Goal: Information Seeking & Learning: Find specific fact

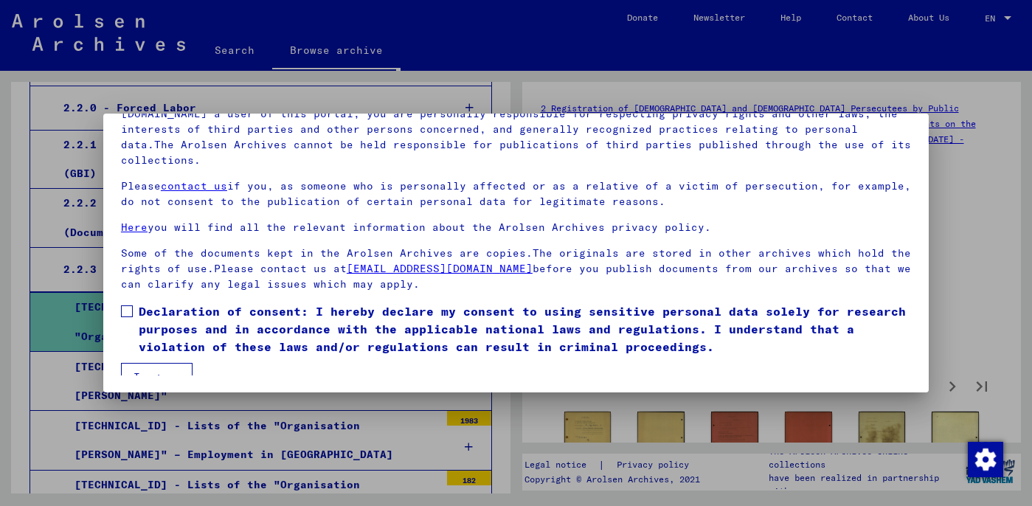
scroll to position [124, 0]
click at [126, 305] on span at bounding box center [127, 311] width 12 height 12
click at [166, 362] on button "I agree" at bounding box center [157, 376] width 72 height 28
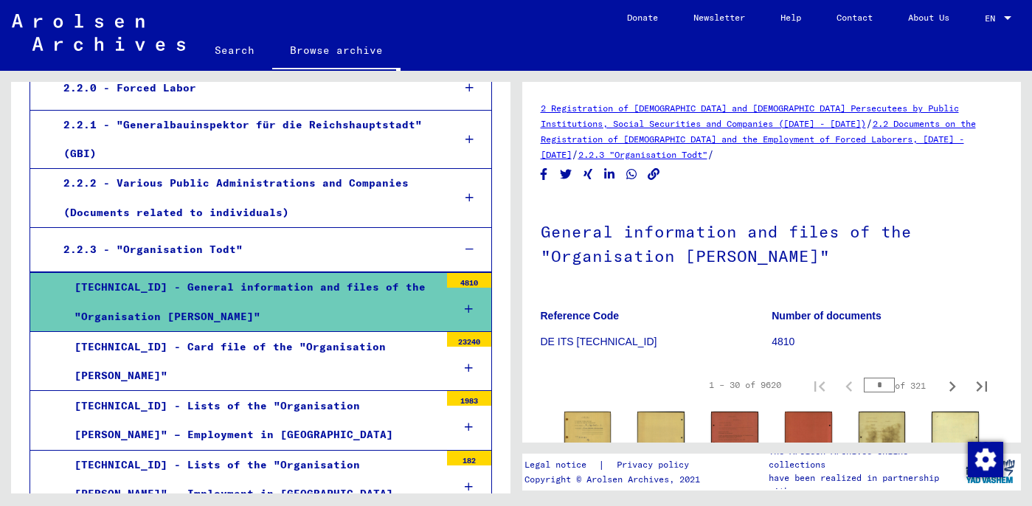
scroll to position [450, 0]
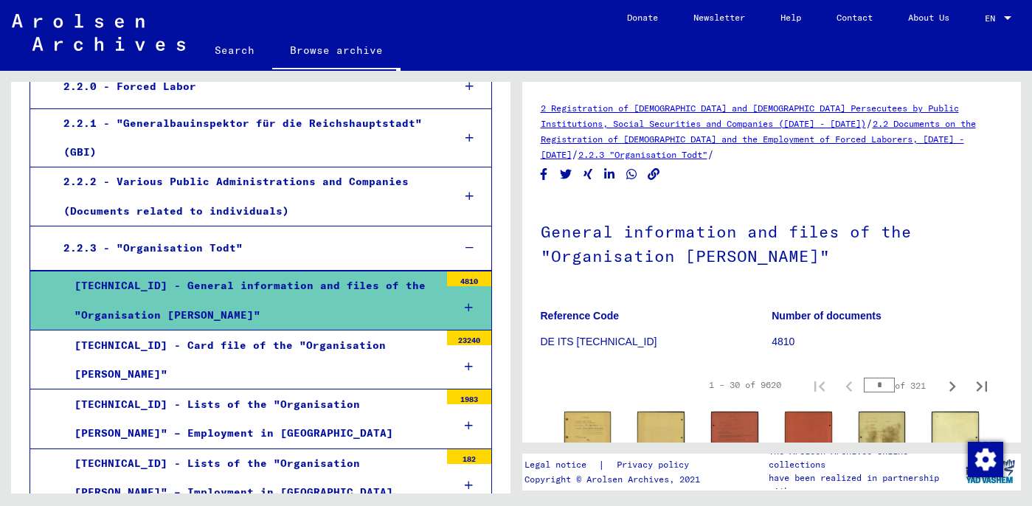
click at [205, 234] on div "2.2.3 - "Organisation Todt"" at bounding box center [246, 248] width 389 height 29
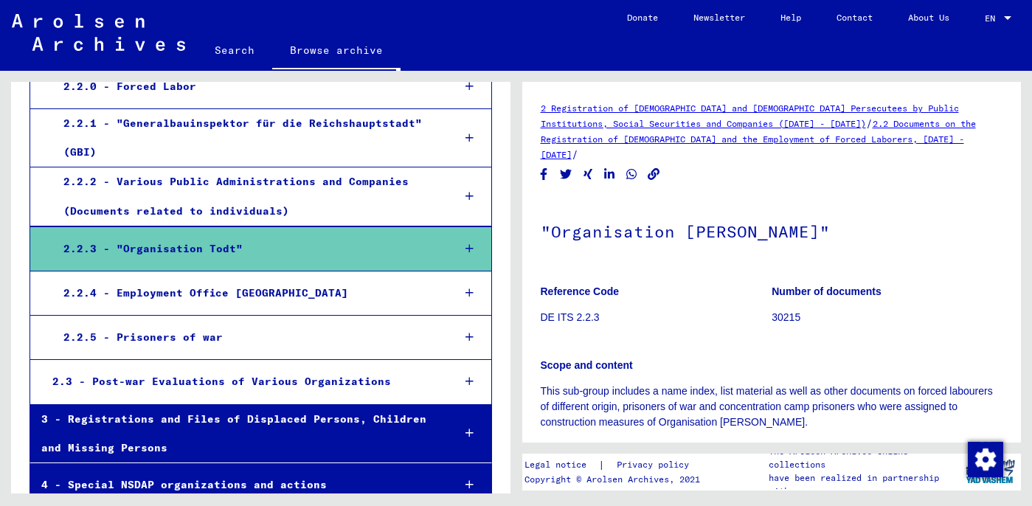
click at [654, 124] on link "2 Registration of [DEMOGRAPHIC_DATA] and [DEMOGRAPHIC_DATA] Persecutees by Publ…" at bounding box center [750, 116] width 418 height 27
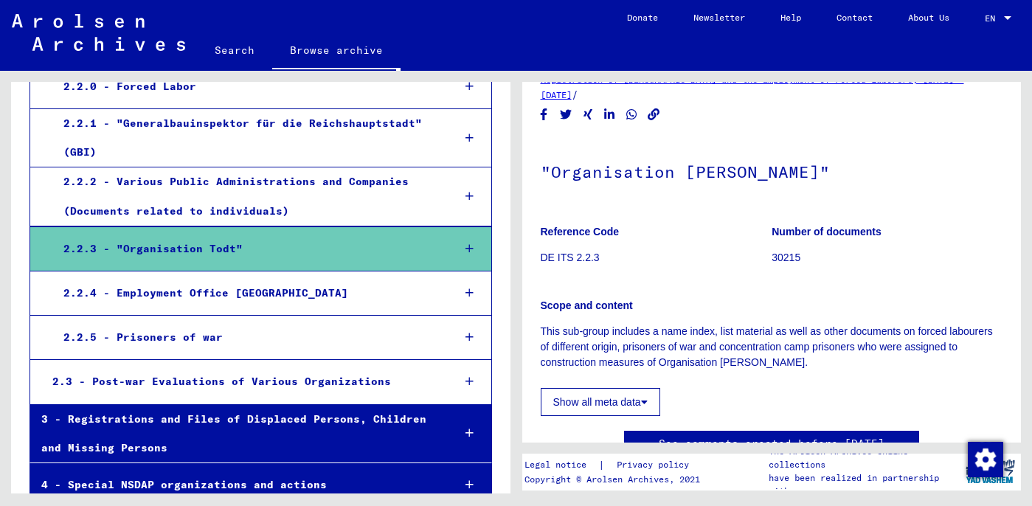
scroll to position [61, 0]
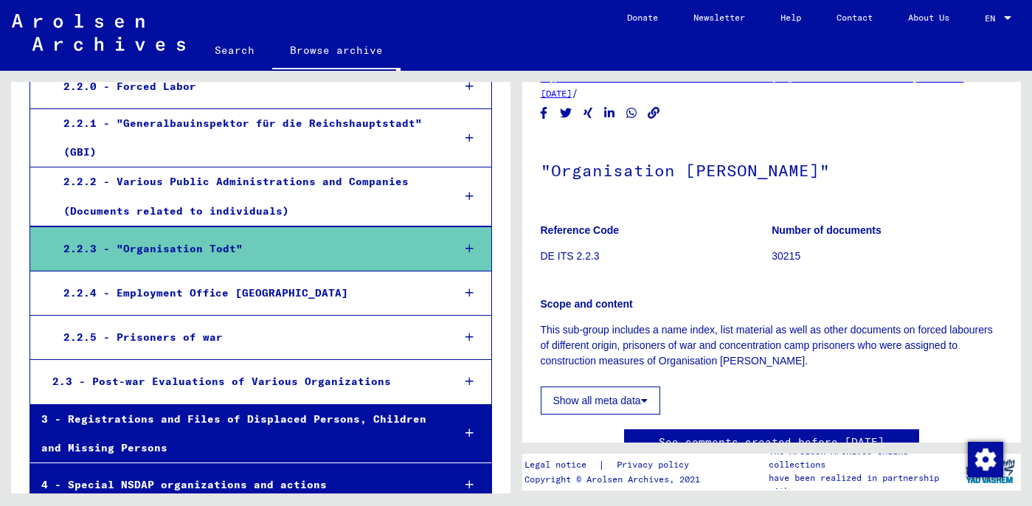
click at [272, 323] on div "2.2.5 - Prisoners of war" at bounding box center [246, 337] width 389 height 29
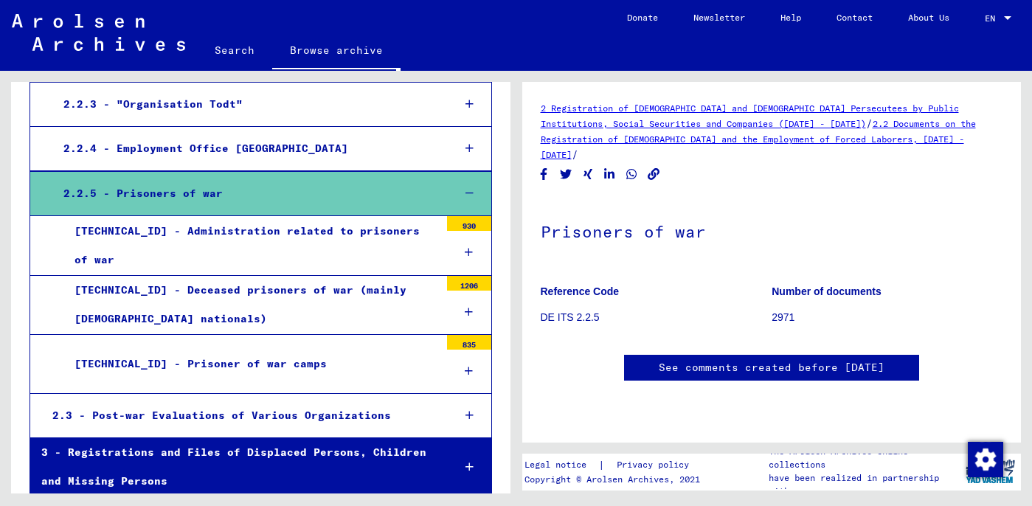
scroll to position [603, 0]
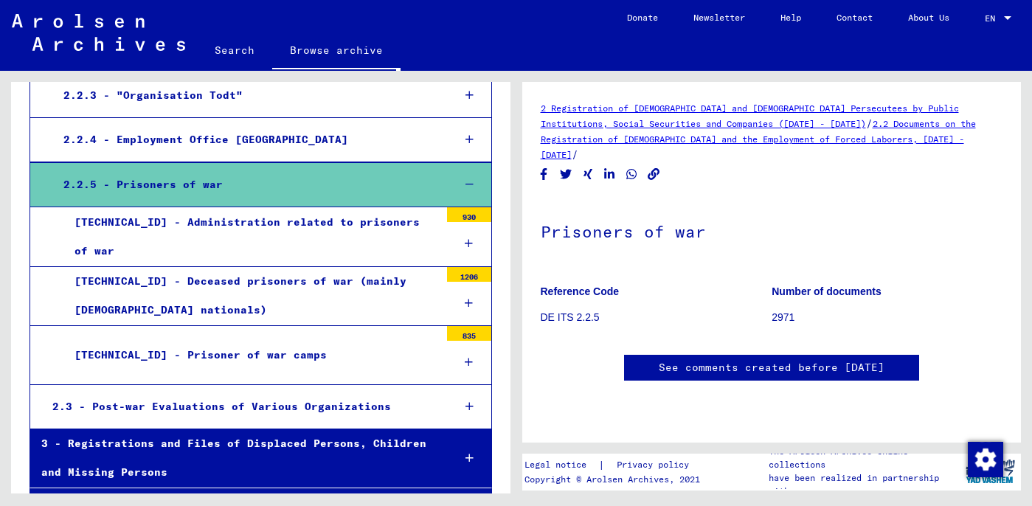
click at [242, 341] on div "[TECHNICAL_ID] - Prisoner of war camps" at bounding box center [251, 355] width 376 height 29
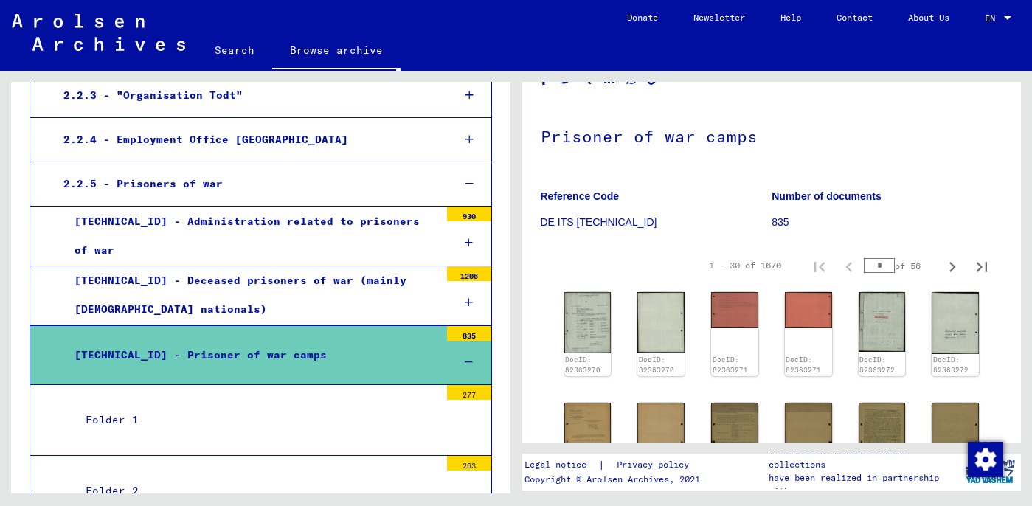
scroll to position [105, 0]
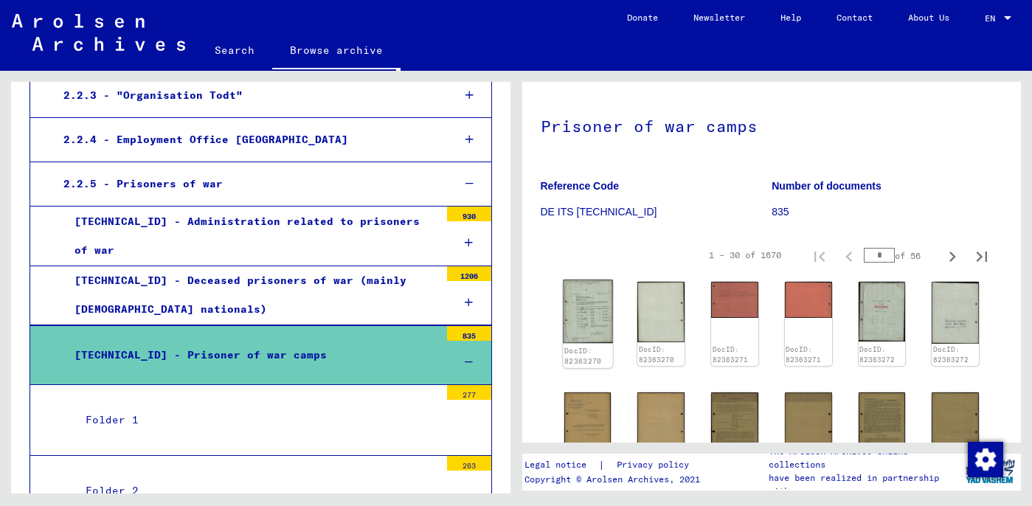
click at [581, 312] on img at bounding box center [587, 311] width 49 height 63
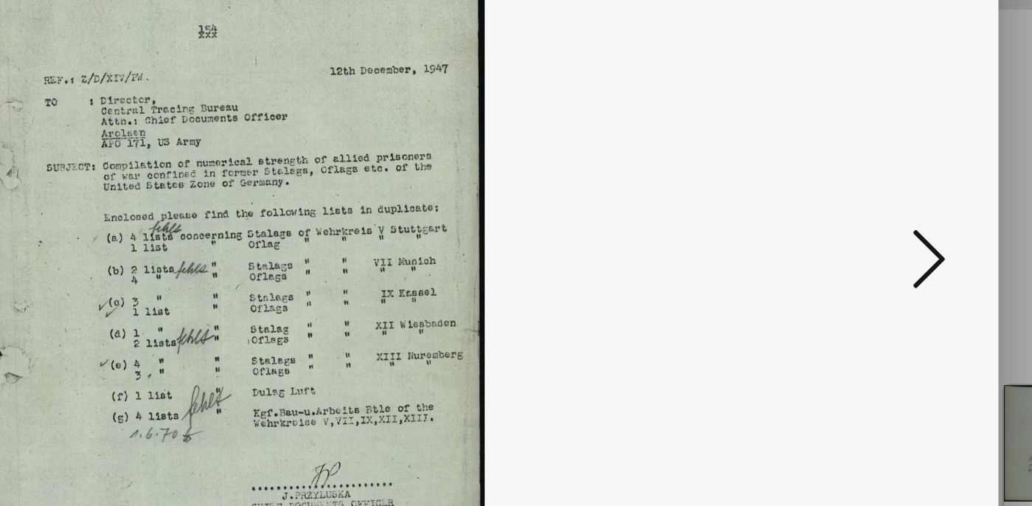
click at [899, 209] on icon at bounding box center [892, 214] width 18 height 35
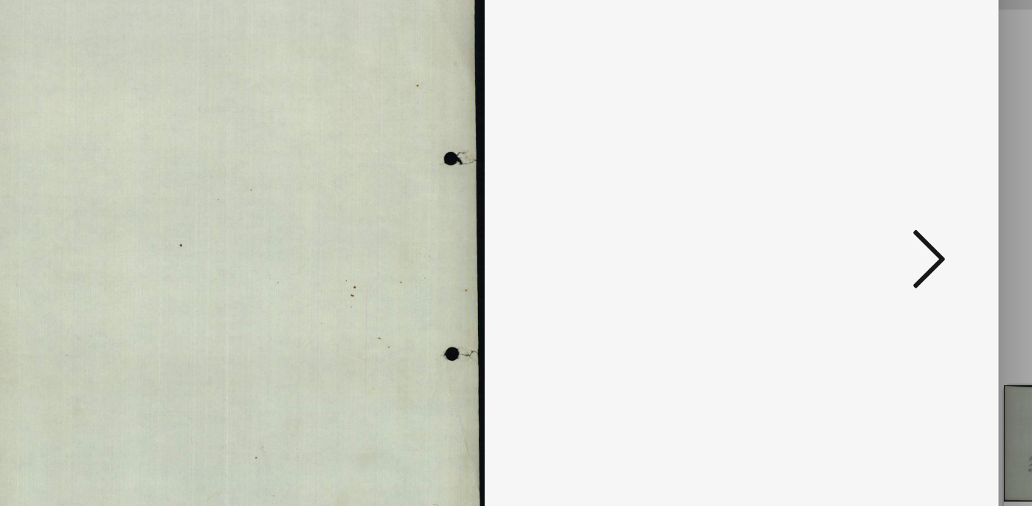
click at [898, 215] on icon at bounding box center [892, 214] width 18 height 35
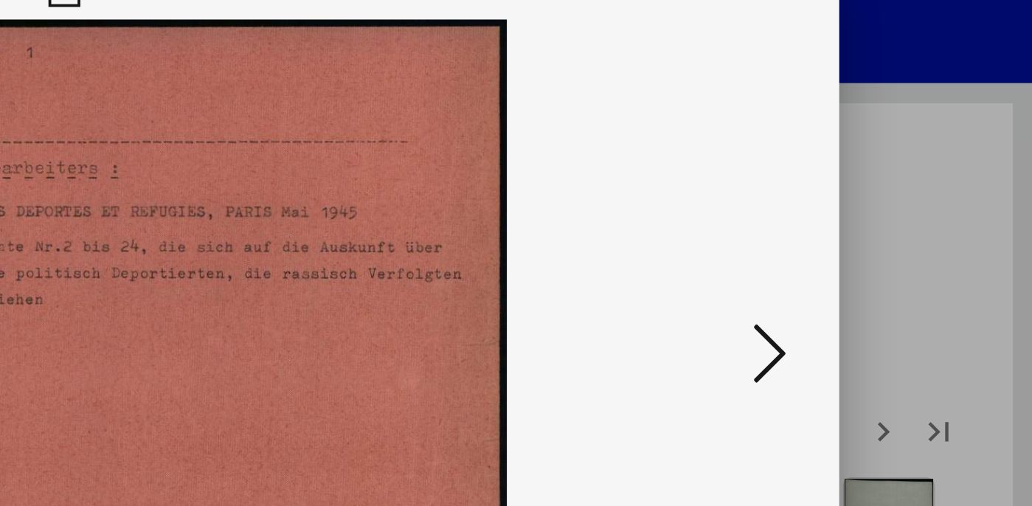
scroll to position [0, 0]
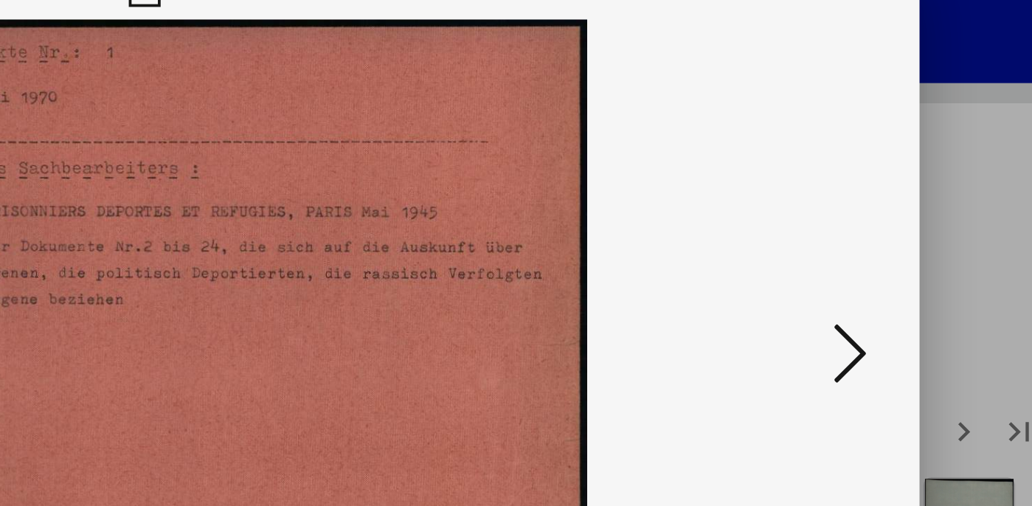
click at [898, 215] on icon at bounding box center [892, 214] width 18 height 35
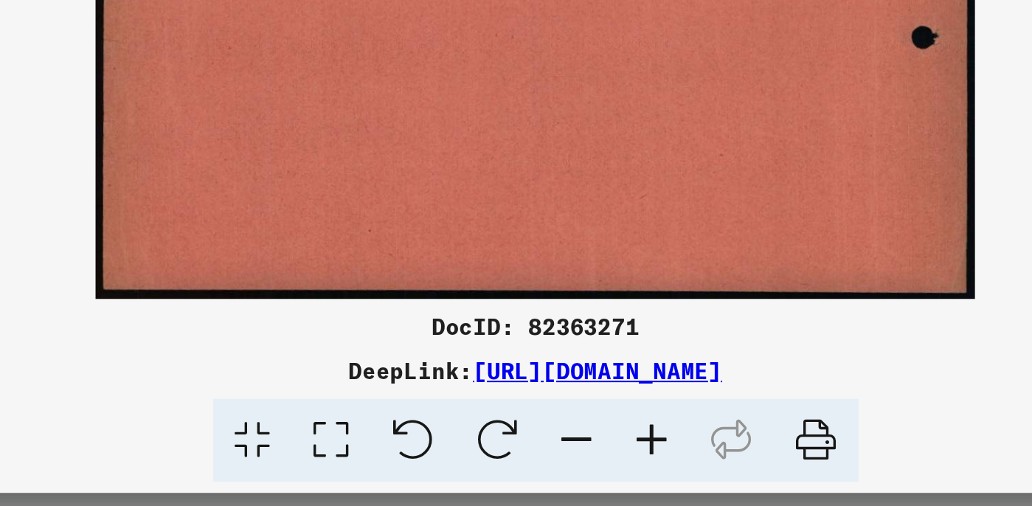
click at [513, 428] on link "[URL][DOMAIN_NAME]" at bounding box center [549, 433] width 133 height 15
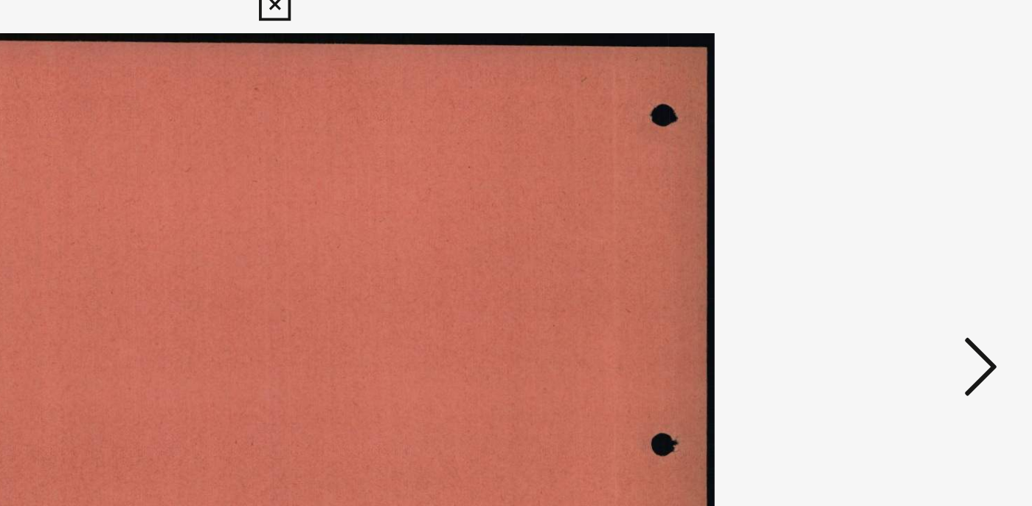
click at [898, 212] on icon at bounding box center [892, 214] width 18 height 35
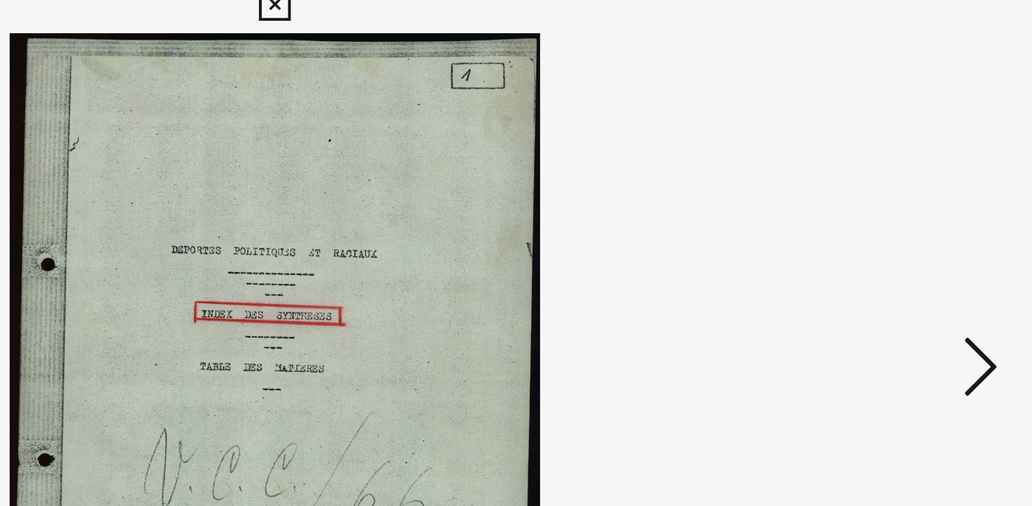
click at [898, 210] on icon at bounding box center [892, 214] width 18 height 35
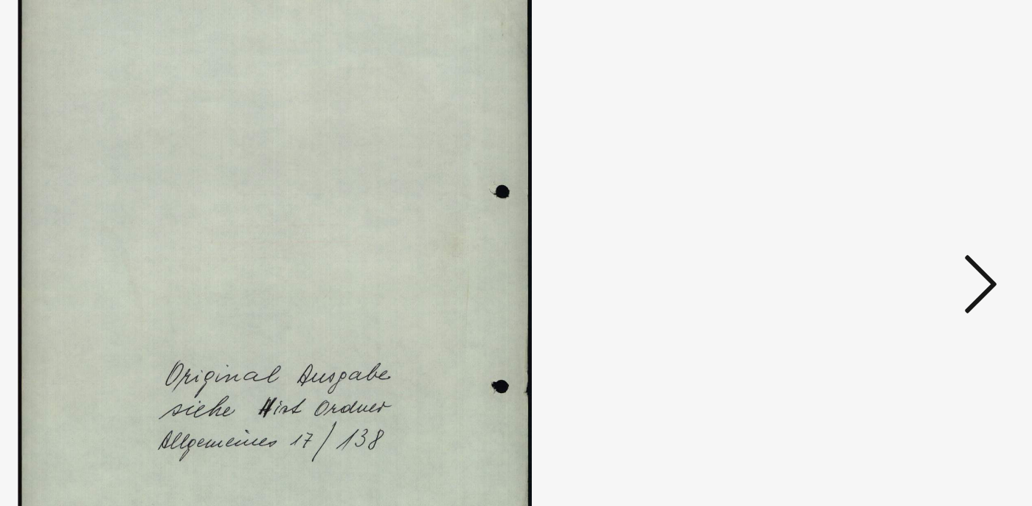
click at [896, 212] on icon at bounding box center [892, 214] width 18 height 35
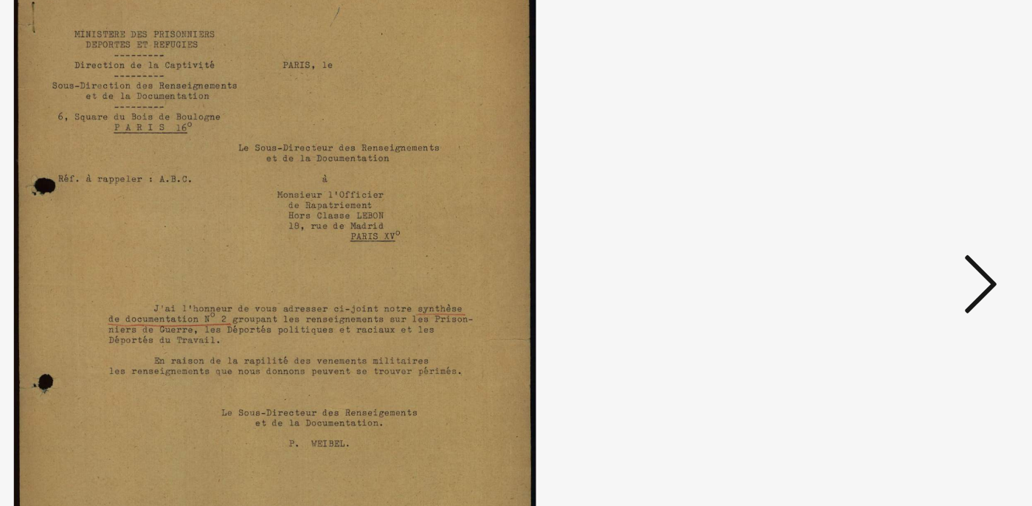
click at [894, 212] on icon at bounding box center [892, 214] width 18 height 35
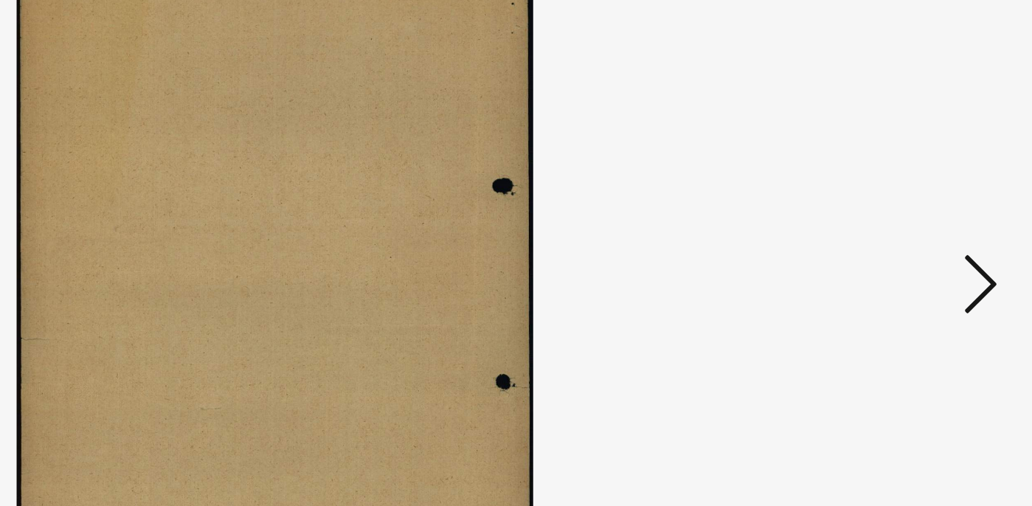
click at [895, 212] on icon at bounding box center [892, 214] width 18 height 35
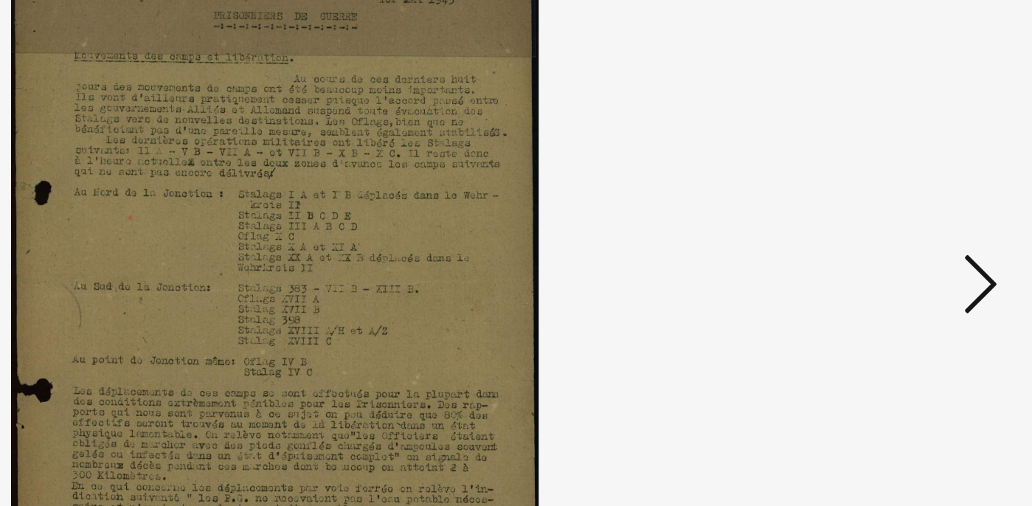
click at [895, 215] on icon at bounding box center [892, 214] width 18 height 35
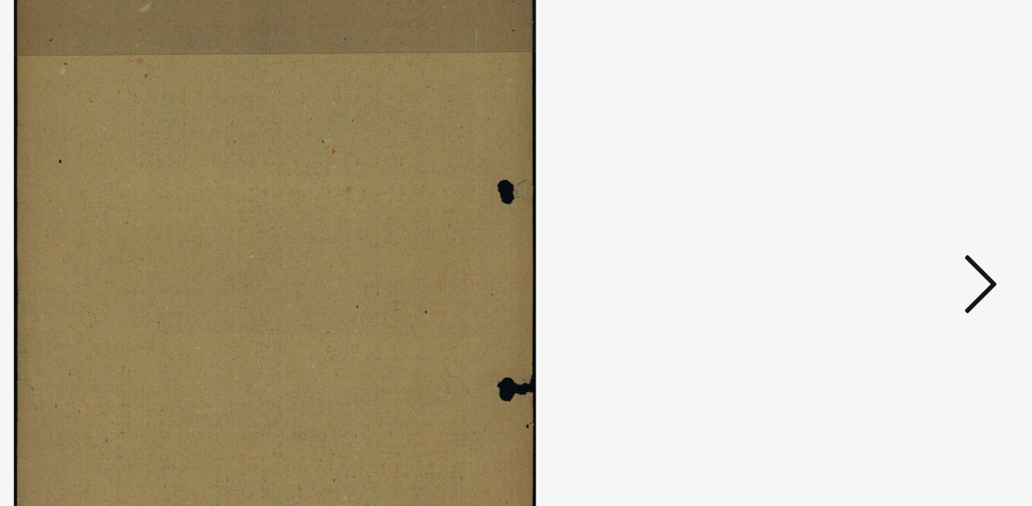
click at [895, 215] on icon at bounding box center [892, 214] width 18 height 35
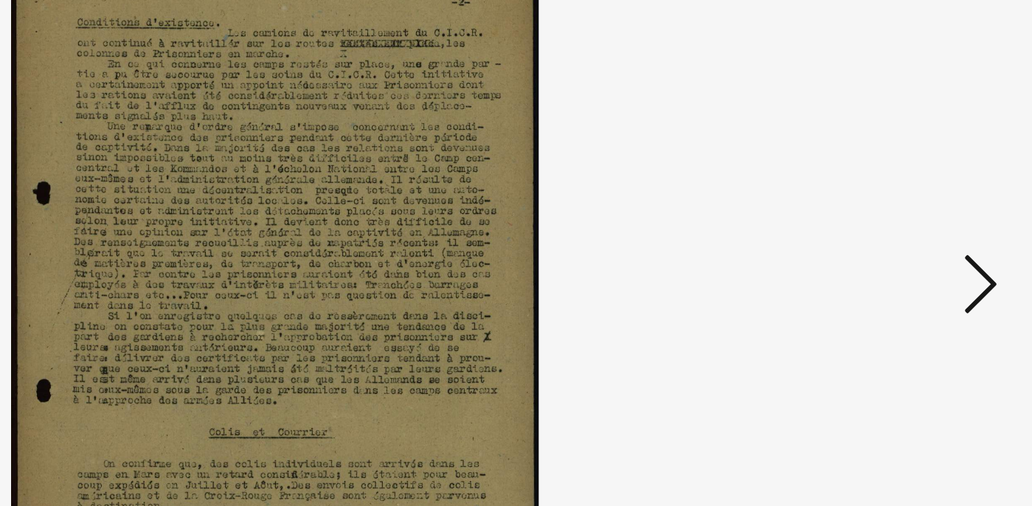
click at [895, 215] on icon at bounding box center [892, 214] width 18 height 35
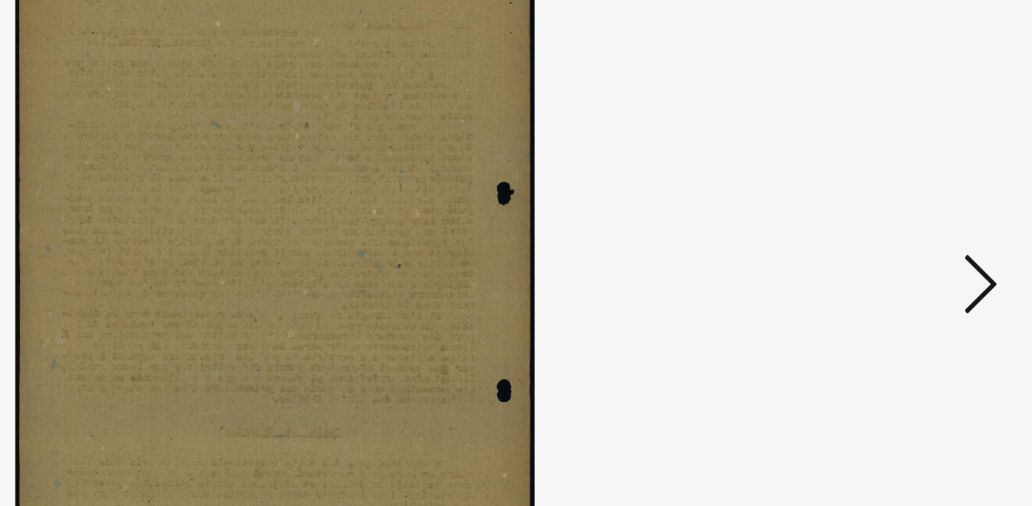
click at [895, 215] on icon at bounding box center [892, 214] width 18 height 35
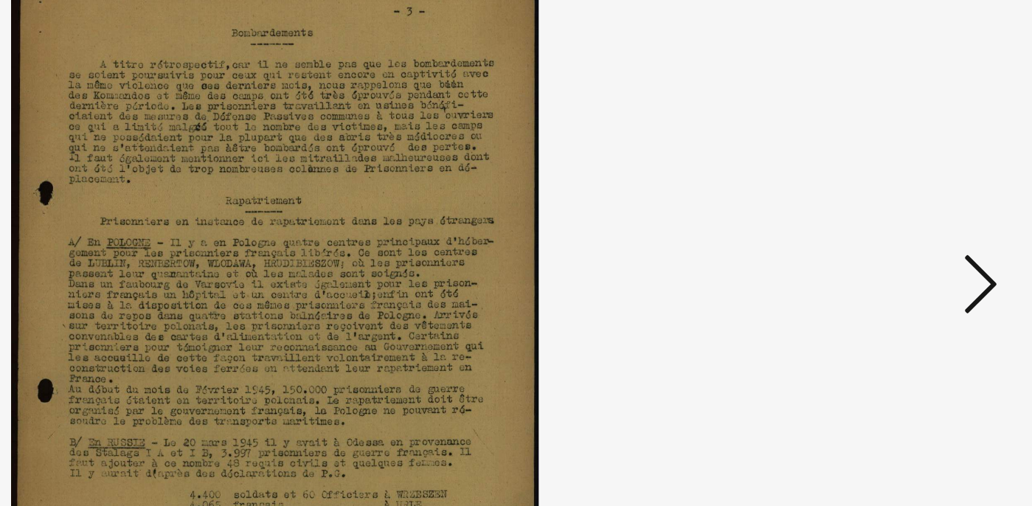
click at [897, 215] on icon at bounding box center [892, 214] width 18 height 35
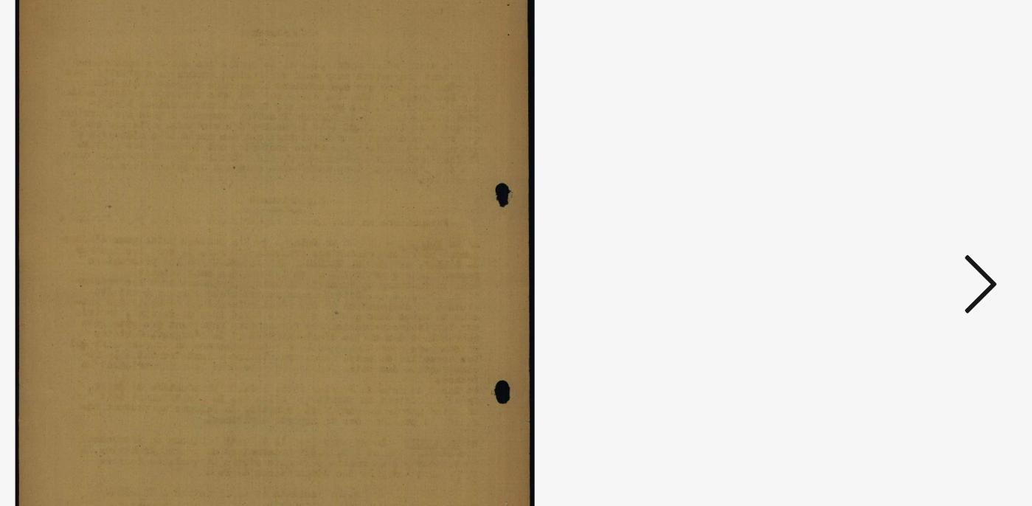
click at [895, 215] on icon at bounding box center [892, 214] width 18 height 35
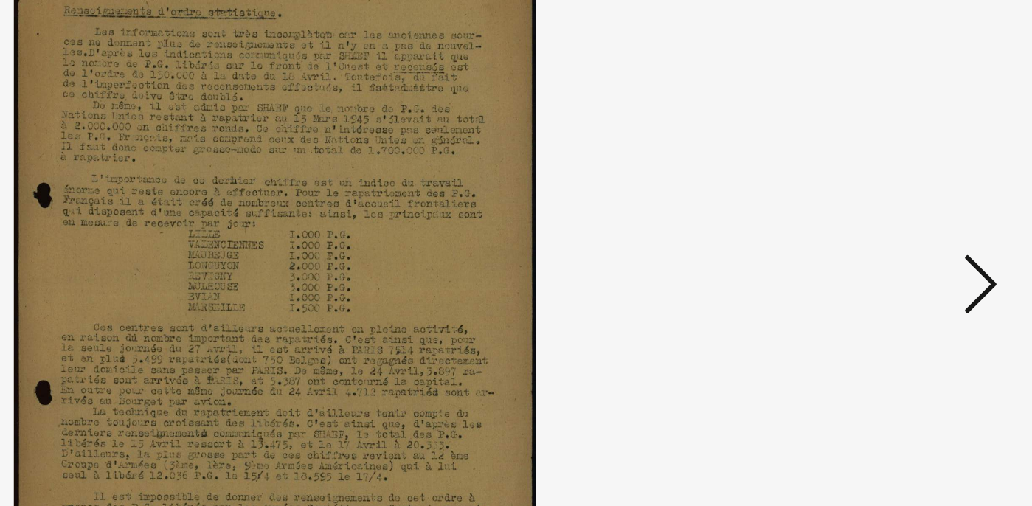
click at [895, 215] on icon at bounding box center [892, 214] width 18 height 35
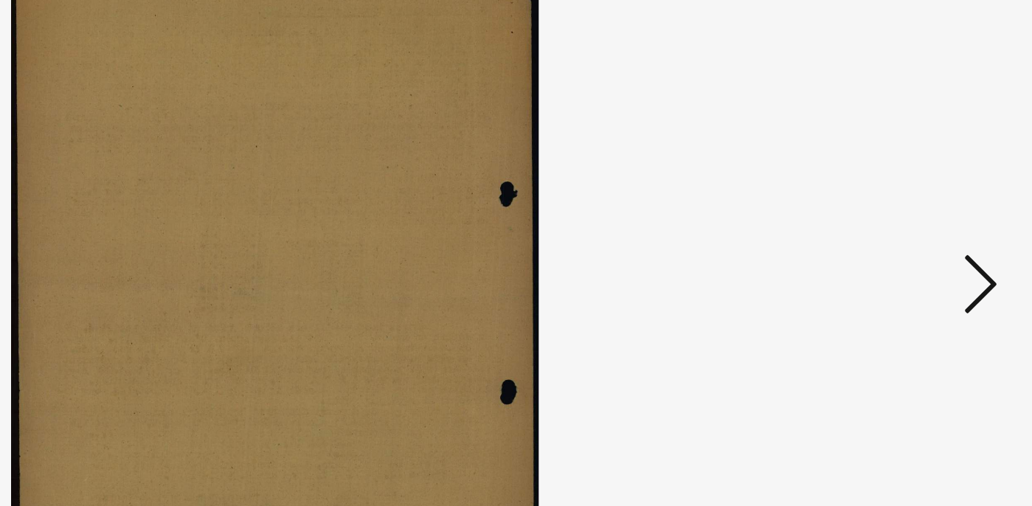
click at [896, 211] on icon at bounding box center [892, 214] width 18 height 35
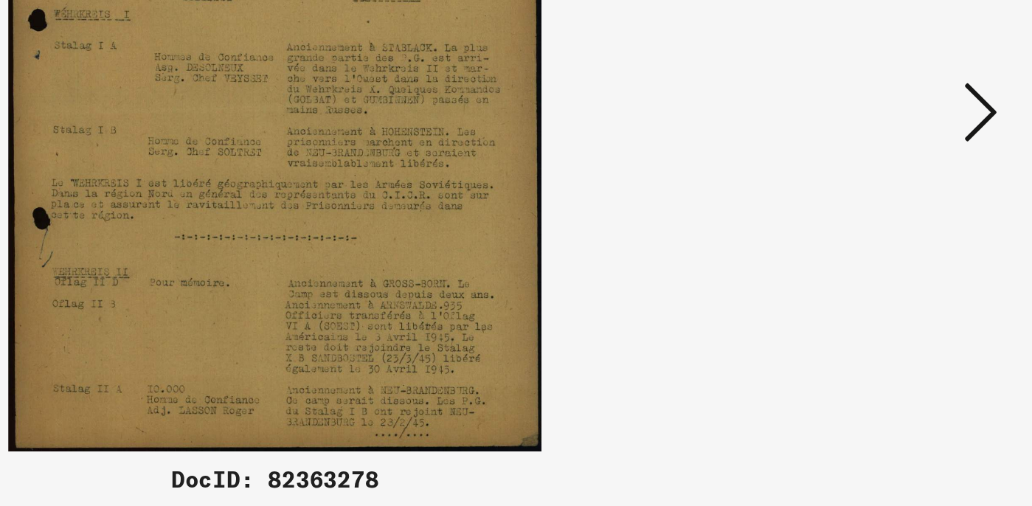
click at [898, 215] on icon at bounding box center [892, 214] width 18 height 35
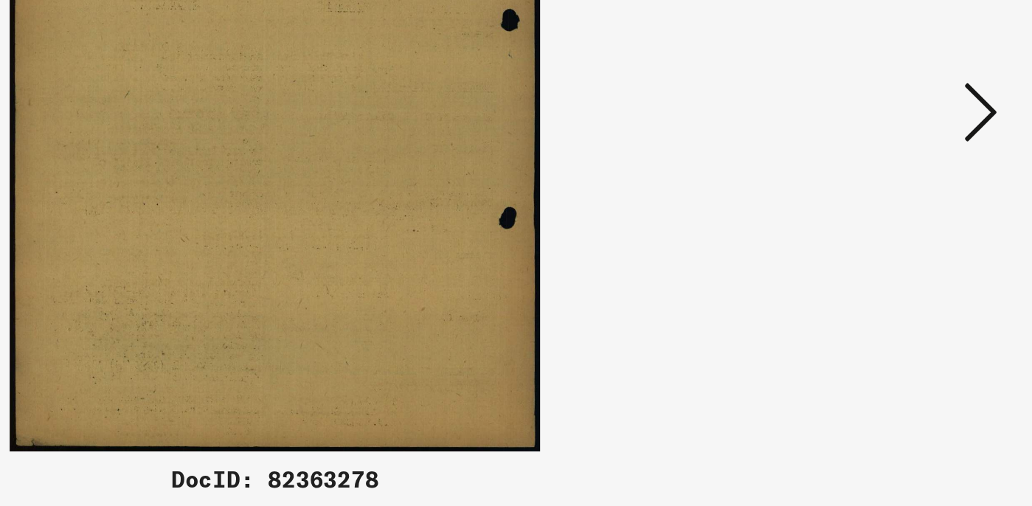
click at [898, 215] on icon at bounding box center [892, 214] width 18 height 35
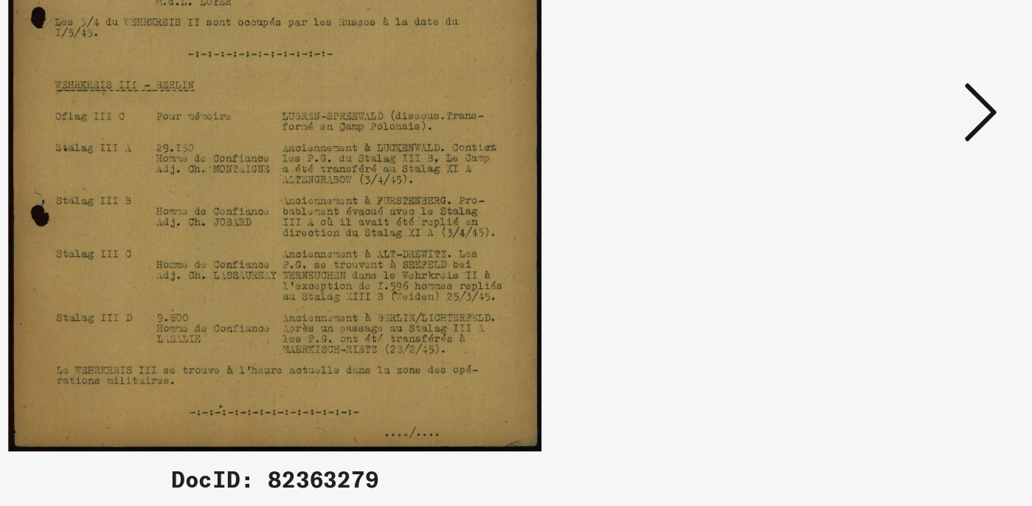
click at [899, 215] on icon at bounding box center [892, 214] width 18 height 35
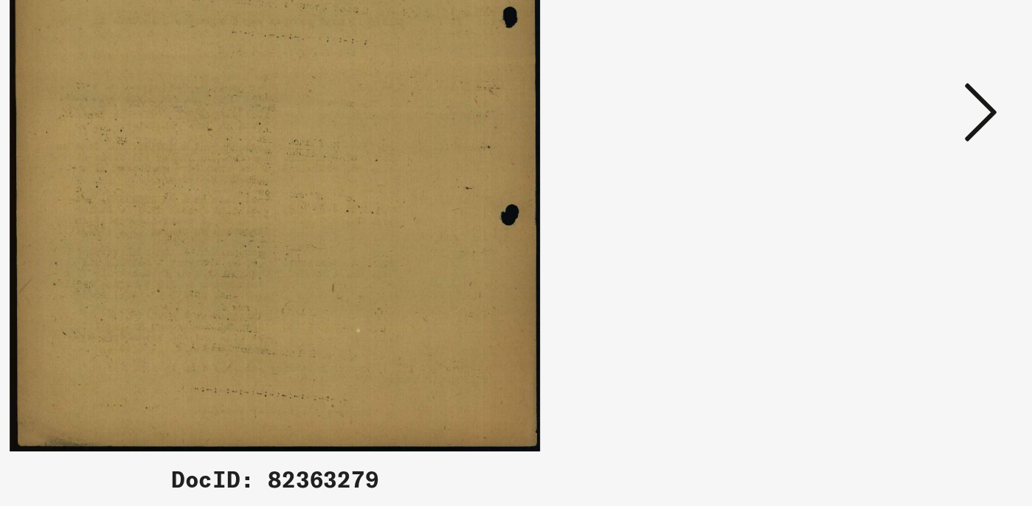
click at [899, 215] on icon at bounding box center [892, 214] width 18 height 35
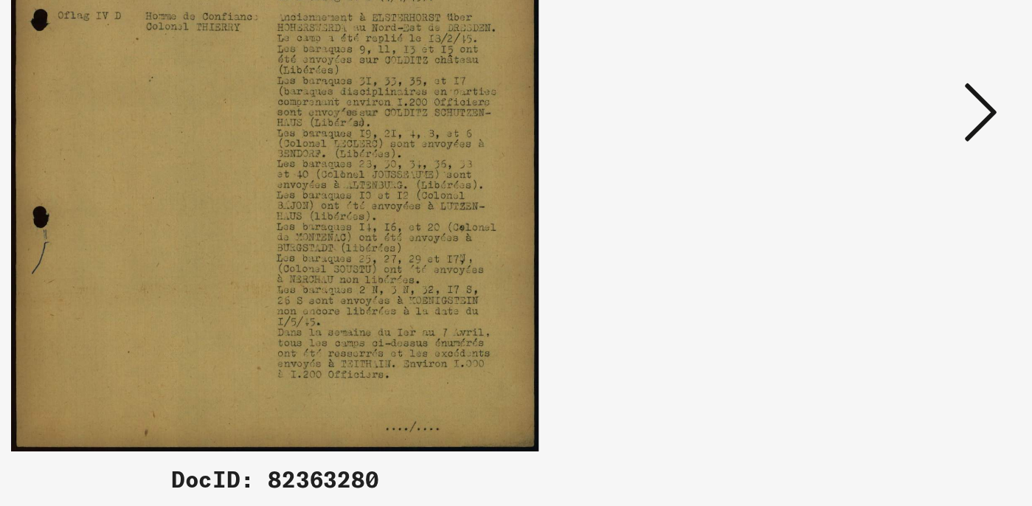
click at [900, 215] on icon at bounding box center [892, 214] width 18 height 35
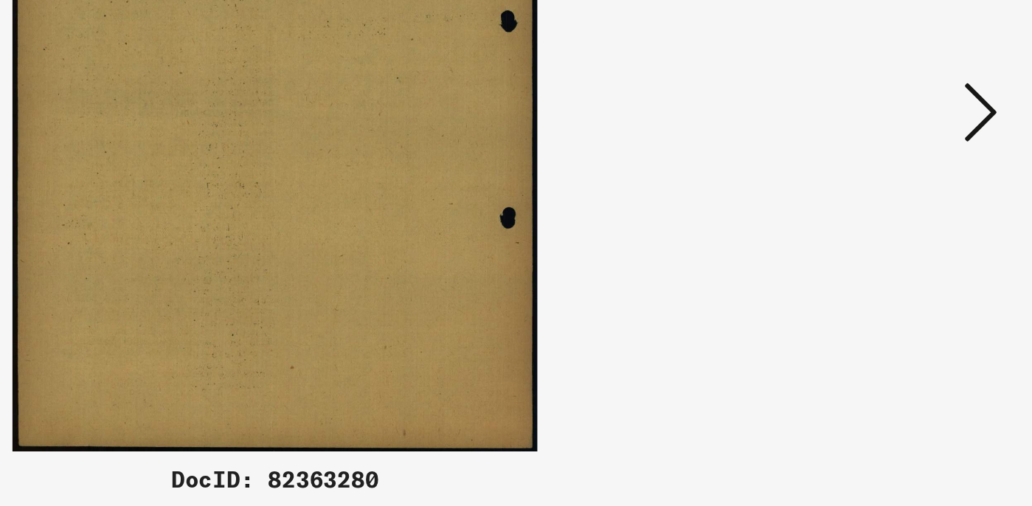
click at [900, 215] on icon at bounding box center [892, 214] width 18 height 35
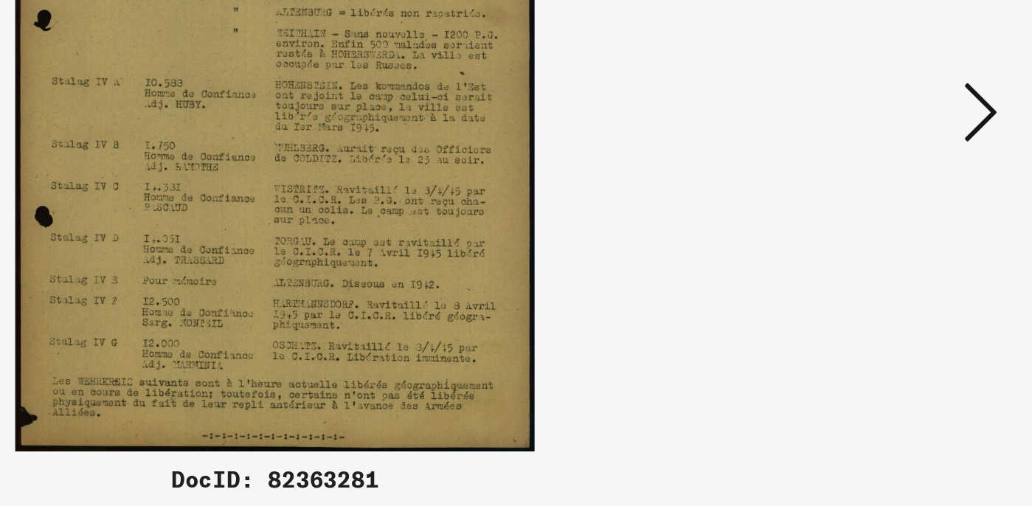
click at [900, 215] on icon at bounding box center [892, 214] width 18 height 35
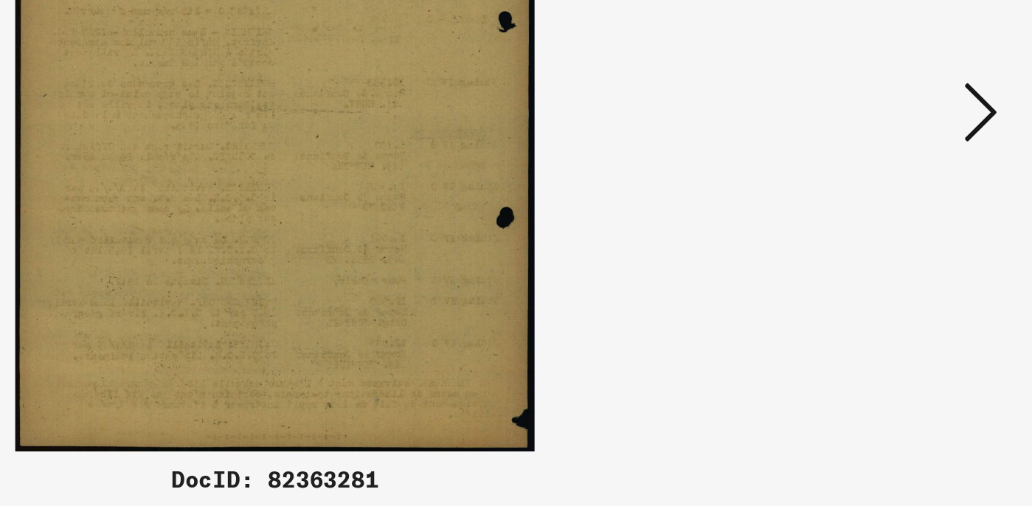
click at [900, 215] on icon at bounding box center [892, 214] width 18 height 35
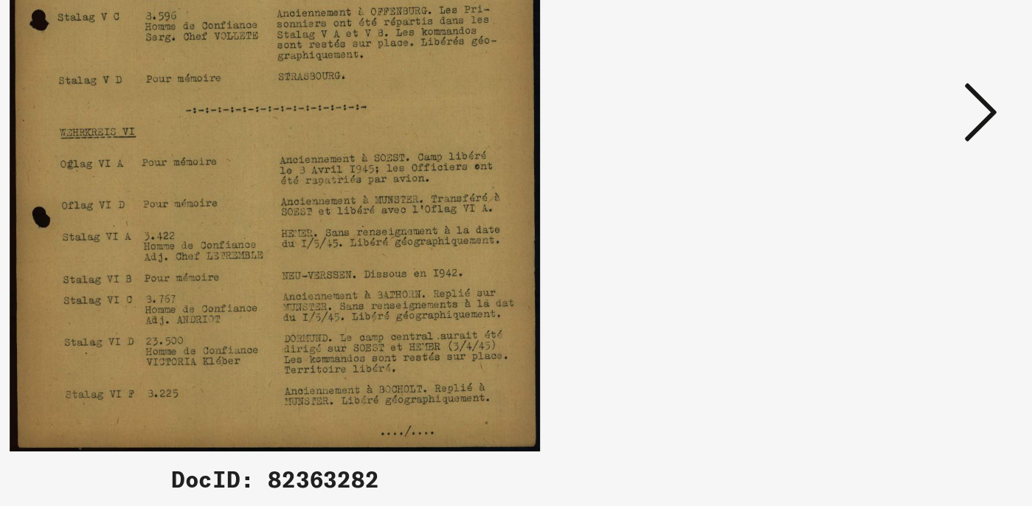
click at [899, 214] on icon at bounding box center [892, 214] width 18 height 35
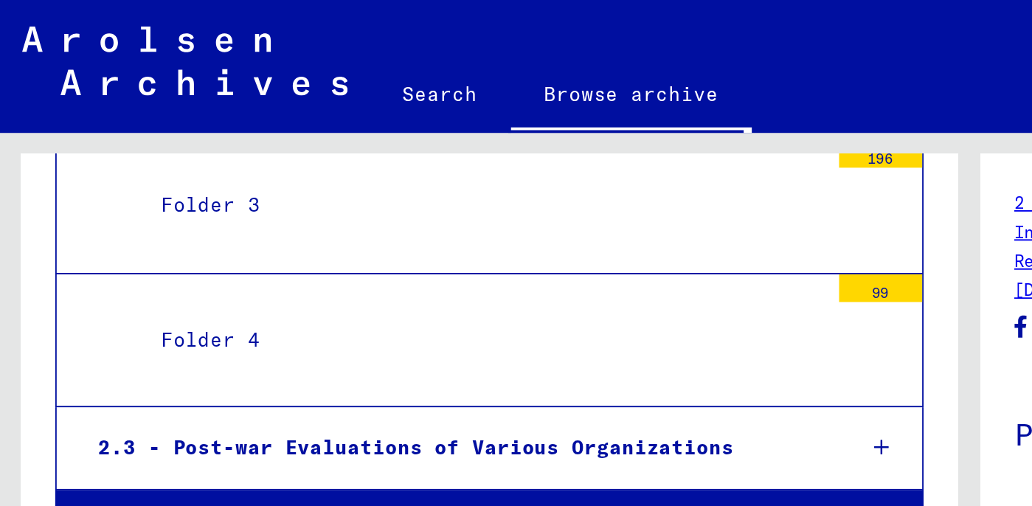
scroll to position [1109, 0]
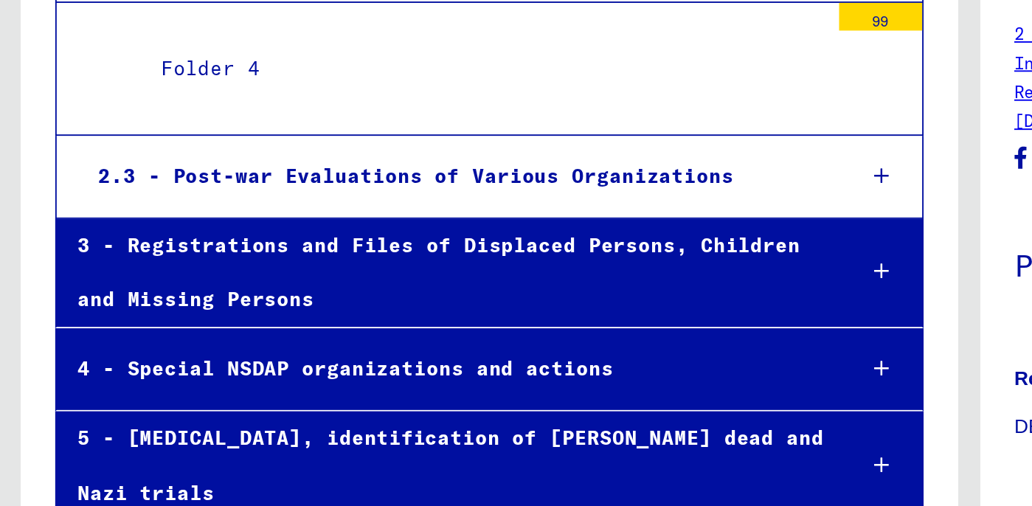
click at [469, 281] on icon at bounding box center [469, 286] width 8 height 10
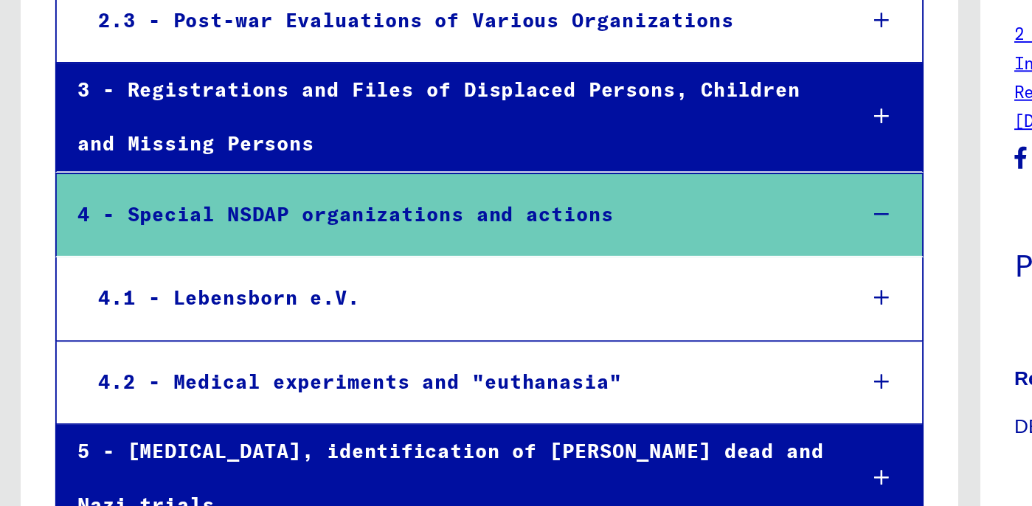
scroll to position [1194, 0]
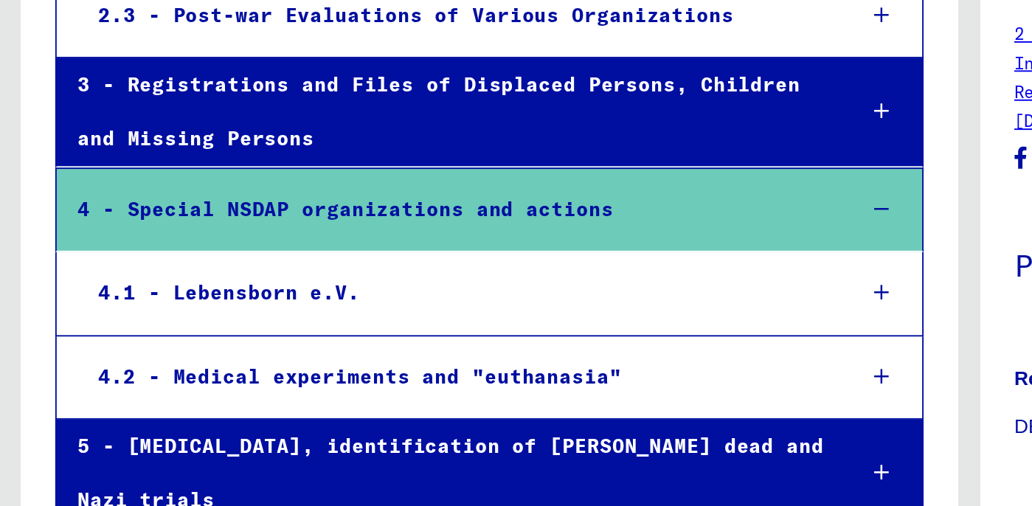
click at [468, 240] on icon at bounding box center [469, 245] width 8 height 10
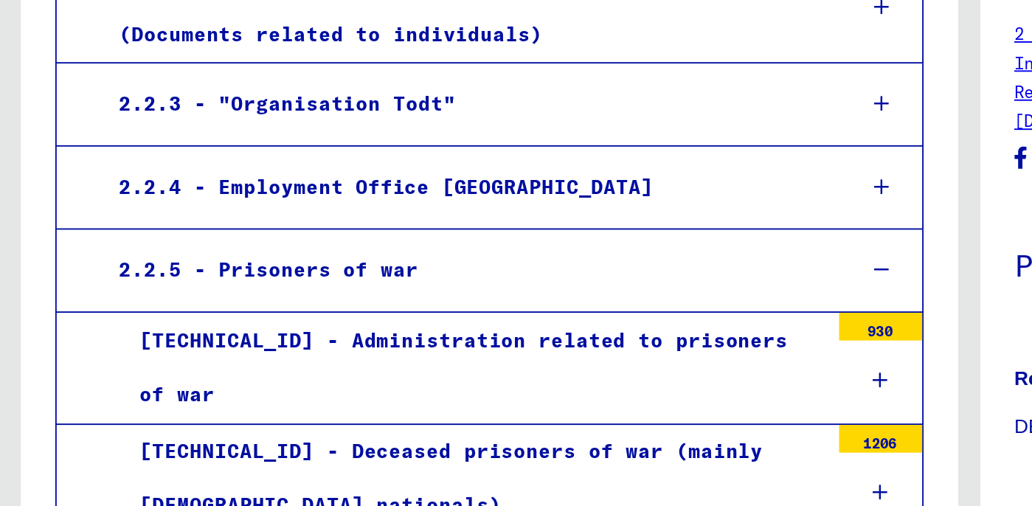
scroll to position [557, 0]
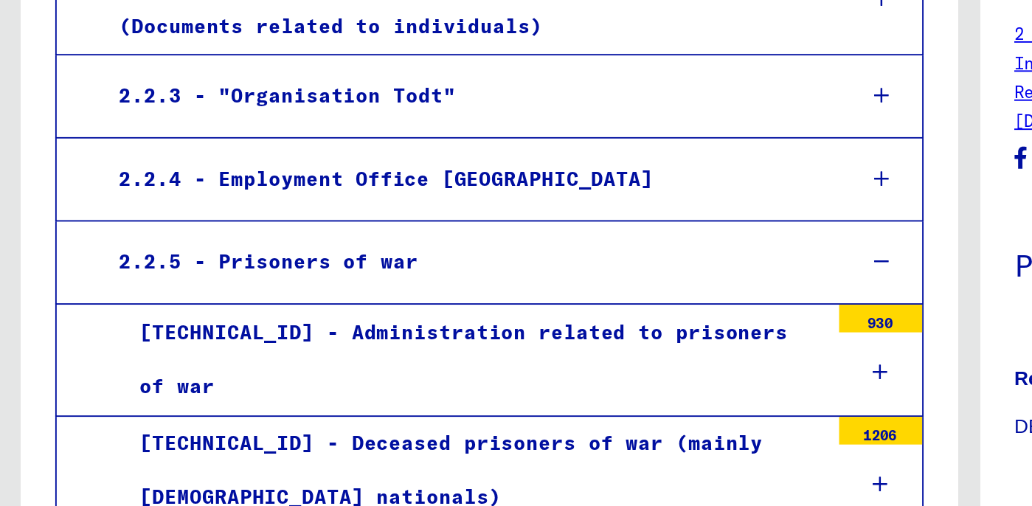
click at [469, 283] on icon at bounding box center [469, 288] width 8 height 10
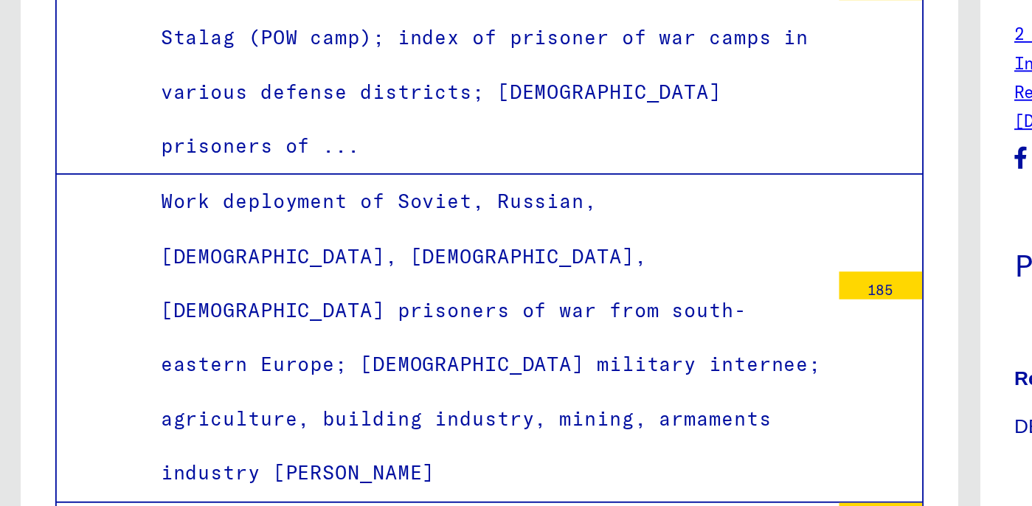
scroll to position [1022, 0]
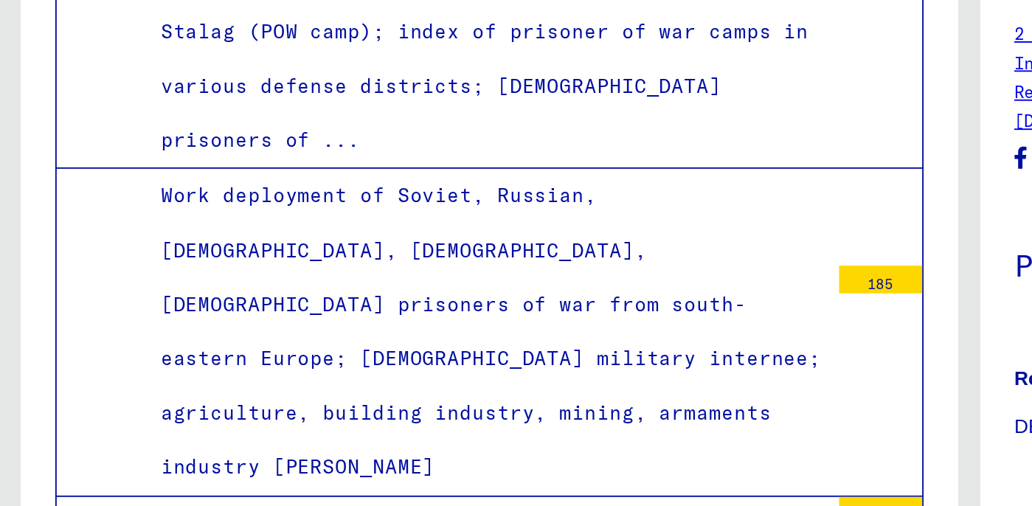
click at [471, 232] on div "185" at bounding box center [469, 239] width 44 height 15
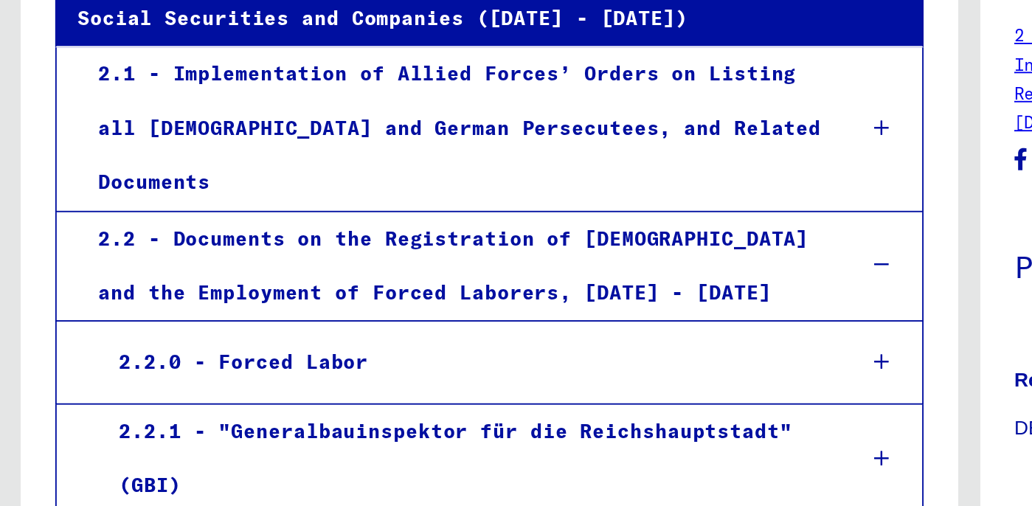
scroll to position [0, 0]
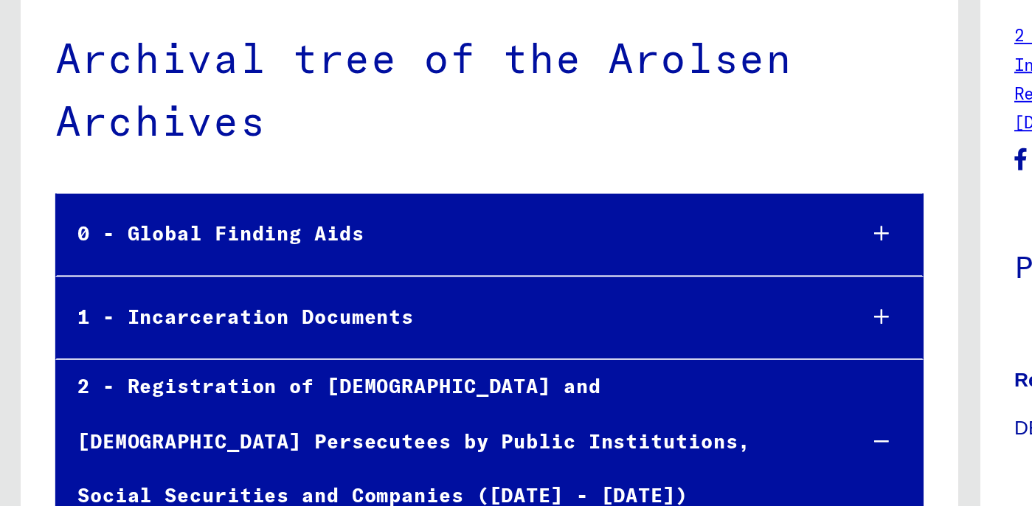
click at [150, 209] on div "0 - Global Finding Aids" at bounding box center [235, 214] width 411 height 29
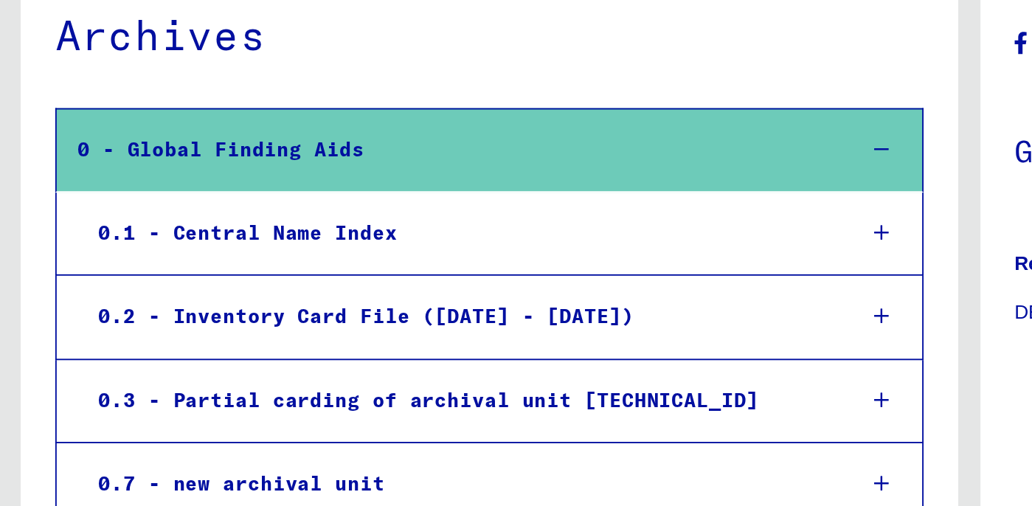
scroll to position [57, 0]
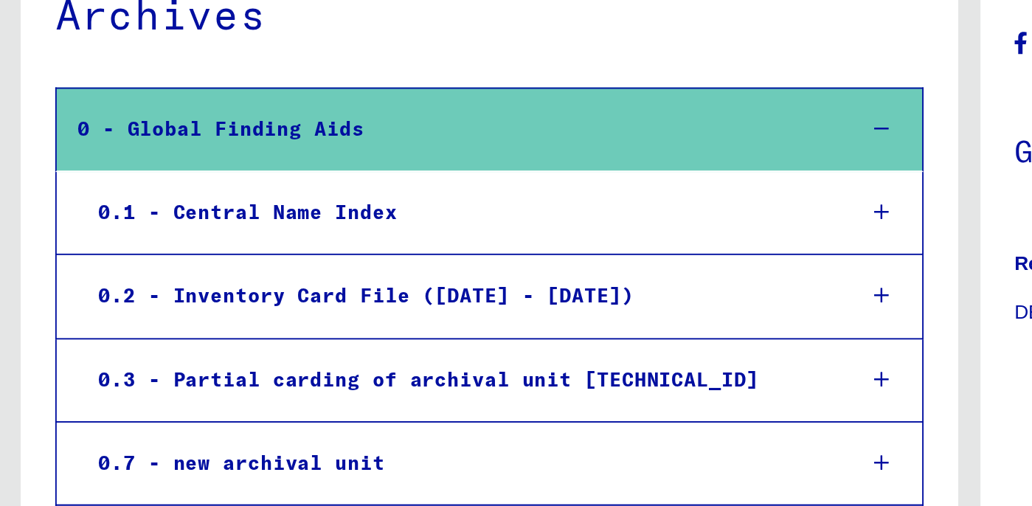
click at [137, 198] on div "0.1 - Central Name Index" at bounding box center [241, 202] width 400 height 29
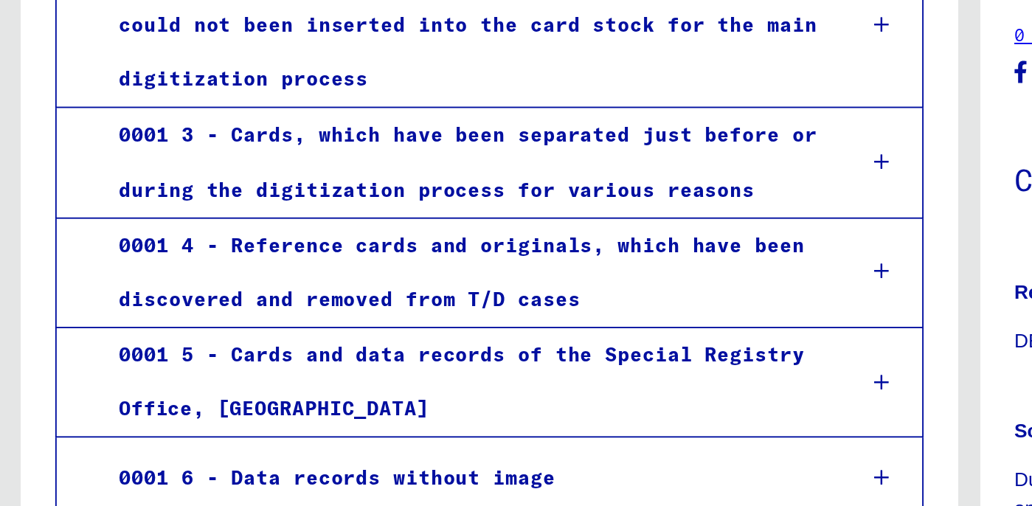
scroll to position [284, 0]
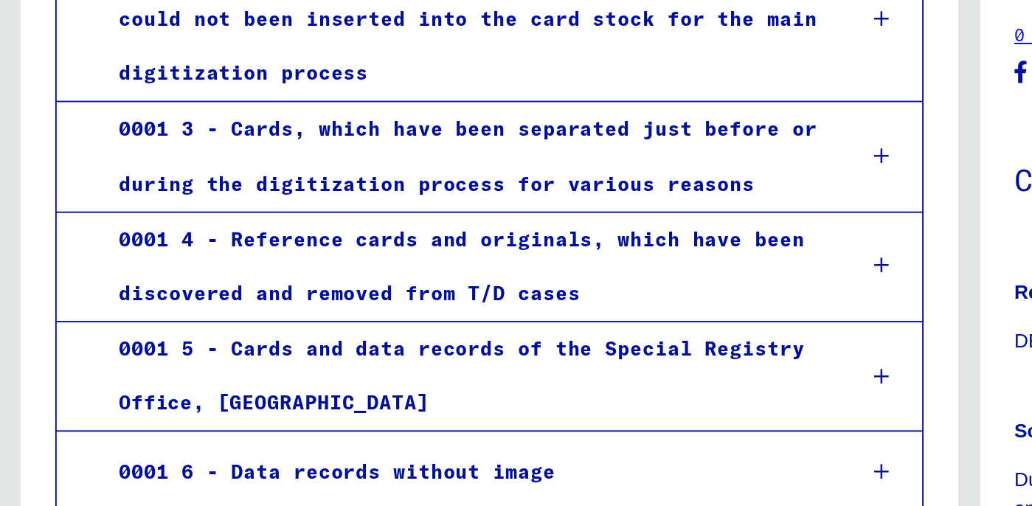
click at [469, 170] on icon at bounding box center [469, 172] width 8 height 10
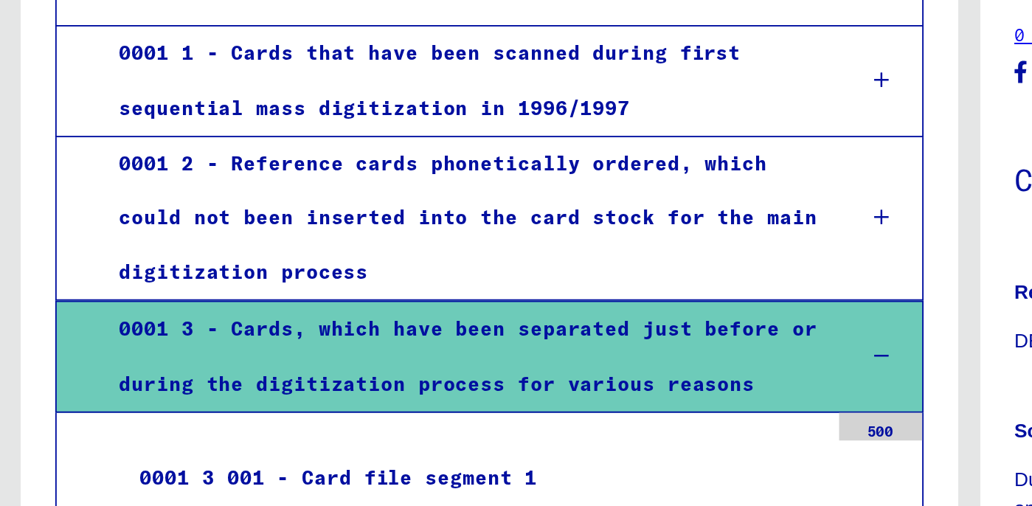
scroll to position [0, 0]
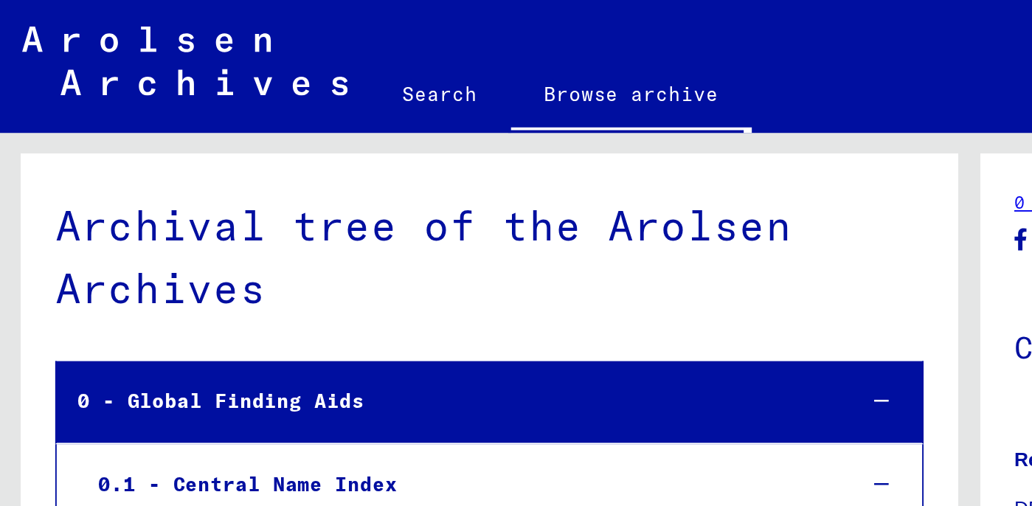
click at [229, 48] on link "Search" at bounding box center [234, 49] width 75 height 35
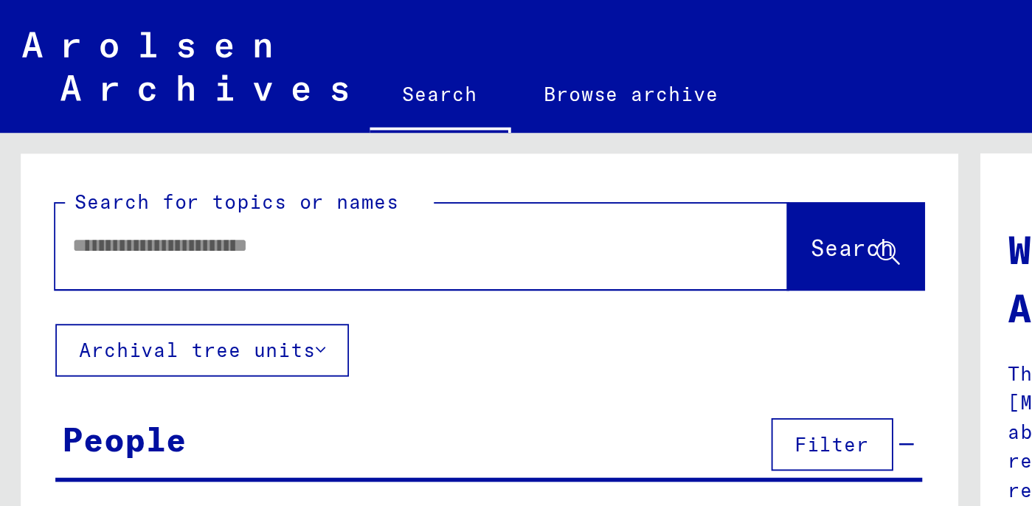
click at [55, 128] on input "text" at bounding box center [206, 130] width 337 height 15
type input "*******"
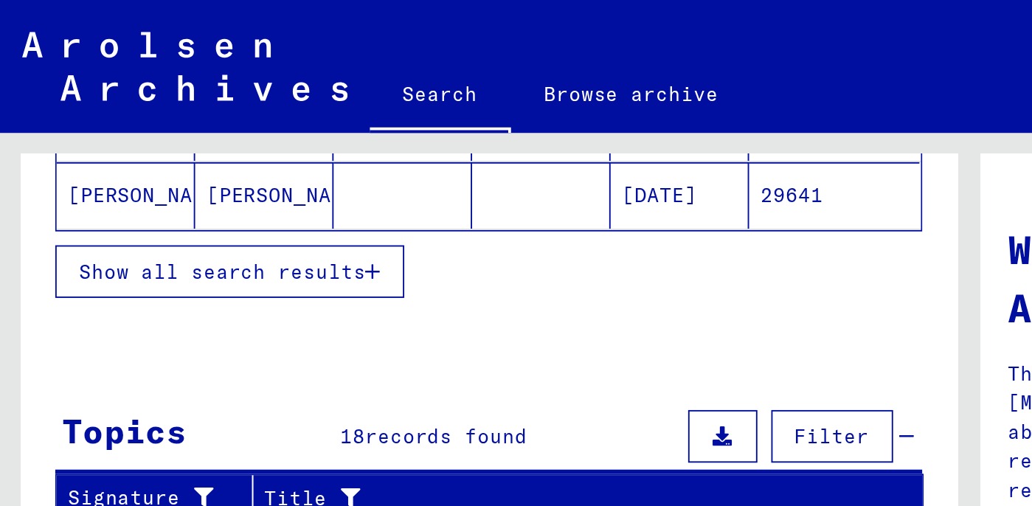
scroll to position [356, 0]
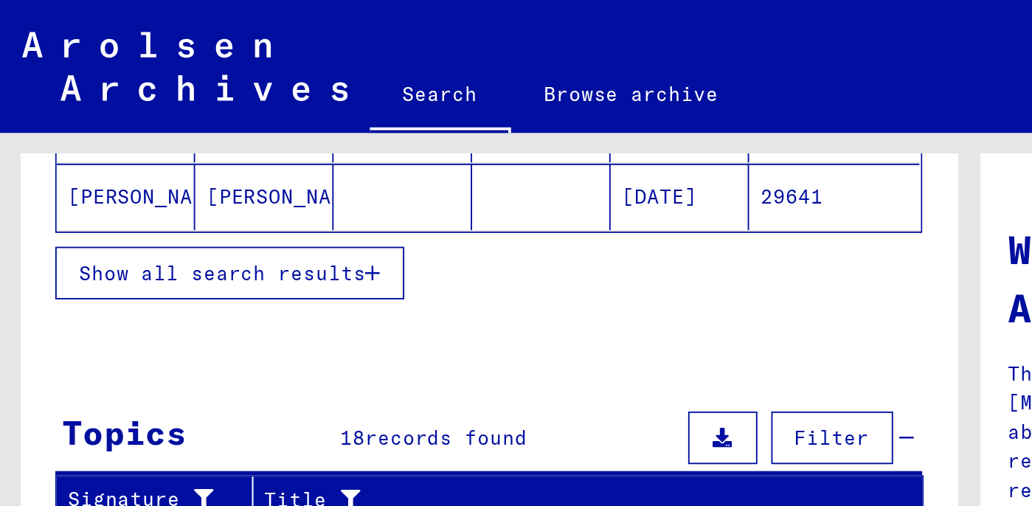
click at [199, 142] on icon "button" at bounding box center [199, 145] width 8 height 10
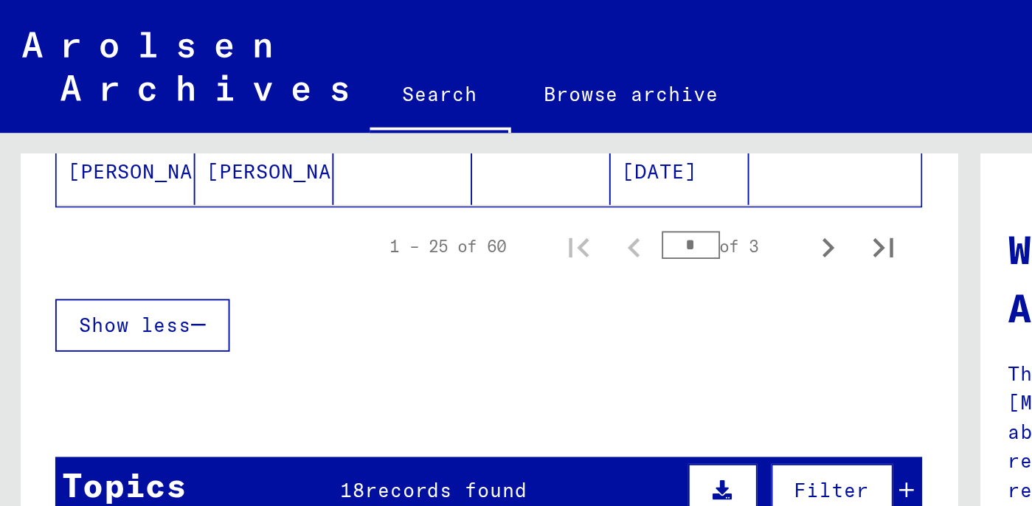
scroll to position [1090, 0]
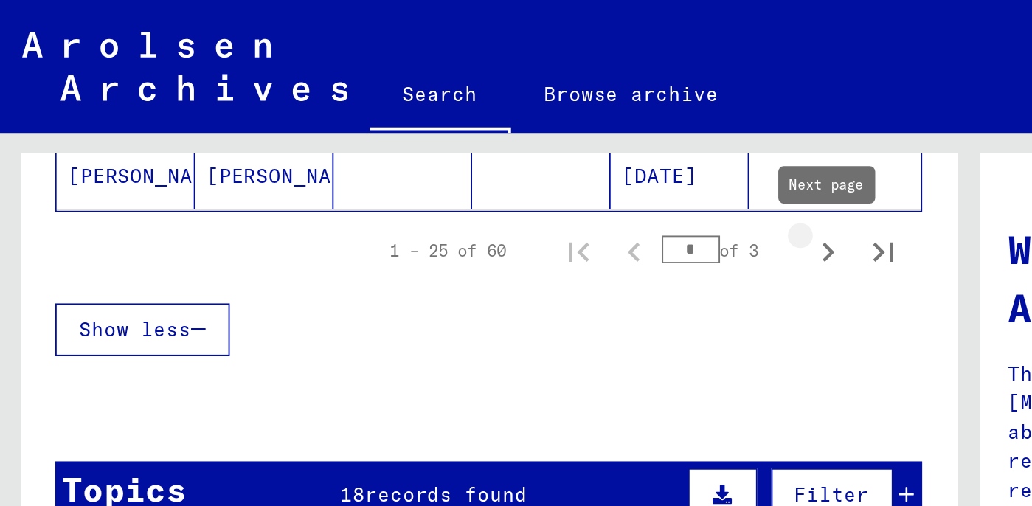
click at [442, 132] on icon "Next page" at bounding box center [441, 134] width 21 height 21
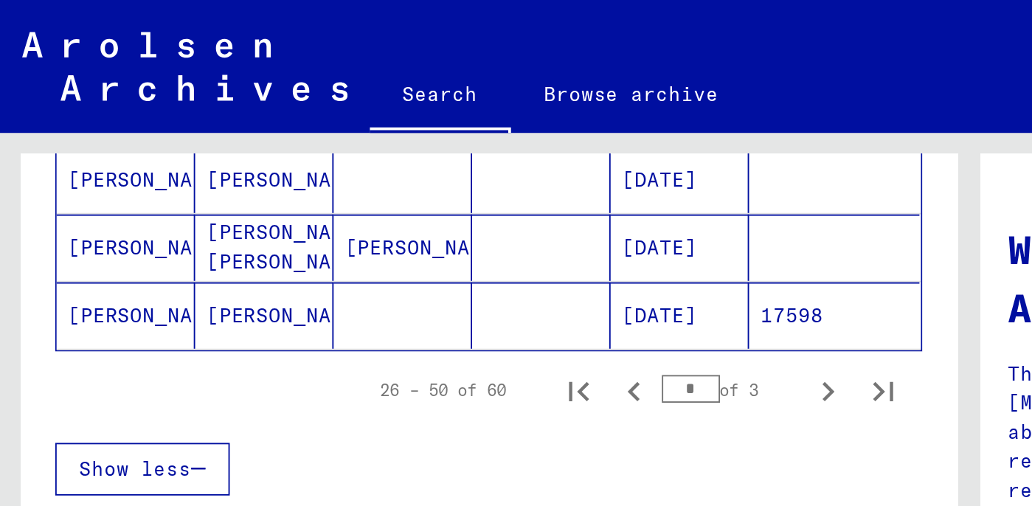
scroll to position [1015, 0]
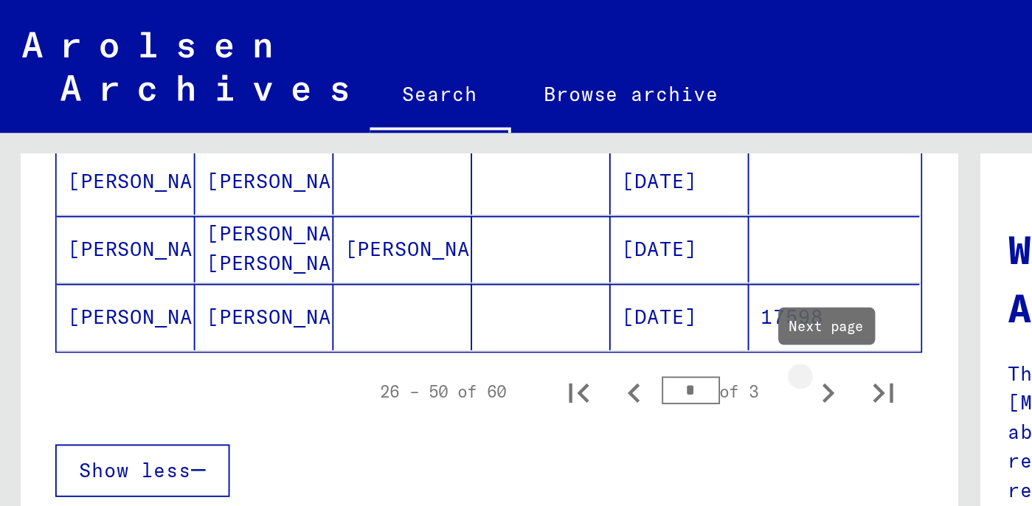
click at [442, 208] on icon "Next page" at bounding box center [441, 209] width 7 height 10
type input "*"
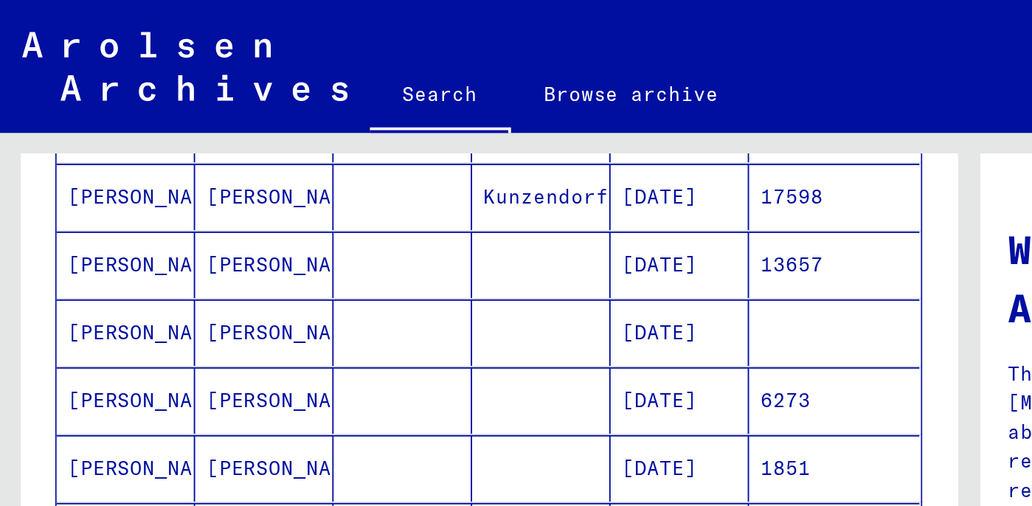
scroll to position [0, 0]
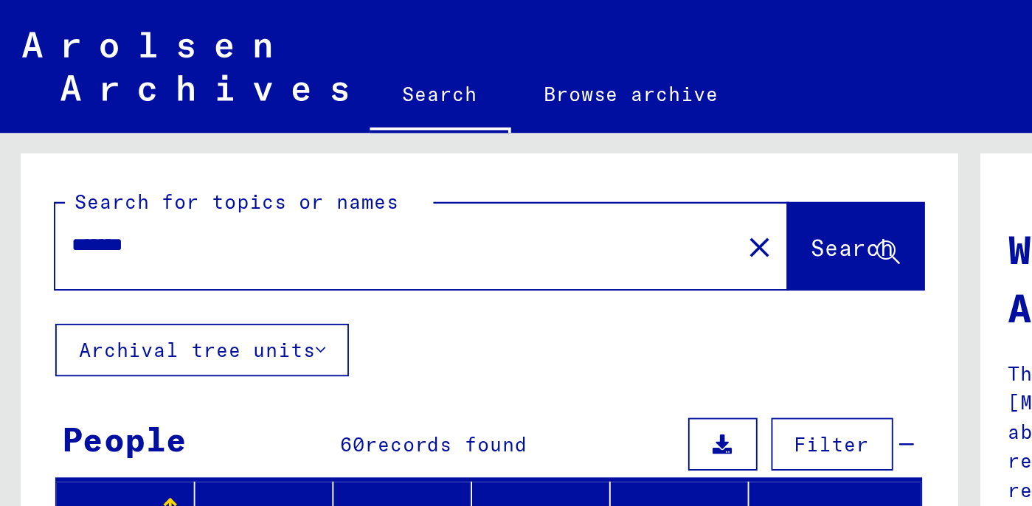
click at [71, 130] on input "*******" at bounding box center [206, 130] width 337 height 15
type input "********"
click at [443, 138] on span "Search" at bounding box center [454, 132] width 44 height 15
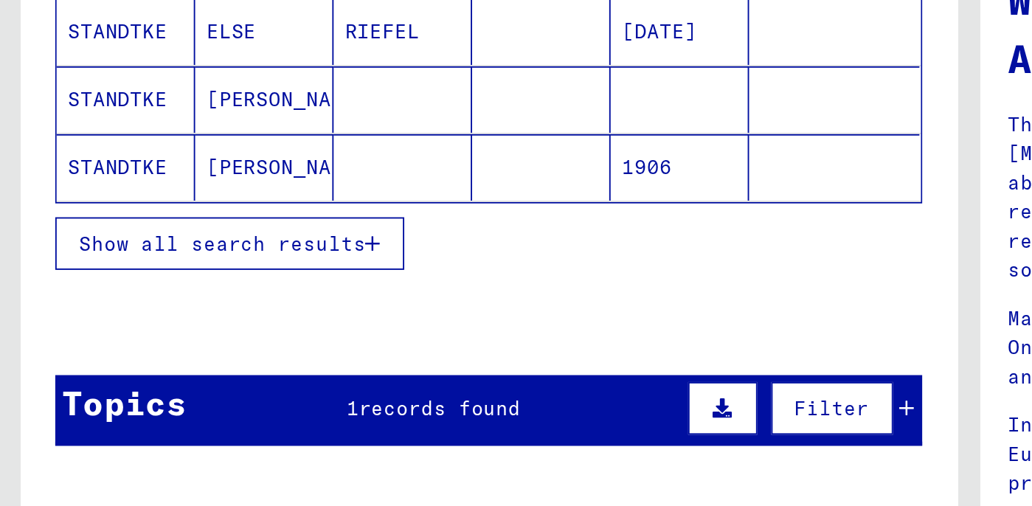
scroll to position [240, 0]
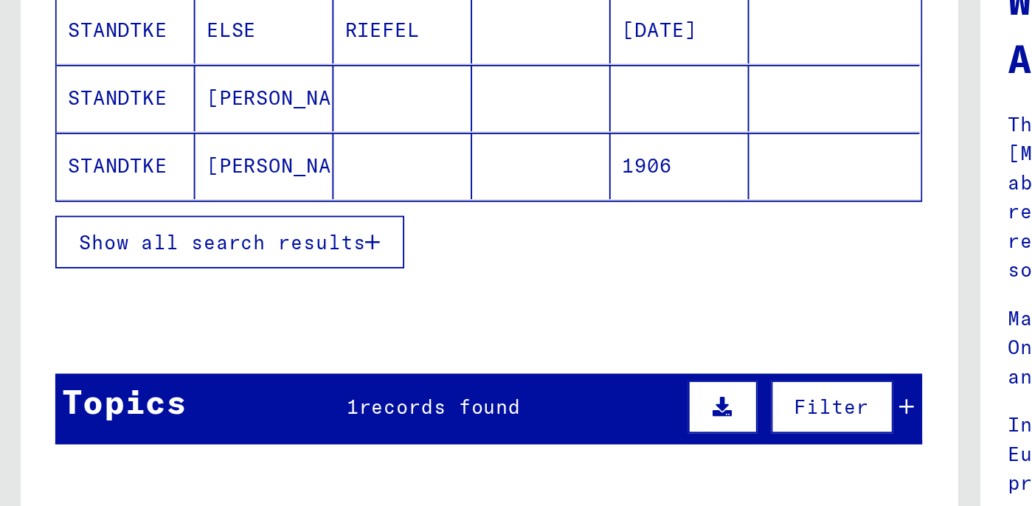
click at [198, 261] on icon "button" at bounding box center [199, 262] width 8 height 10
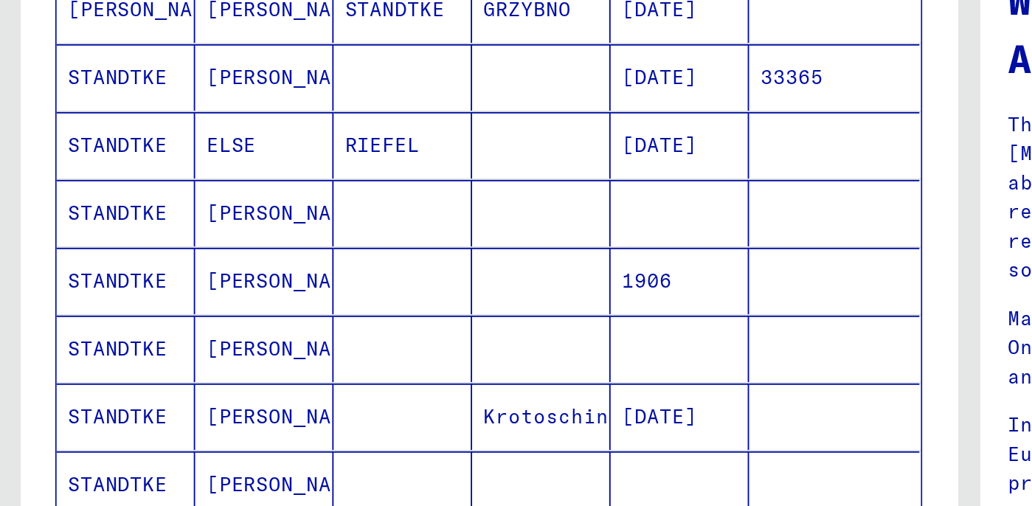
scroll to position [0, 0]
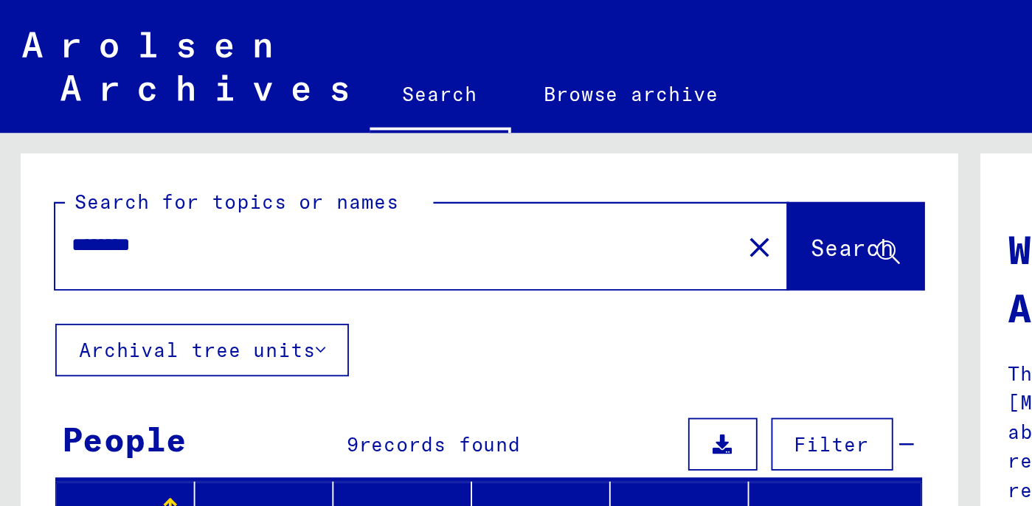
click at [233, 49] on link "Search" at bounding box center [234, 51] width 75 height 38
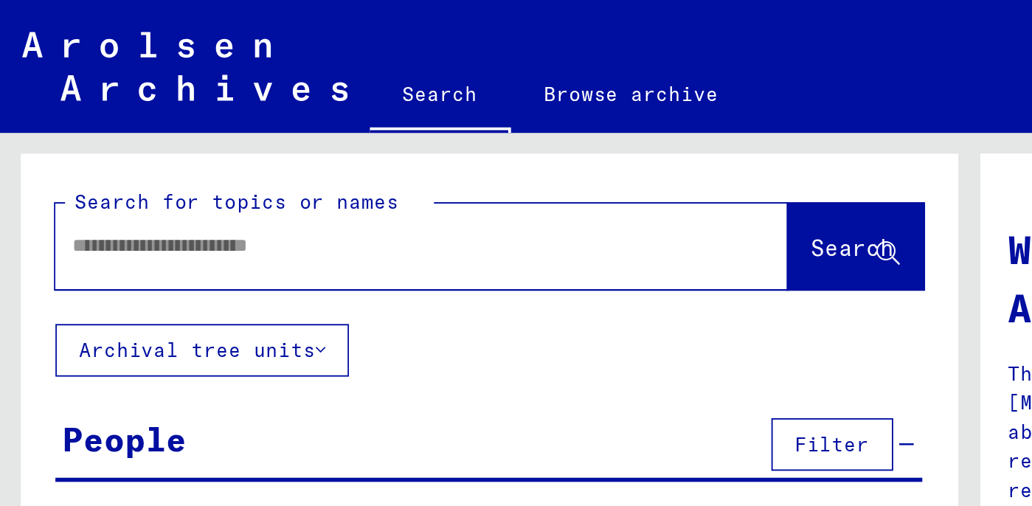
click at [59, 132] on input "text" at bounding box center [206, 130] width 337 height 15
type input "**********"
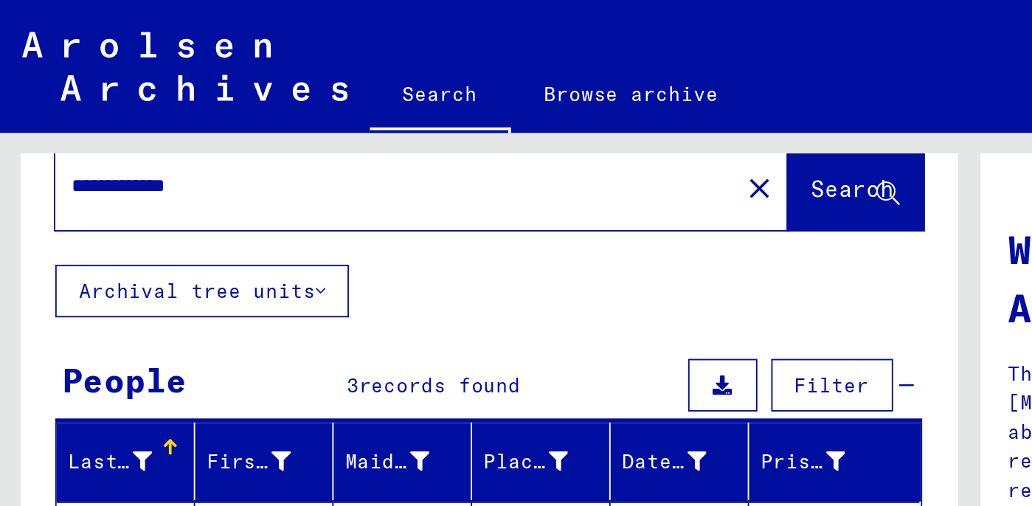
scroll to position [60, 0]
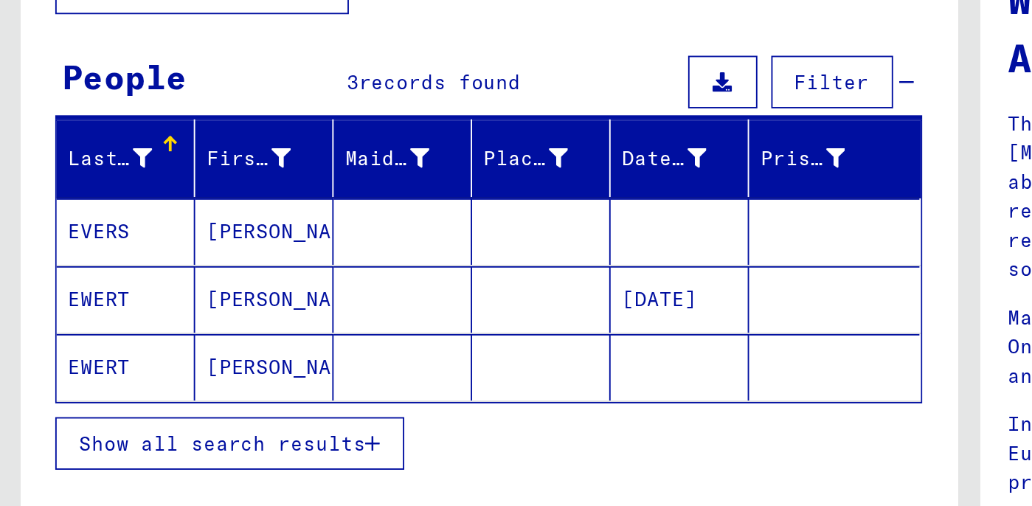
click at [132, 254] on mat-cell "[PERSON_NAME]" at bounding box center [141, 256] width 74 height 35
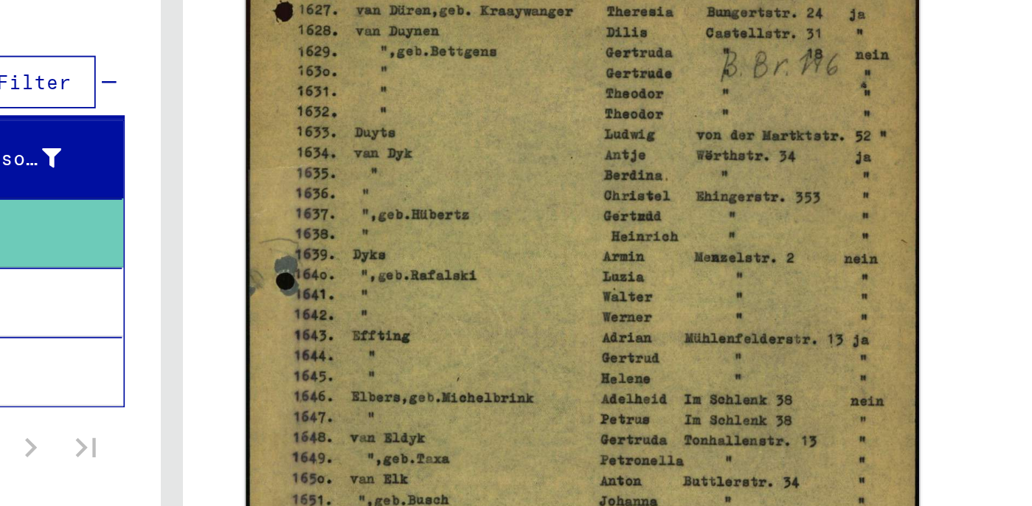
scroll to position [274, 0]
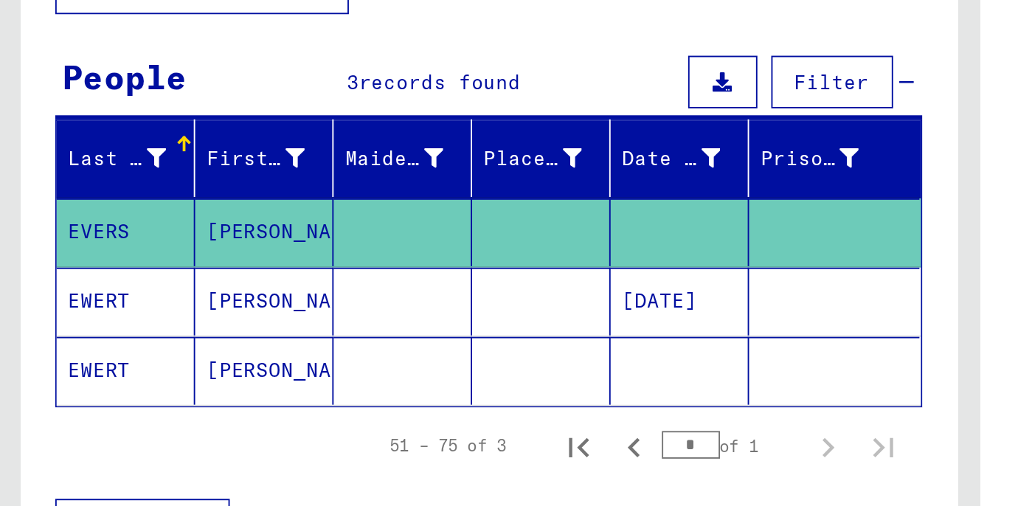
click at [125, 328] on mat-cell "[PERSON_NAME]" at bounding box center [141, 331] width 74 height 36
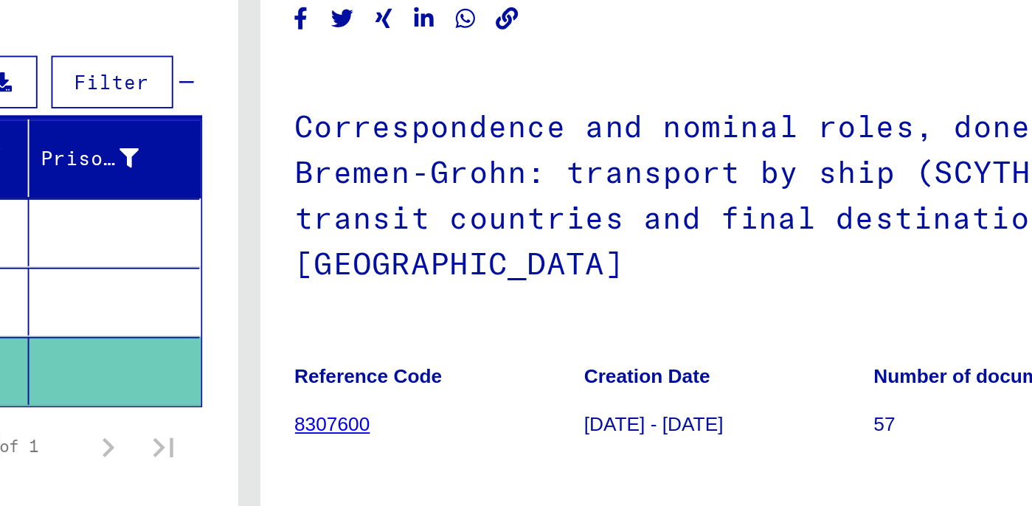
scroll to position [1, 0]
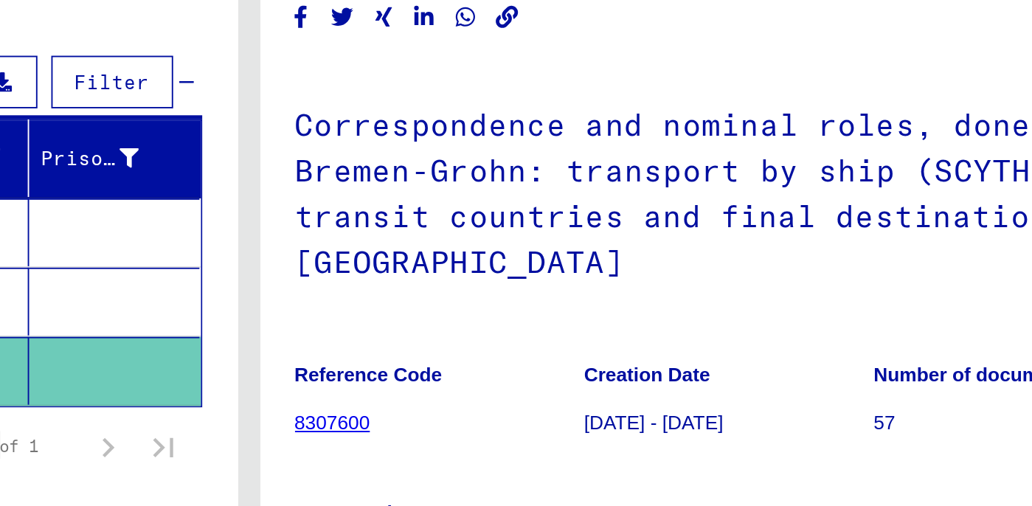
click at [564, 359] on link "8307600" at bounding box center [561, 359] width 41 height 12
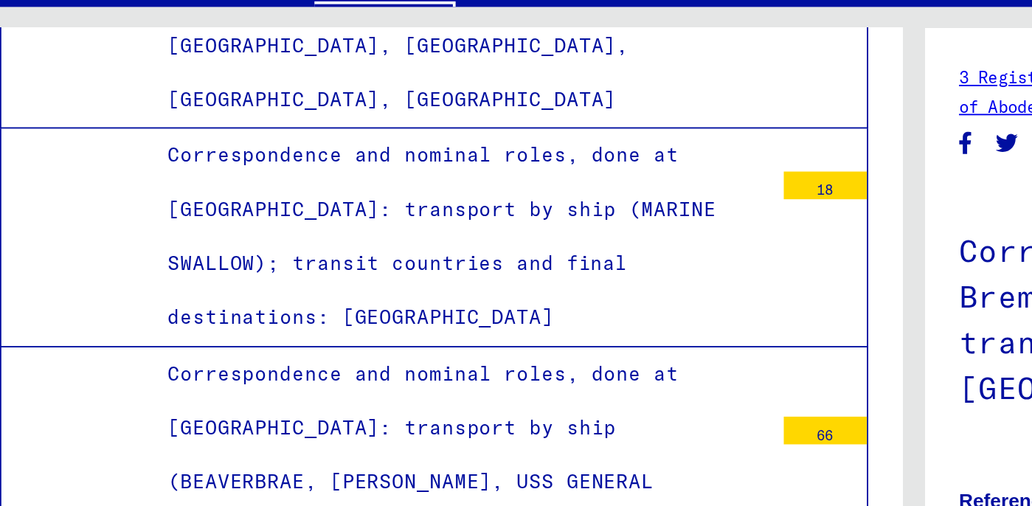
scroll to position [11316, 0]
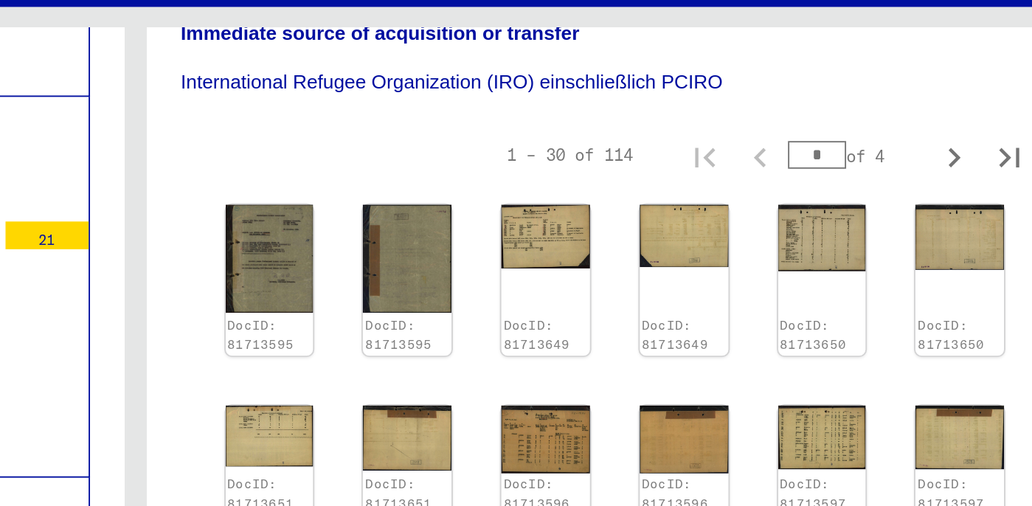
scroll to position [423, 0]
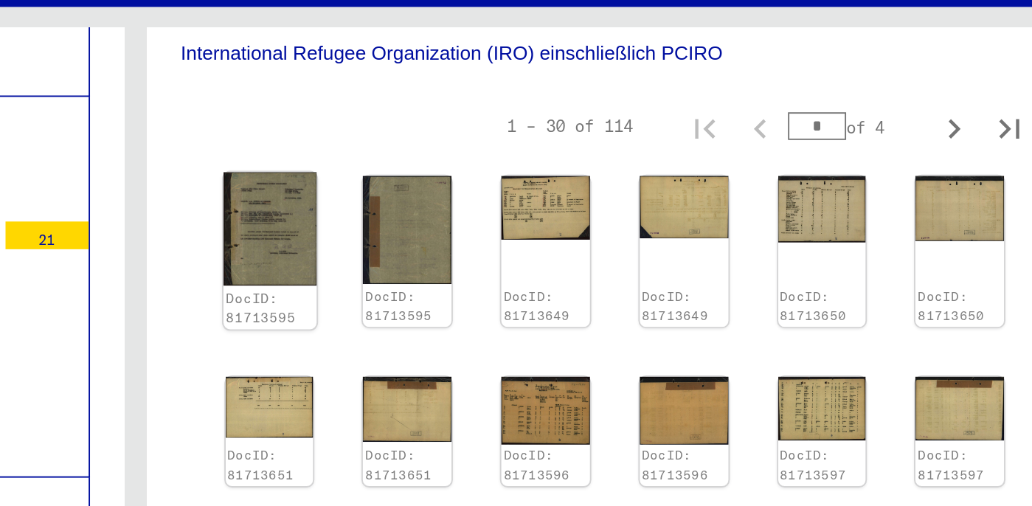
click at [590, 190] on img at bounding box center [587, 189] width 49 height 60
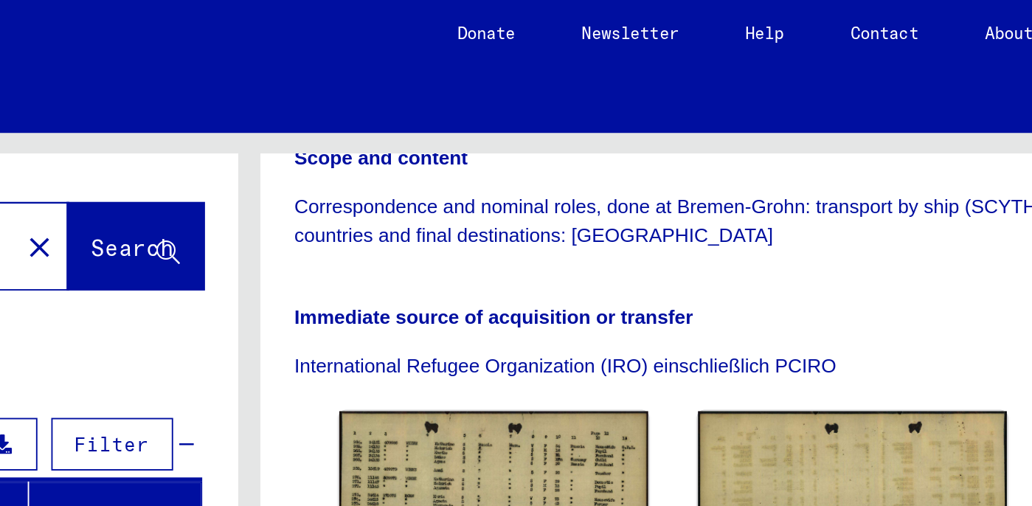
scroll to position [417, 0]
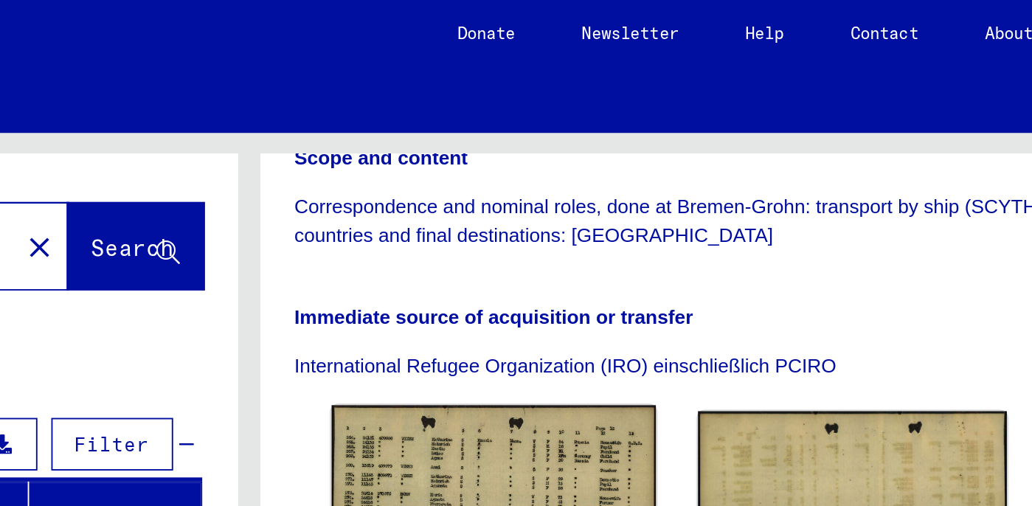
click at [647, 216] on img at bounding box center [646, 277] width 173 height 122
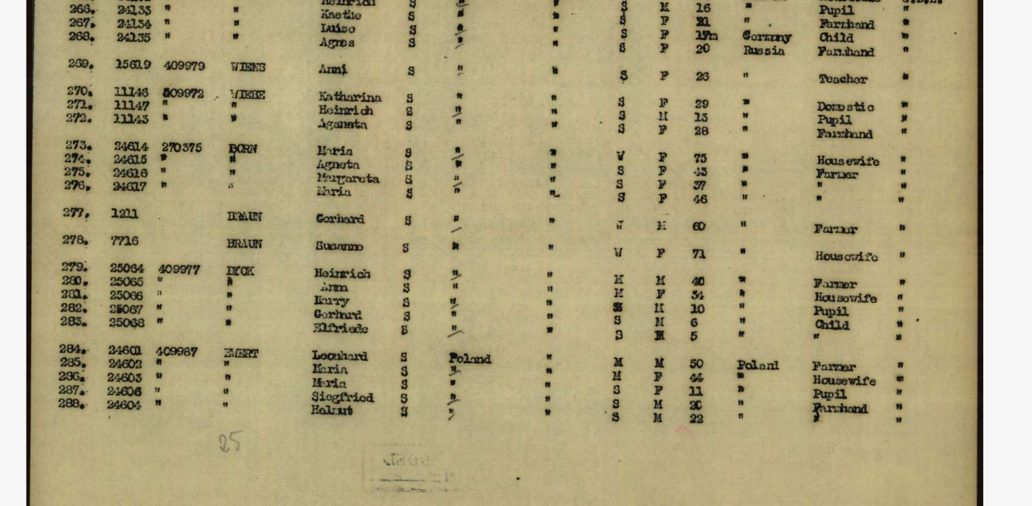
drag, startPoint x: 640, startPoint y: 288, endPoint x: 636, endPoint y: 388, distance: 100.4
click at [636, 388] on img at bounding box center [515, 216] width 725 height 358
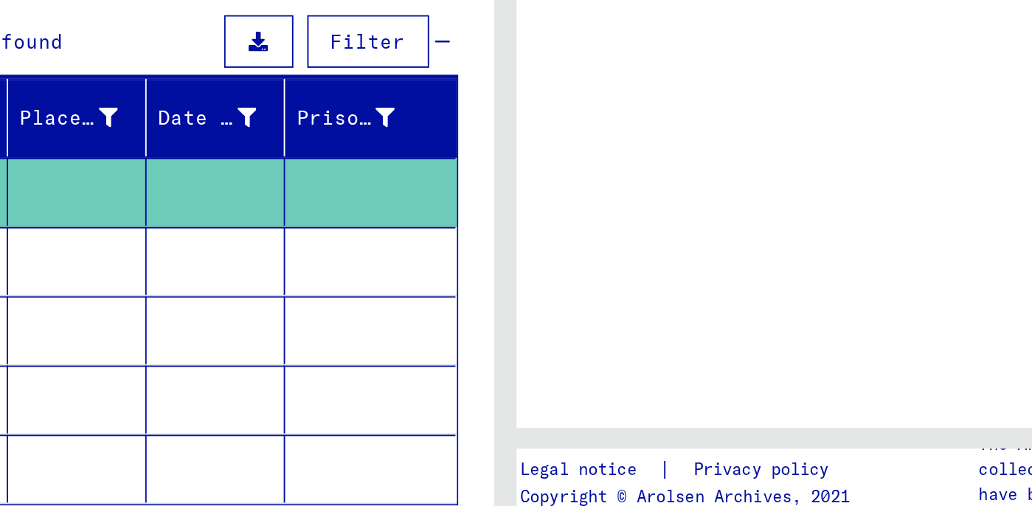
type input "**********"
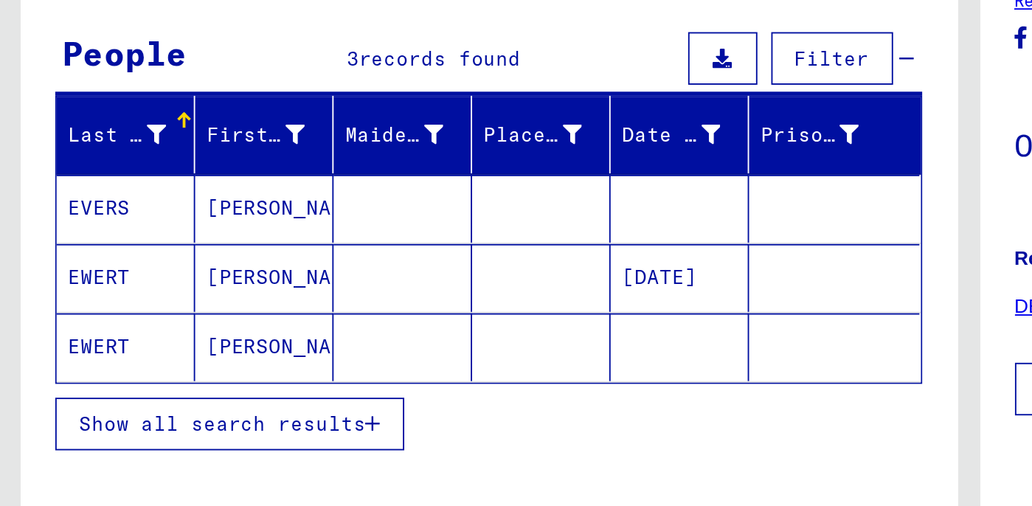
scroll to position [53, 0]
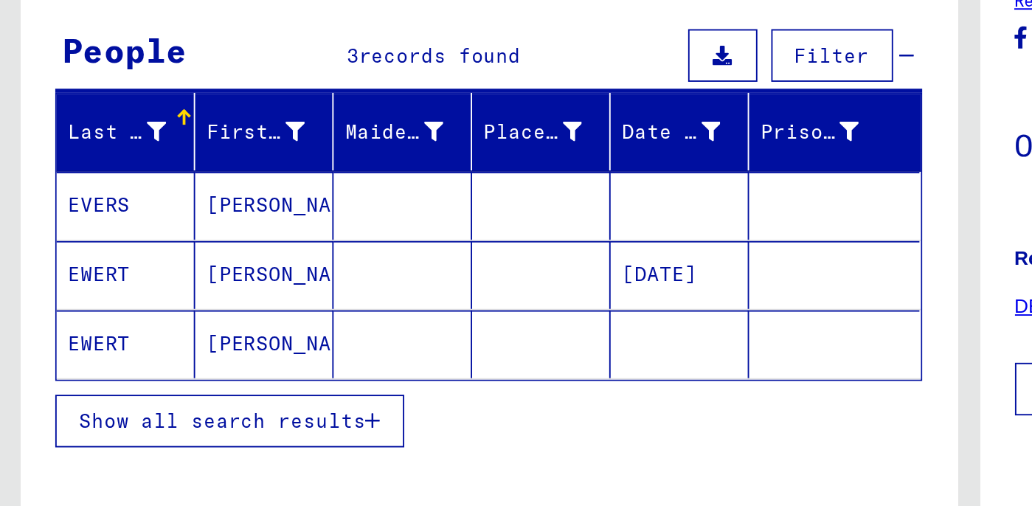
click at [128, 297] on mat-cell "[PERSON_NAME]" at bounding box center [141, 300] width 74 height 36
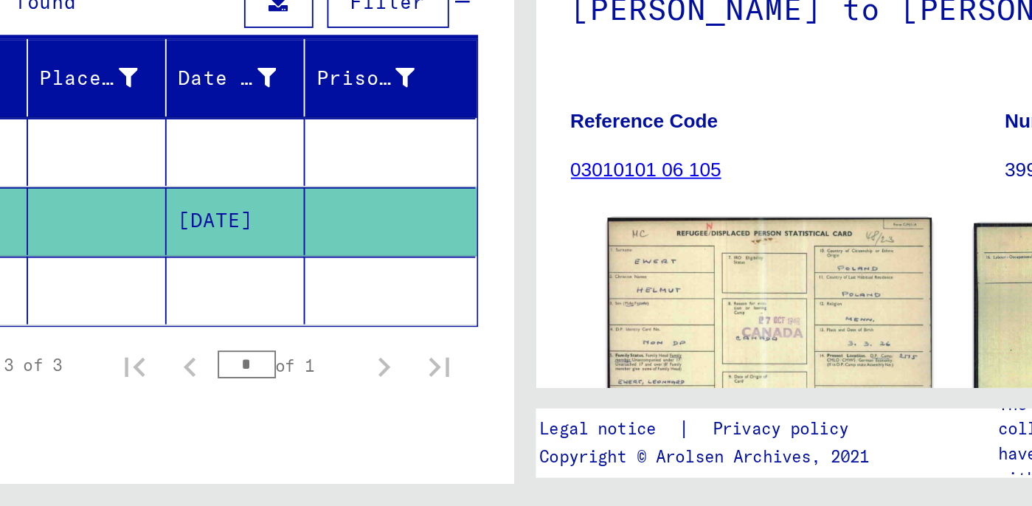
click at [645, 397] on img at bounding box center [646, 407] width 173 height 110
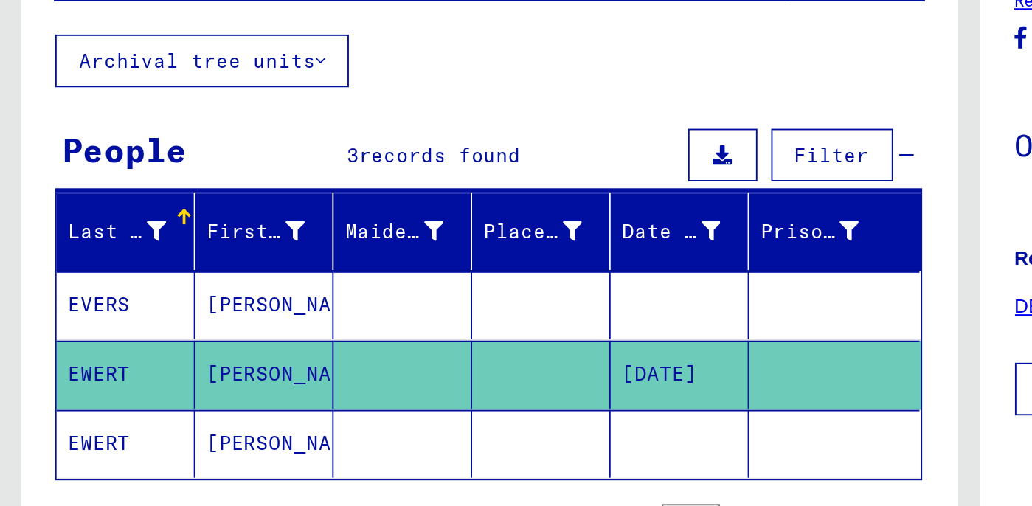
click at [131, 316] on mat-cell "[PERSON_NAME]" at bounding box center [141, 317] width 74 height 36
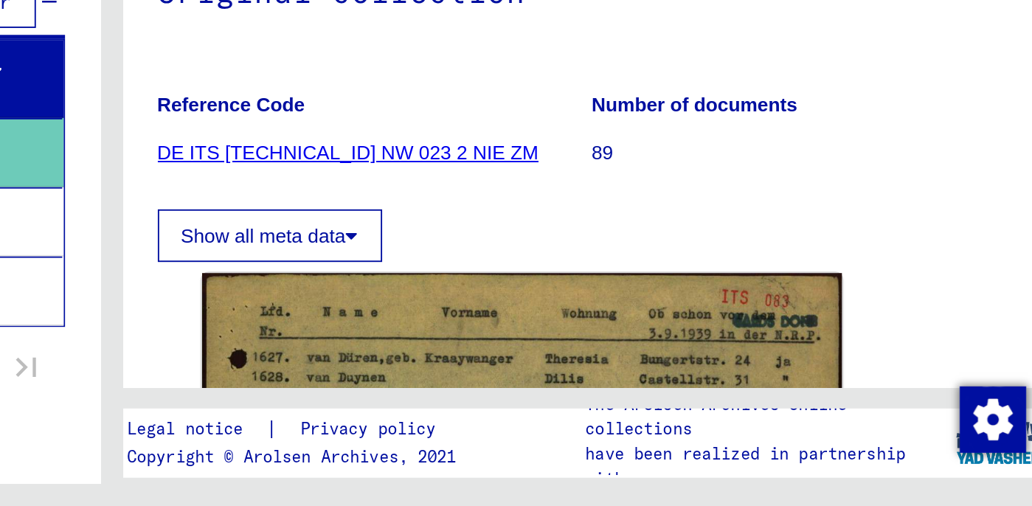
click at [647, 360] on icon at bounding box center [644, 361] width 7 height 10
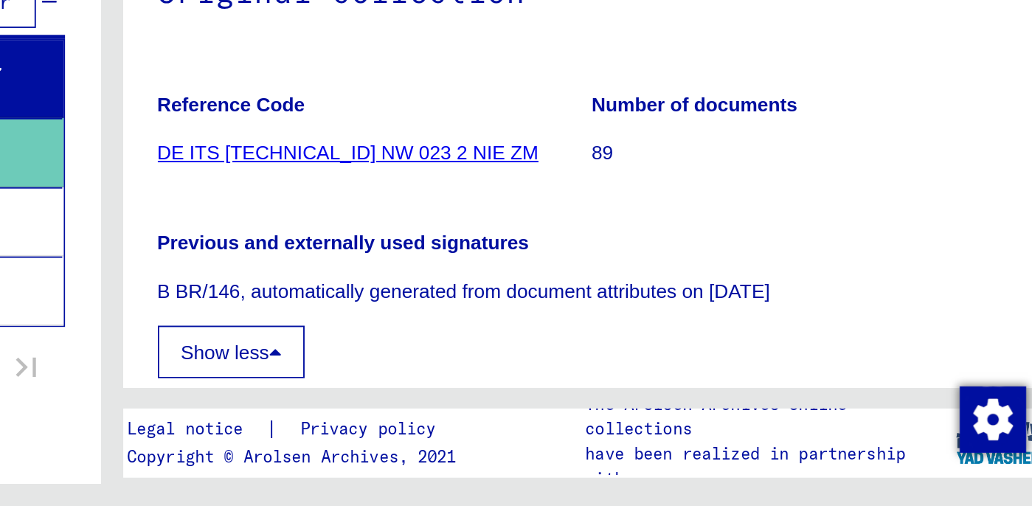
click at [606, 420] on icon at bounding box center [603, 423] width 7 height 10
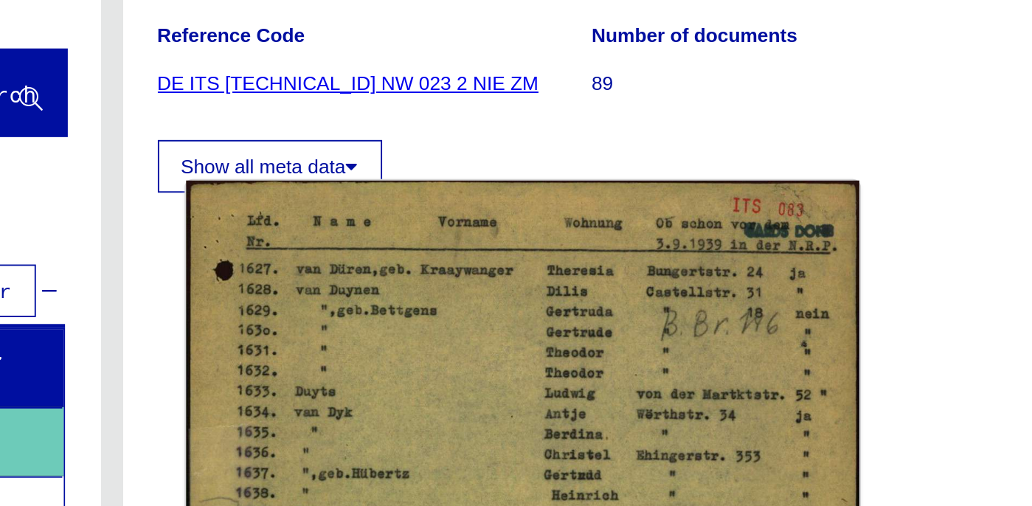
scroll to position [169, 0]
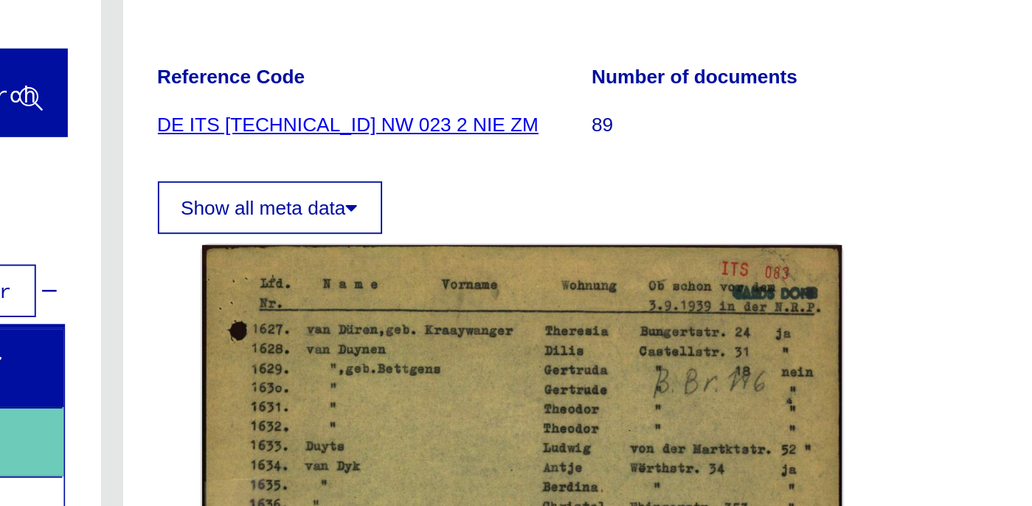
click at [634, 145] on link "DE ITS [TECHNICAL_ID] NW 023 2 NIE ZM" at bounding box center [642, 148] width 203 height 12
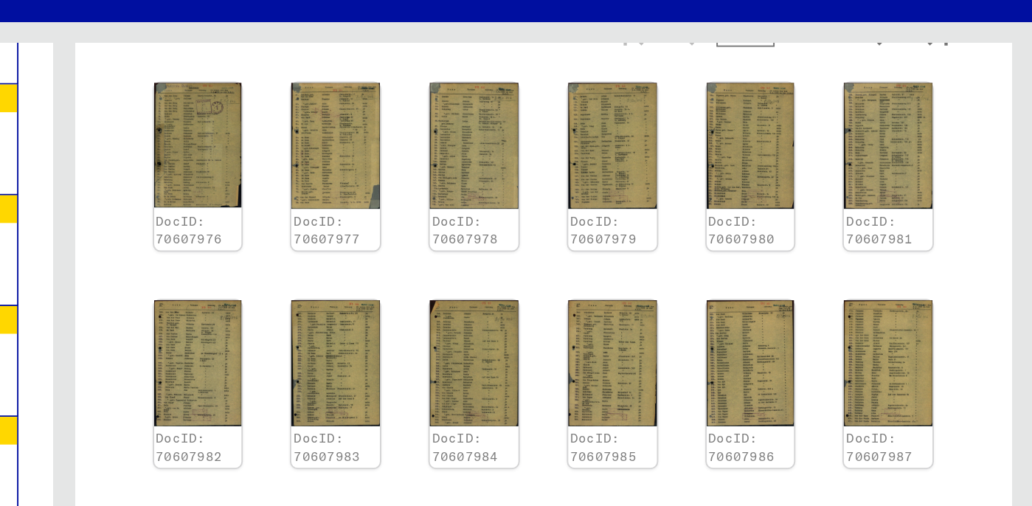
scroll to position [321, 0]
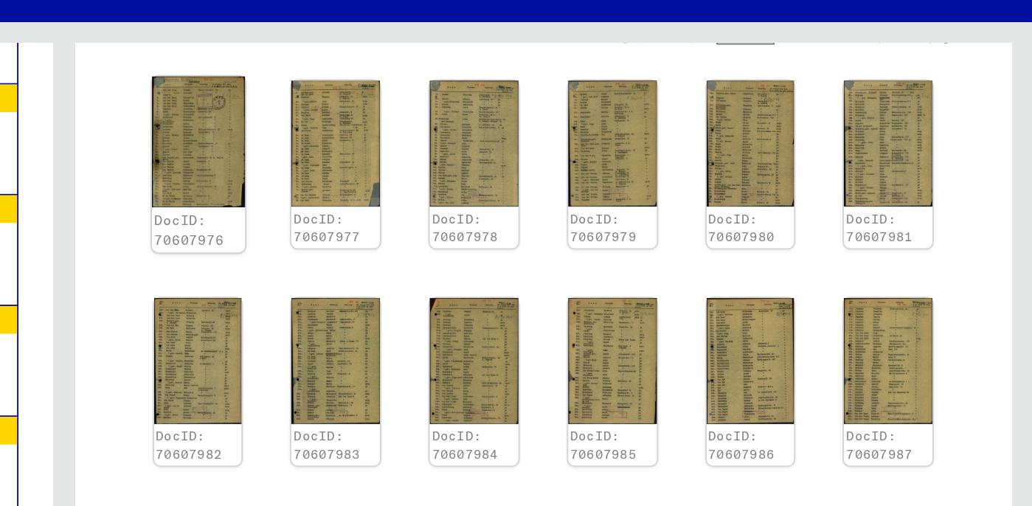
click at [597, 158] on img at bounding box center [587, 135] width 49 height 70
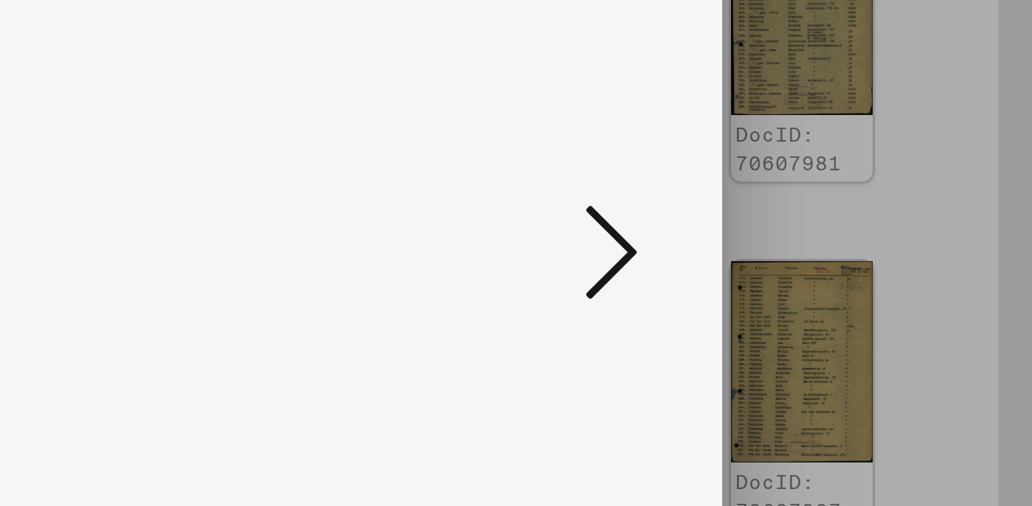
scroll to position [0, 0]
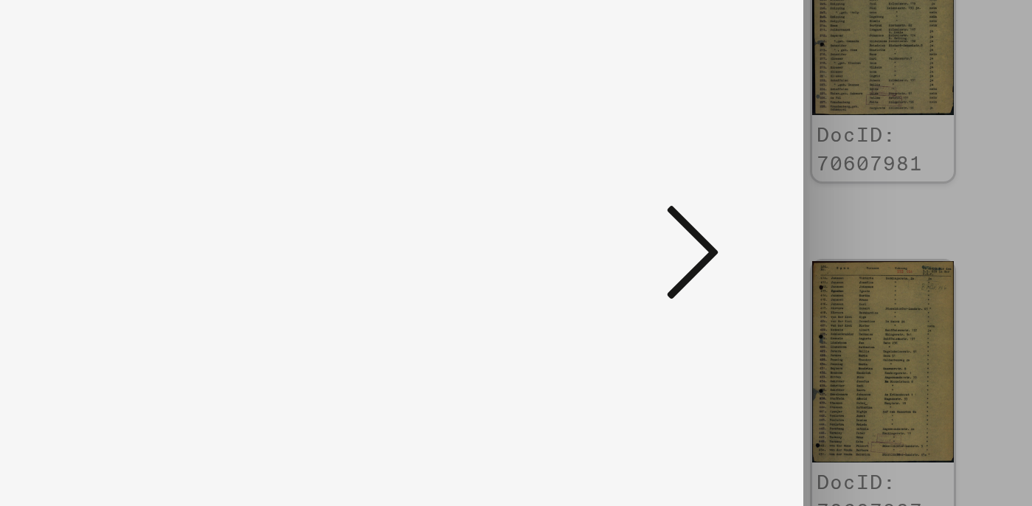
click at [898, 211] on icon at bounding box center [892, 214] width 18 height 35
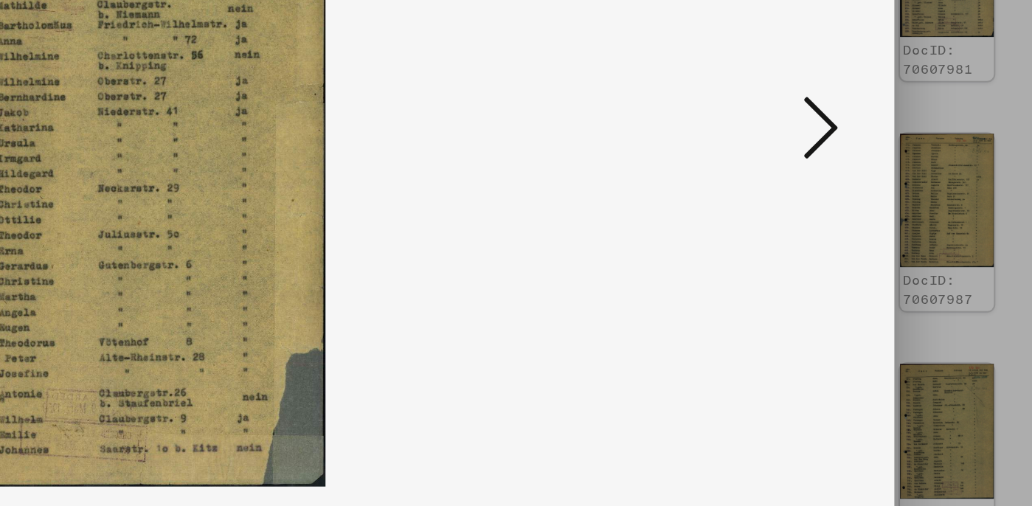
click at [895, 215] on icon at bounding box center [892, 214] width 18 height 35
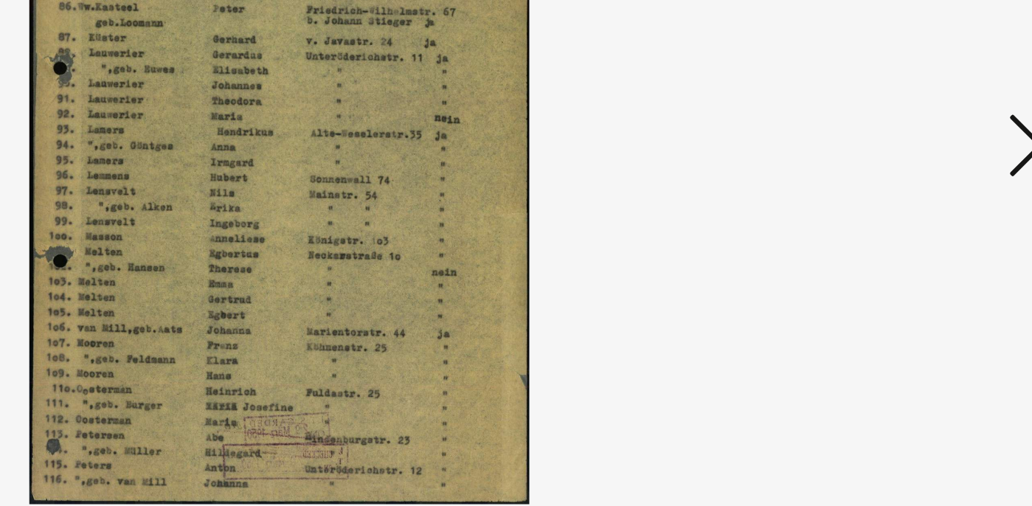
click at [892, 204] on icon at bounding box center [892, 214] width 18 height 35
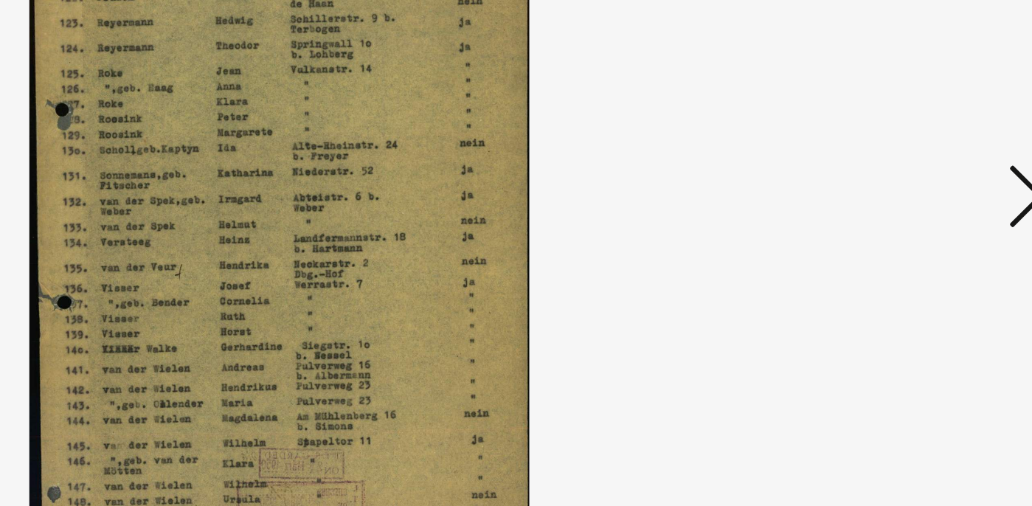
click at [888, 202] on icon at bounding box center [892, 214] width 18 height 35
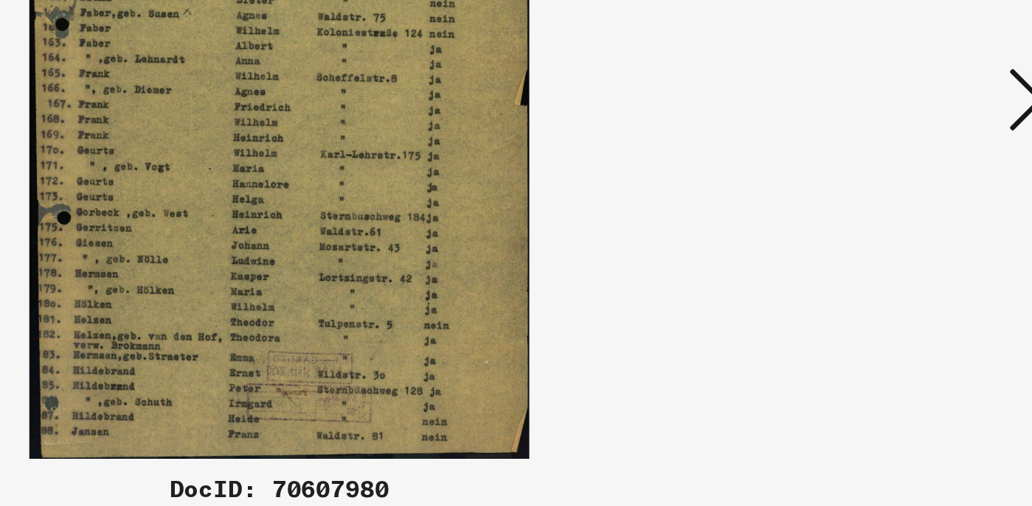
click at [888, 223] on icon at bounding box center [892, 214] width 18 height 35
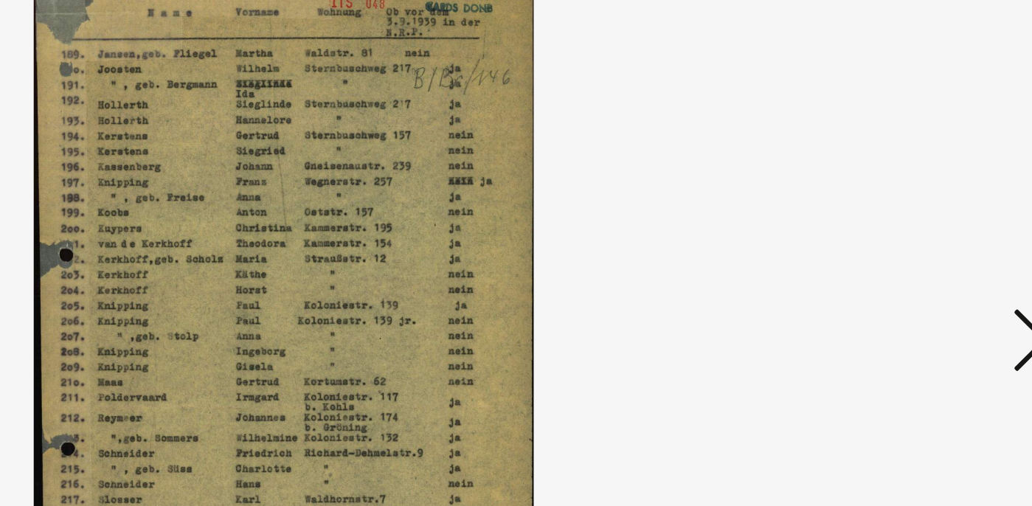
click at [888, 221] on icon at bounding box center [892, 214] width 18 height 35
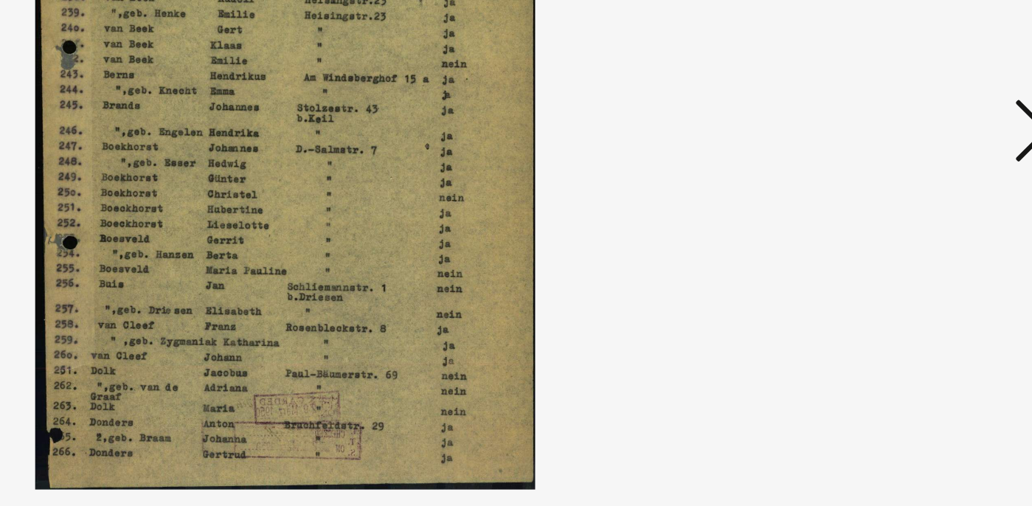
click at [887, 225] on icon at bounding box center [892, 214] width 18 height 35
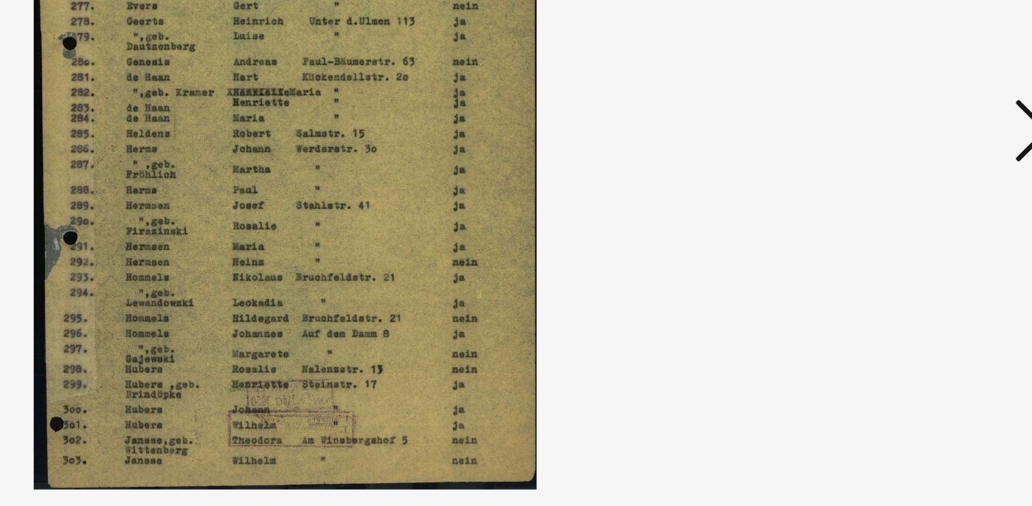
click at [887, 224] on icon at bounding box center [892, 214] width 18 height 35
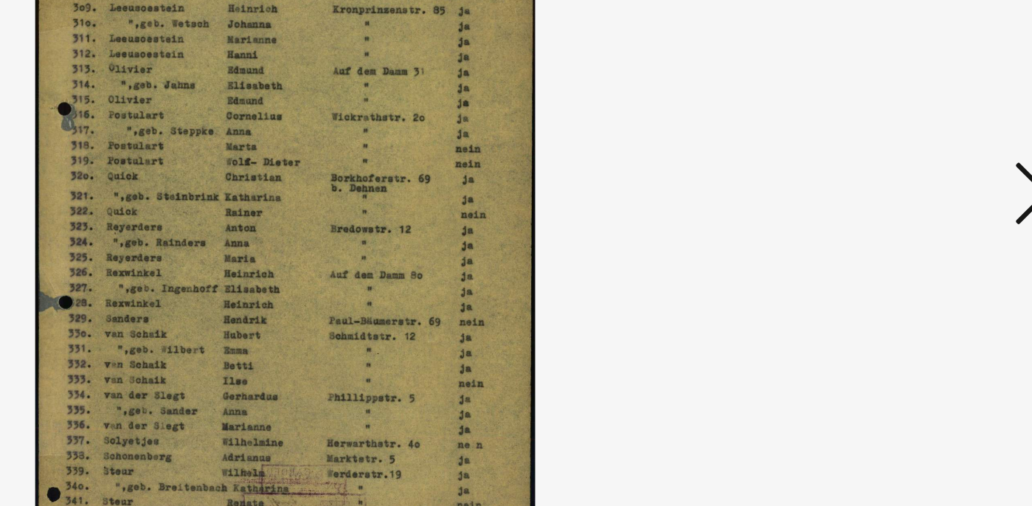
click at [885, 225] on icon at bounding box center [892, 214] width 18 height 35
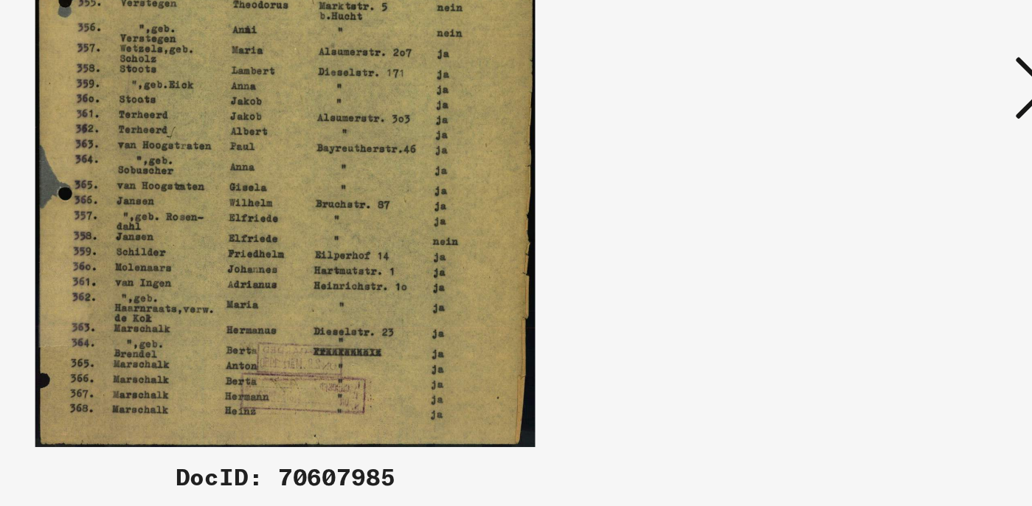
click at [886, 226] on icon at bounding box center [892, 214] width 18 height 35
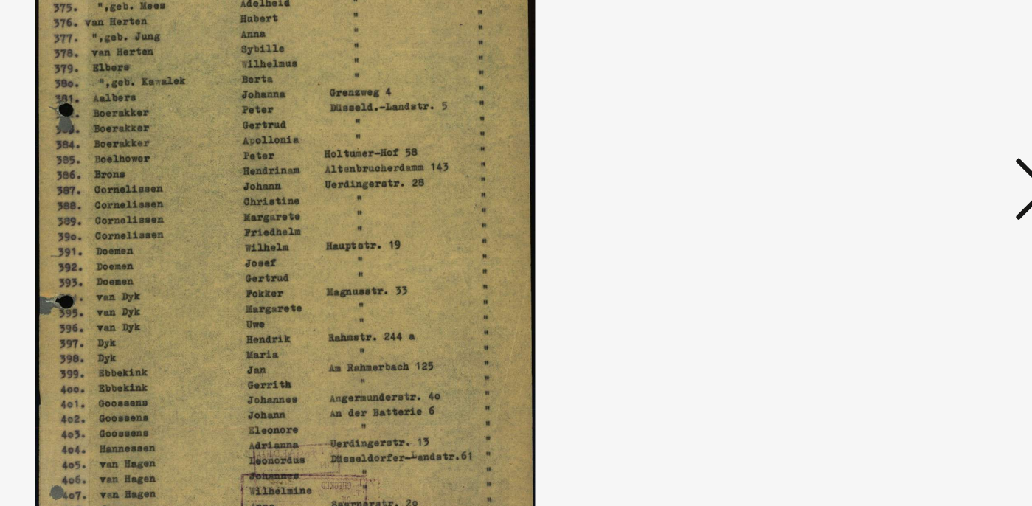
click at [886, 226] on icon at bounding box center [892, 214] width 18 height 35
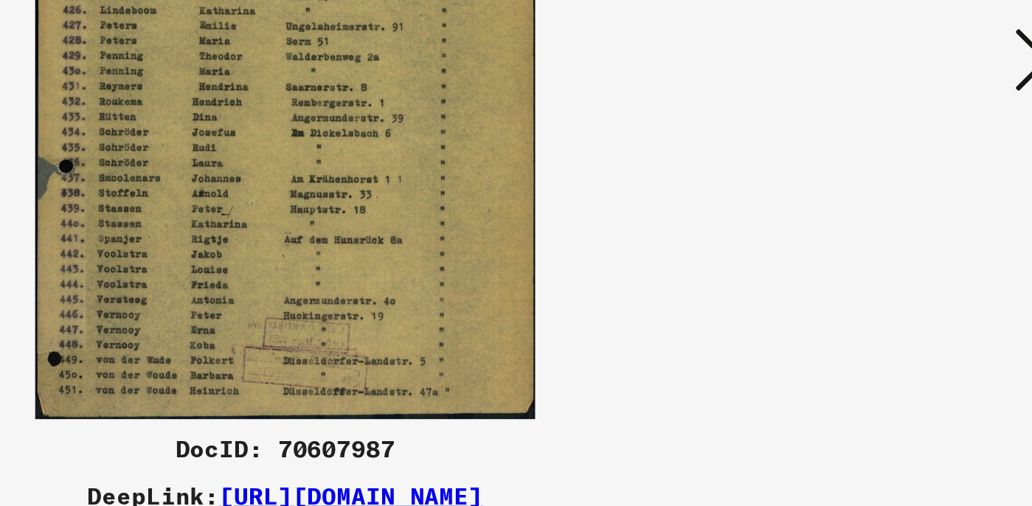
click at [884, 229] on icon at bounding box center [892, 214] width 18 height 35
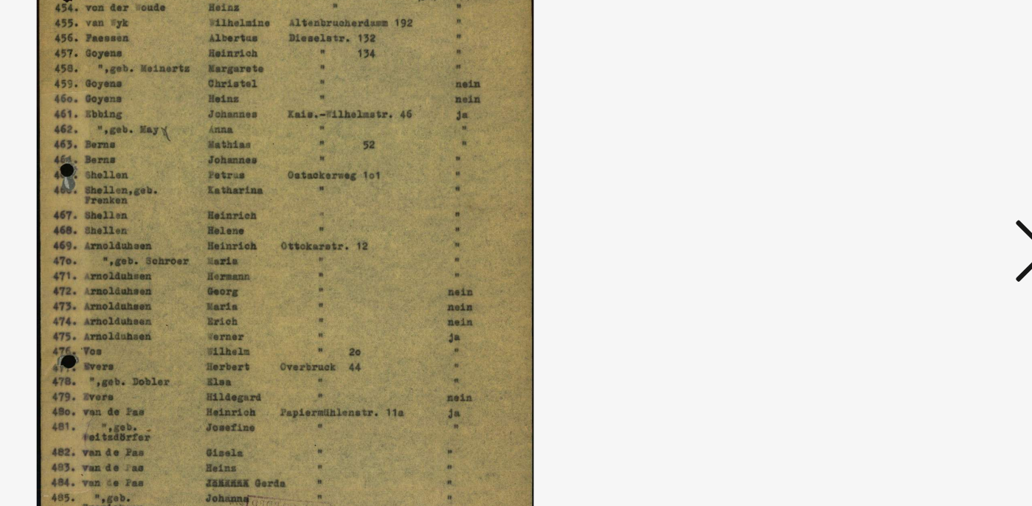
click at [887, 227] on icon at bounding box center [892, 214] width 18 height 35
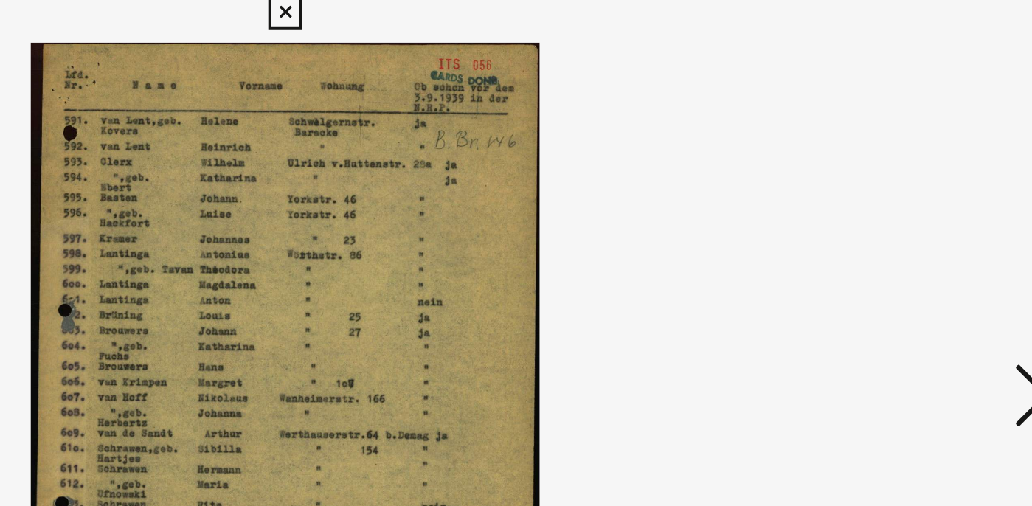
click at [887, 201] on icon at bounding box center [892, 214] width 18 height 35
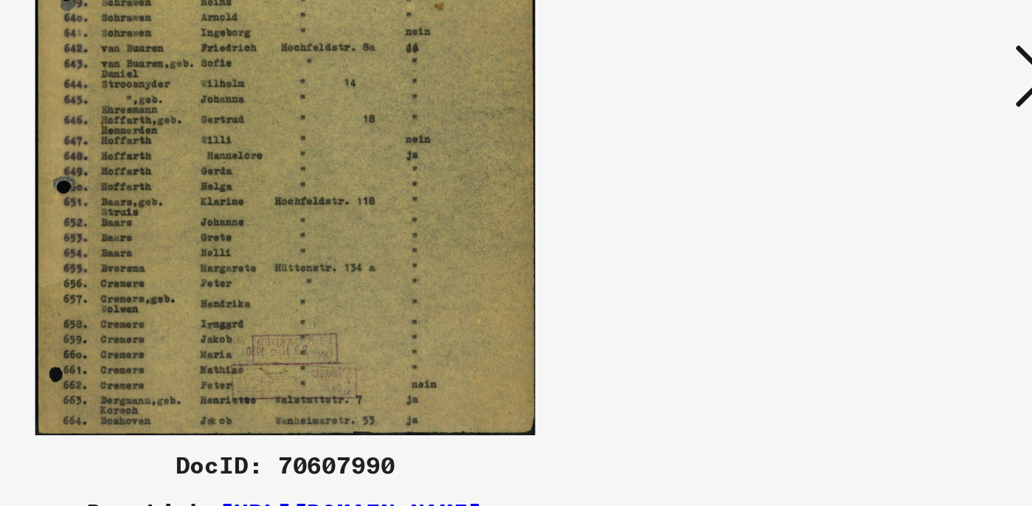
click at [888, 224] on icon at bounding box center [892, 214] width 18 height 35
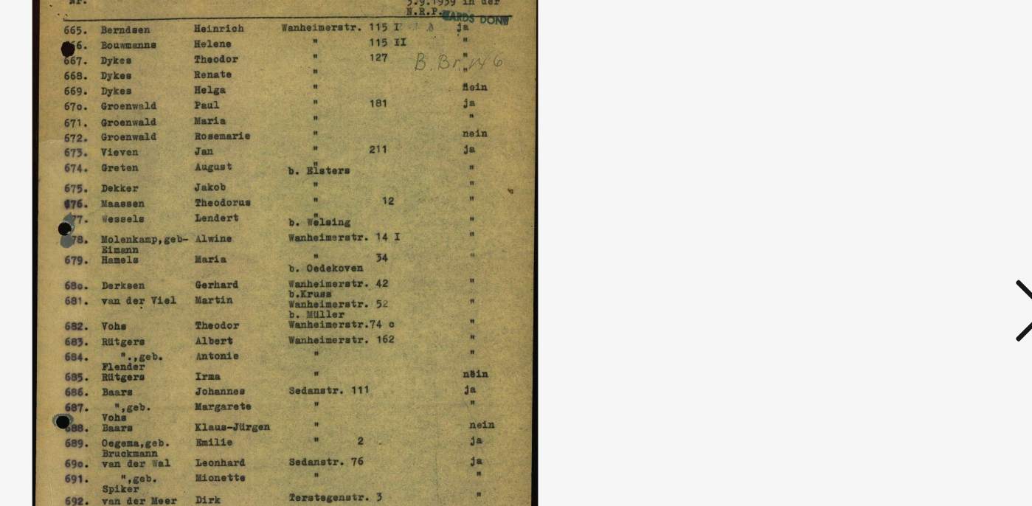
click at [886, 226] on icon at bounding box center [892, 214] width 18 height 35
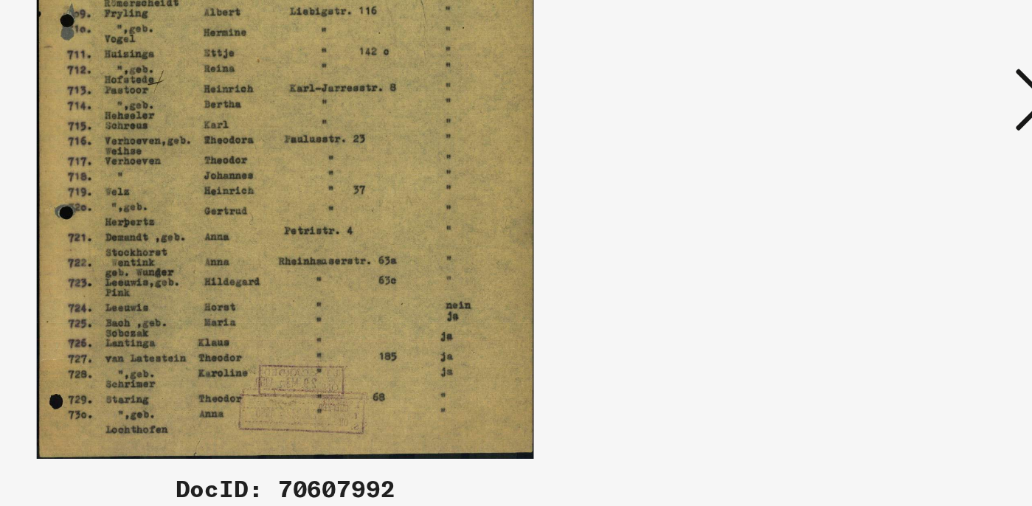
click at [887, 226] on icon at bounding box center [892, 214] width 18 height 35
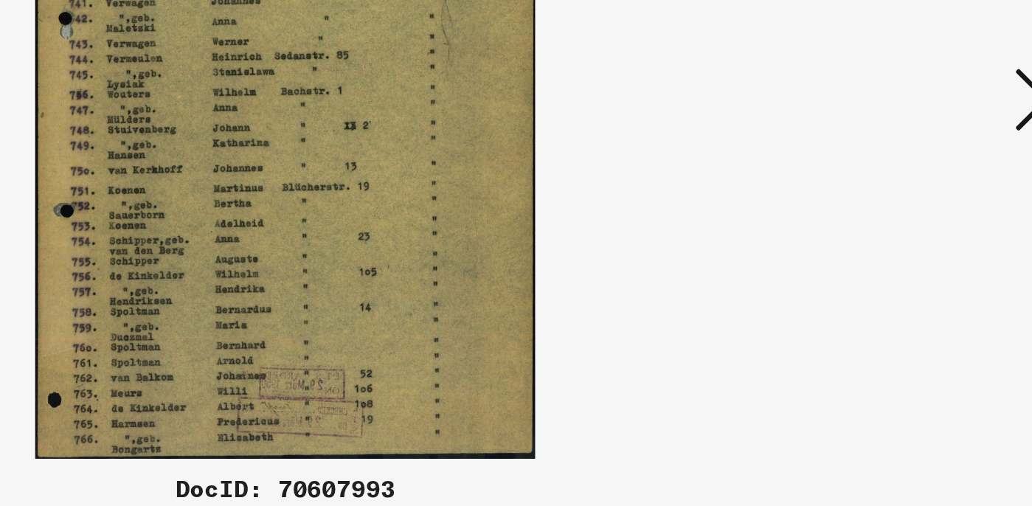
click at [887, 226] on icon at bounding box center [892, 214] width 18 height 35
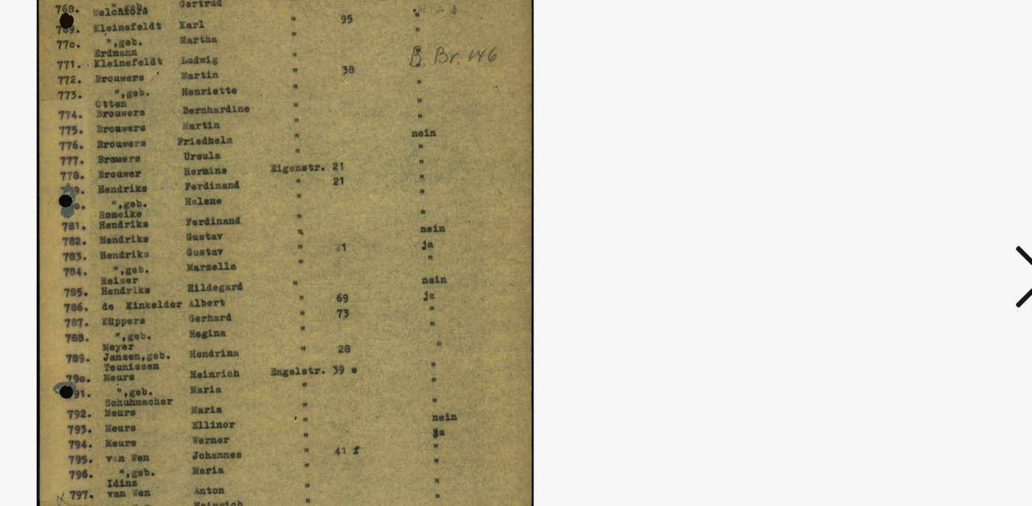
click at [887, 226] on icon at bounding box center [892, 214] width 18 height 35
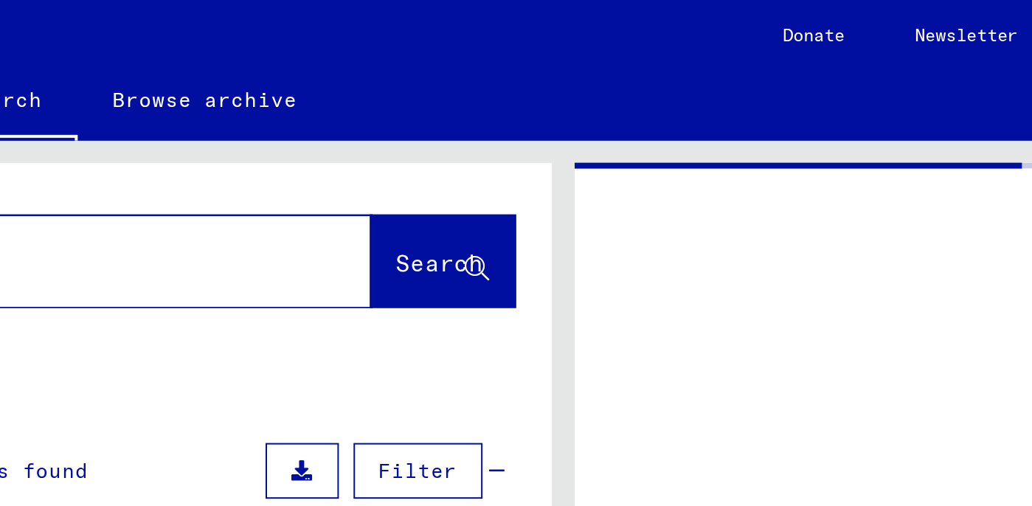
type input "********"
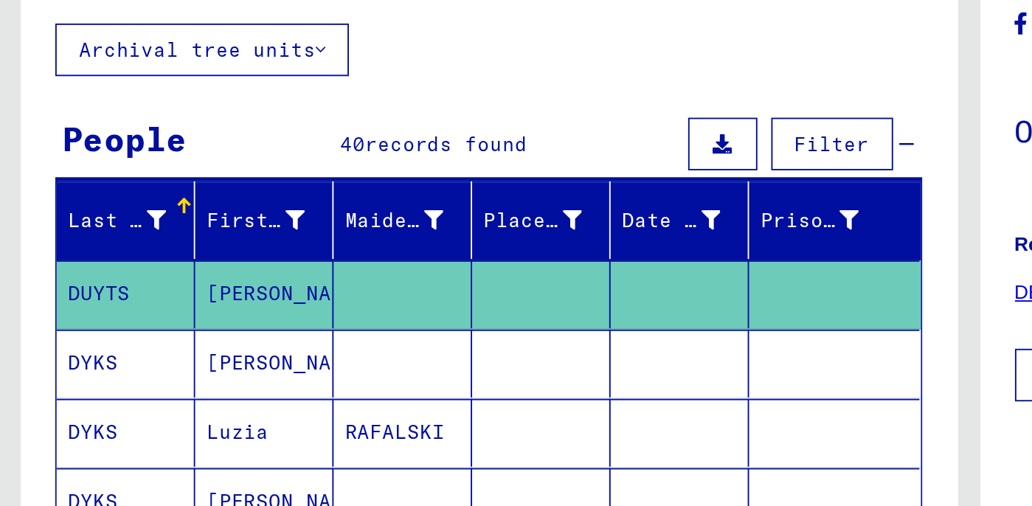
click at [173, 184] on icon at bounding box center [170, 186] width 5 height 10
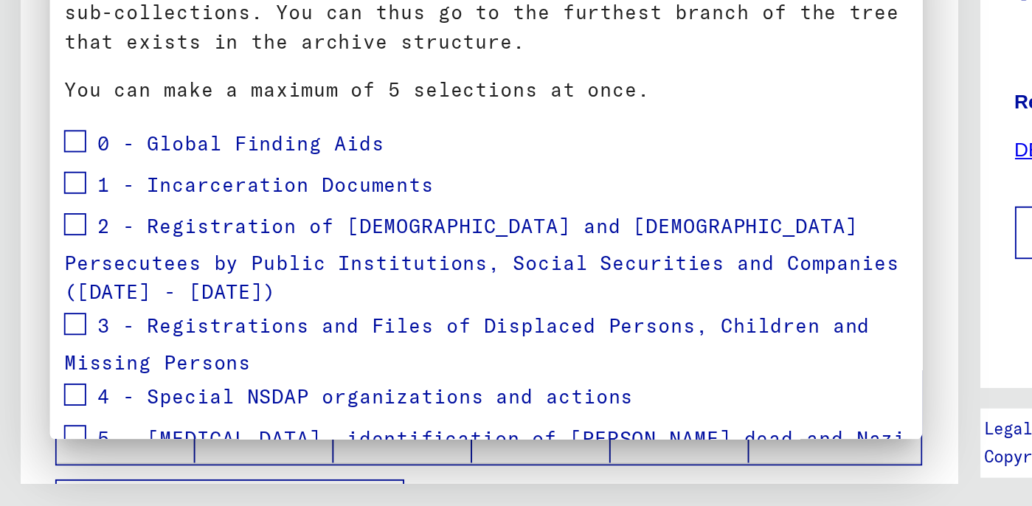
scroll to position [90, 0]
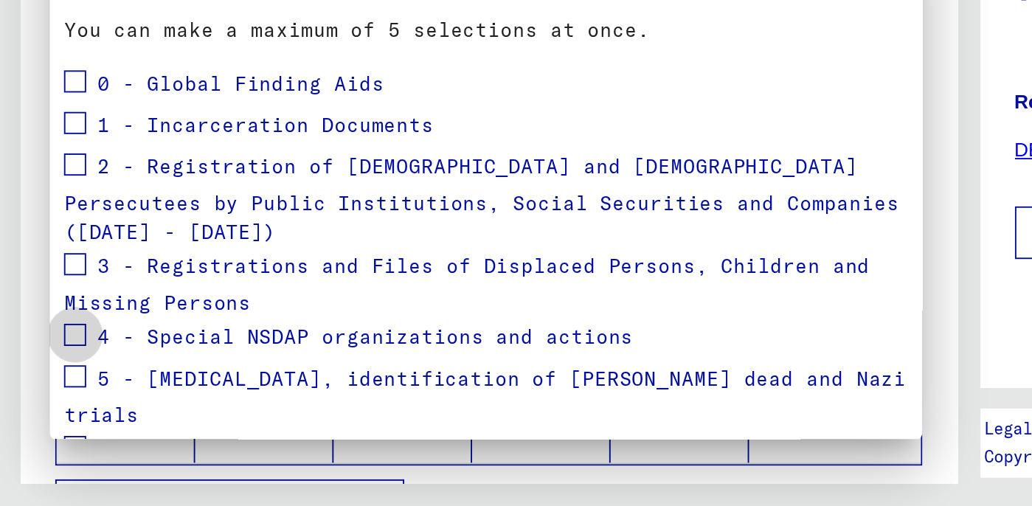
click at [41, 409] on span at bounding box center [40, 415] width 12 height 12
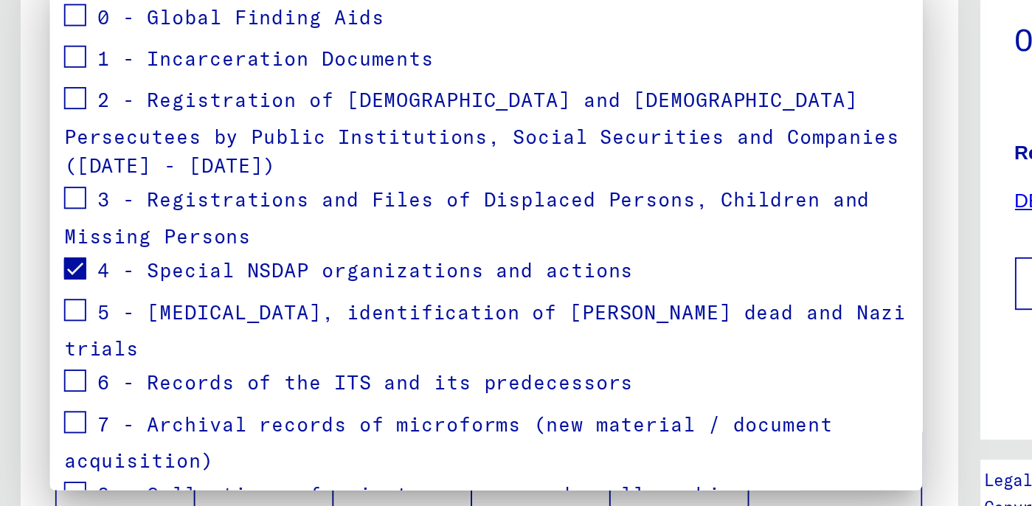
scroll to position [157, 0]
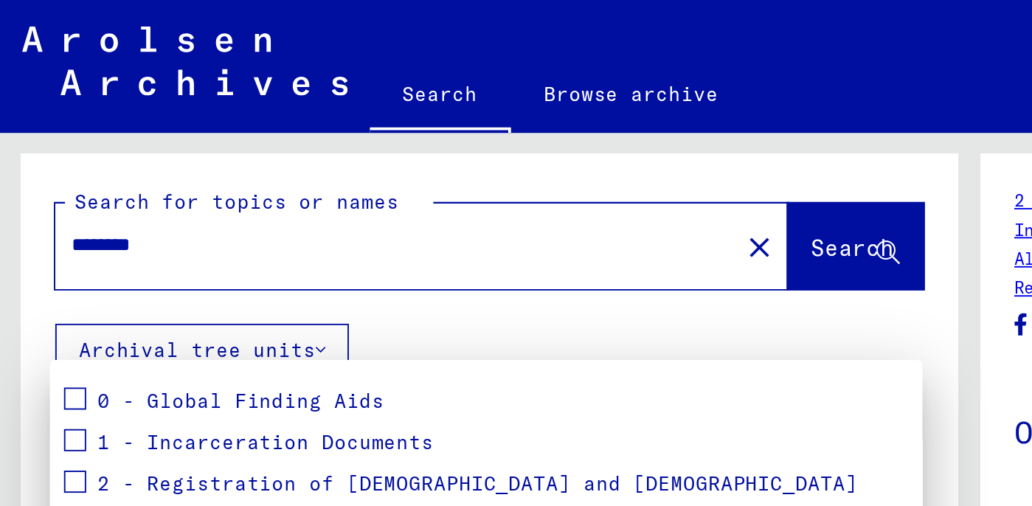
click at [226, 49] on div at bounding box center [516, 253] width 1032 height 506
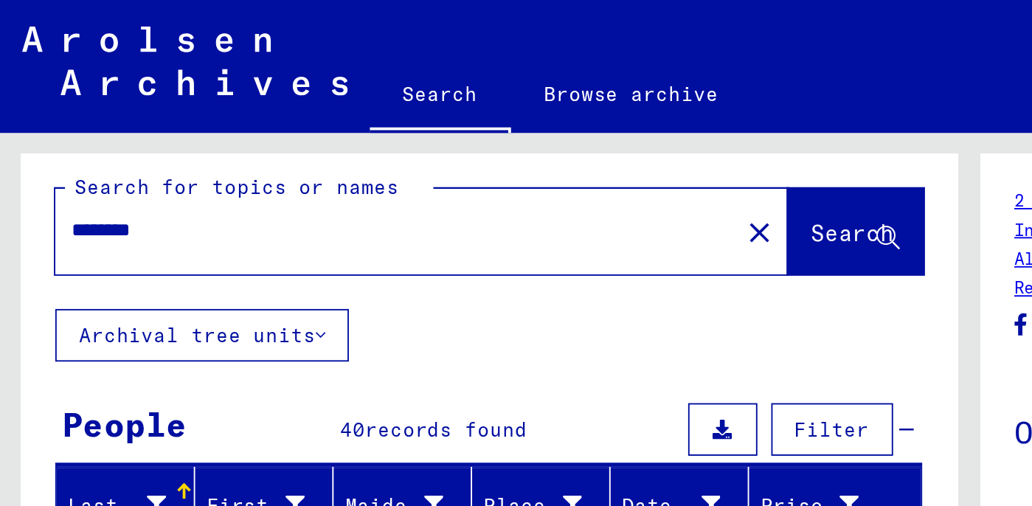
scroll to position [0, 0]
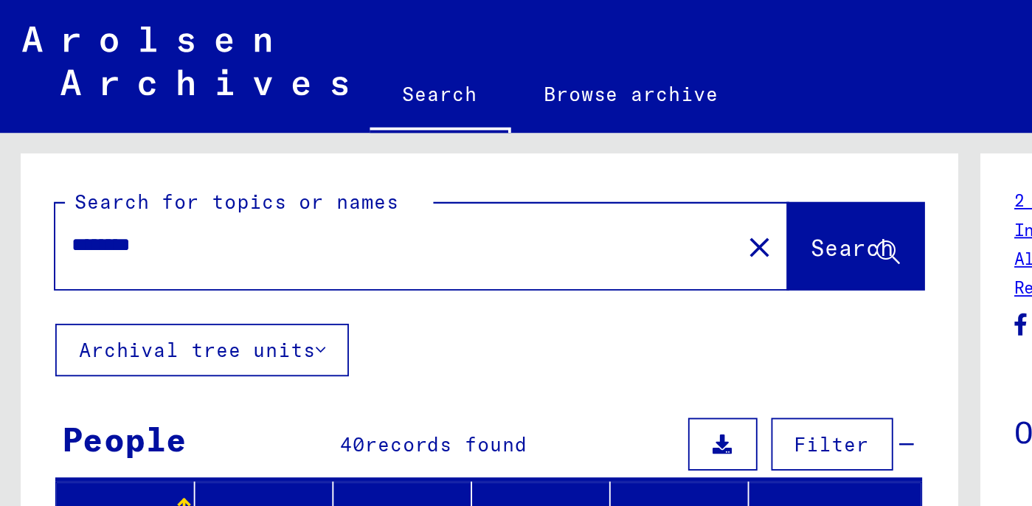
click at [396, 130] on mat-icon "close" at bounding box center [405, 132] width 18 height 18
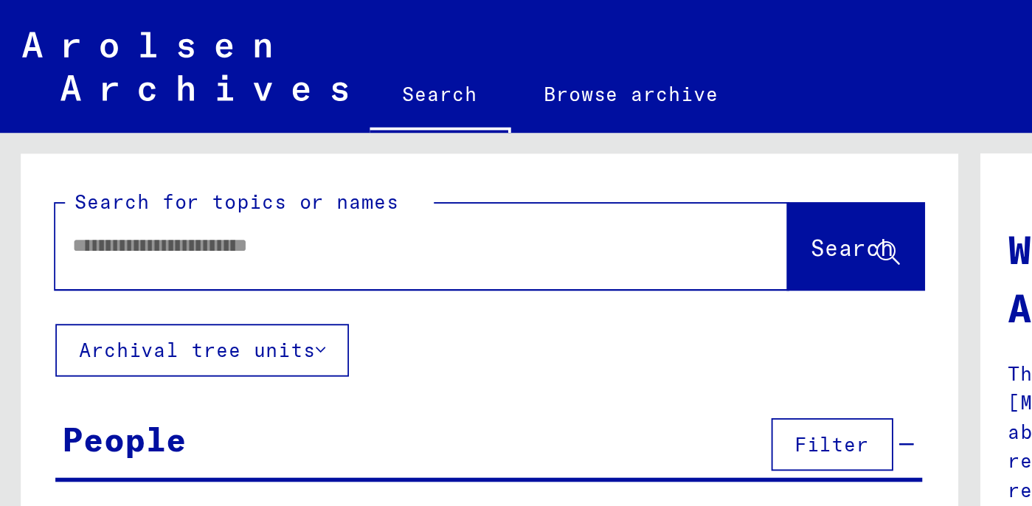
click at [66, 128] on input "text" at bounding box center [206, 130] width 337 height 15
click at [432, 128] on span "Search" at bounding box center [454, 132] width 44 height 15
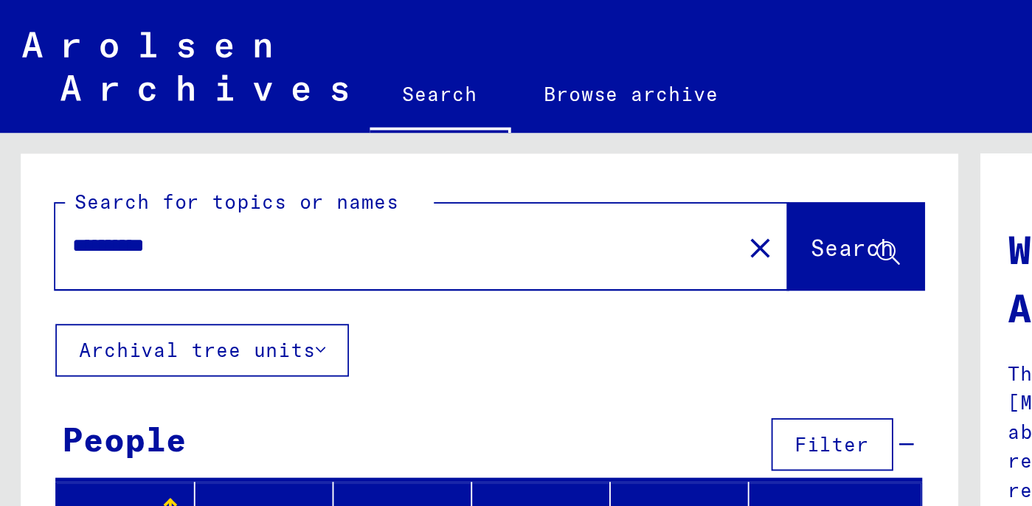
click at [104, 127] on input "**********" at bounding box center [206, 130] width 337 height 15
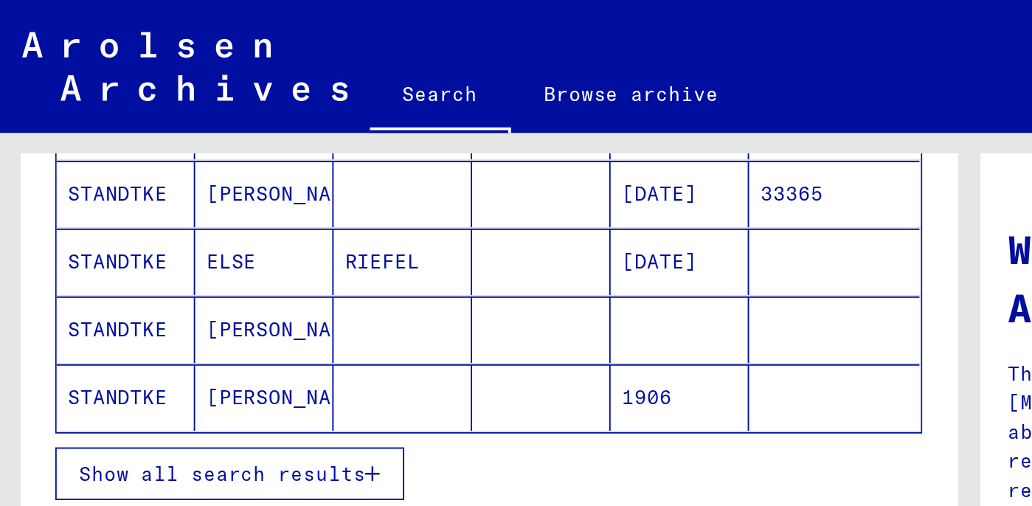
scroll to position [254, 0]
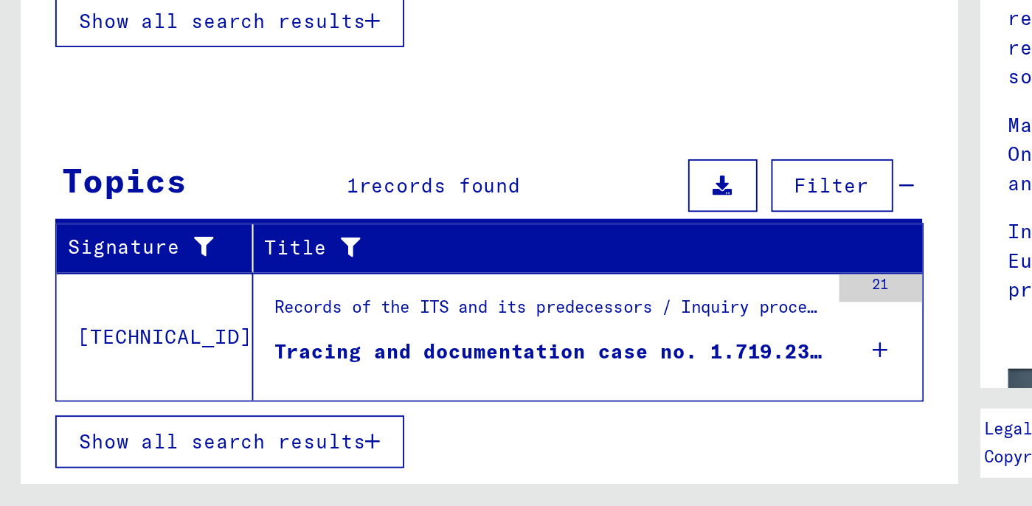
click at [280, 424] on div "Tracing and documentation case no. 1.719.238 for [PERSON_NAME] born [DEMOGRAPHI…" at bounding box center [293, 423] width 294 height 15
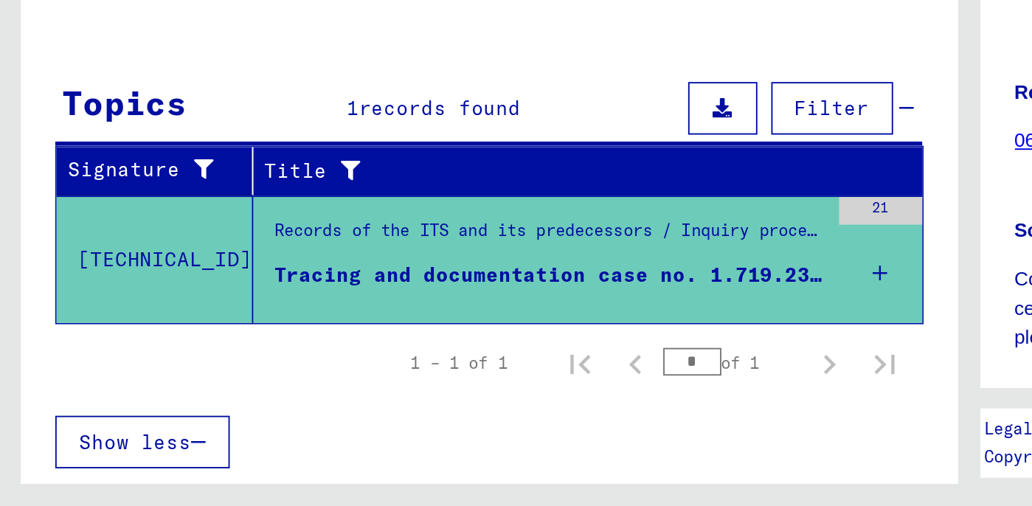
click at [469, 378] on mat-cell at bounding box center [444, 361] width 91 height 36
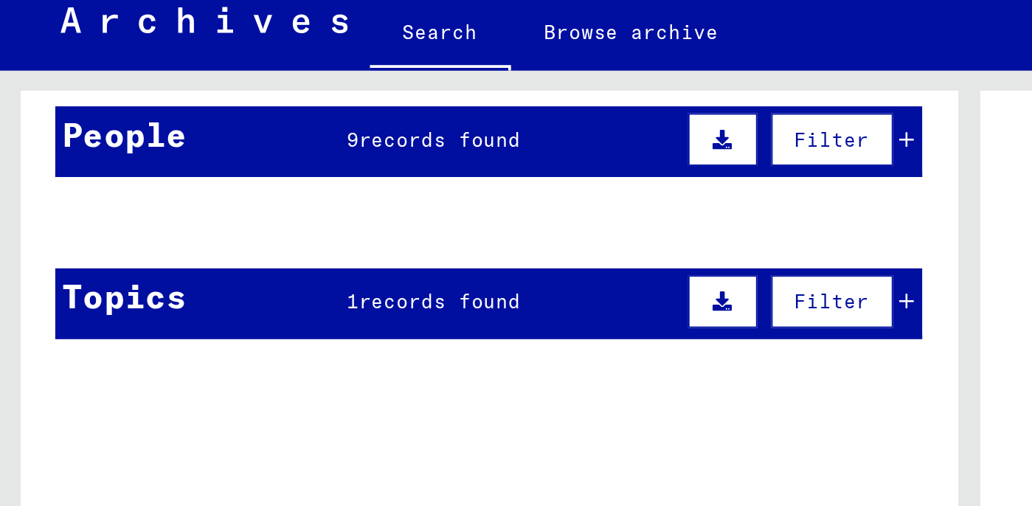
scroll to position [130, 0]
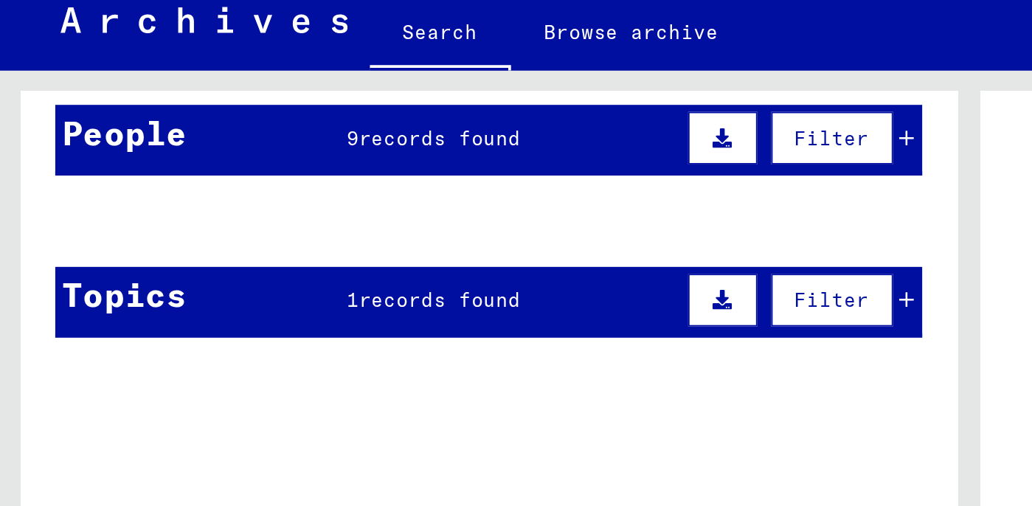
click at [390, 108] on icon at bounding box center [385, 107] width 10 height 10
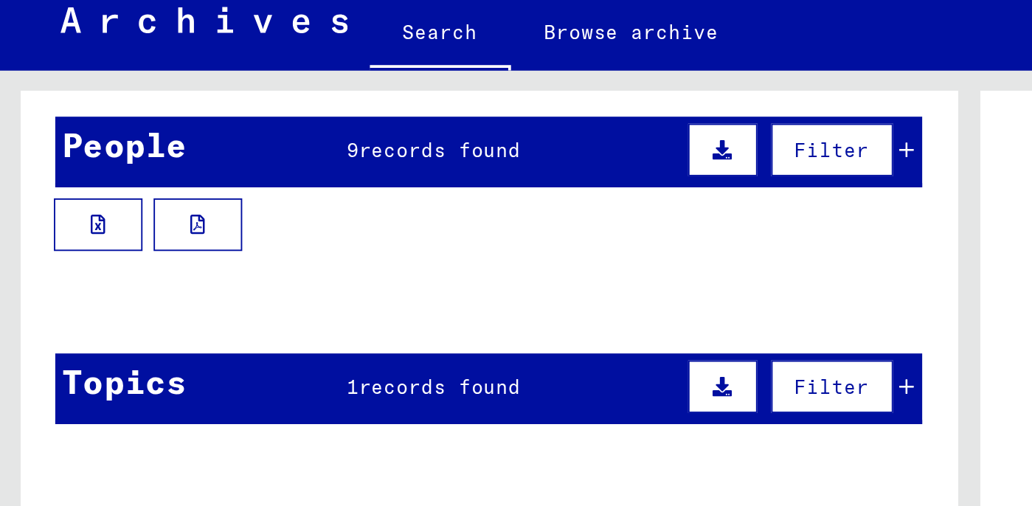
scroll to position [119, 0]
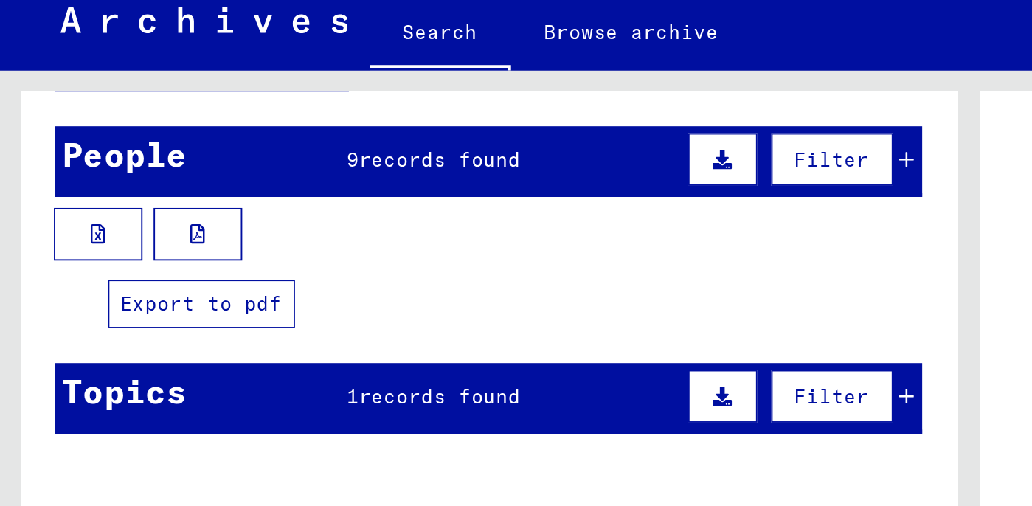
click at [105, 158] on icon at bounding box center [106, 158] width 8 height 10
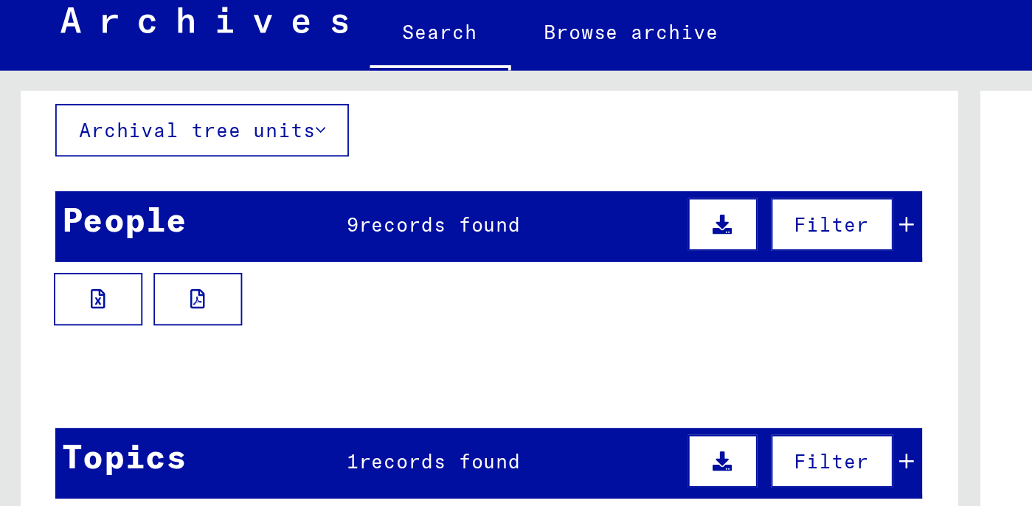
scroll to position [0, 0]
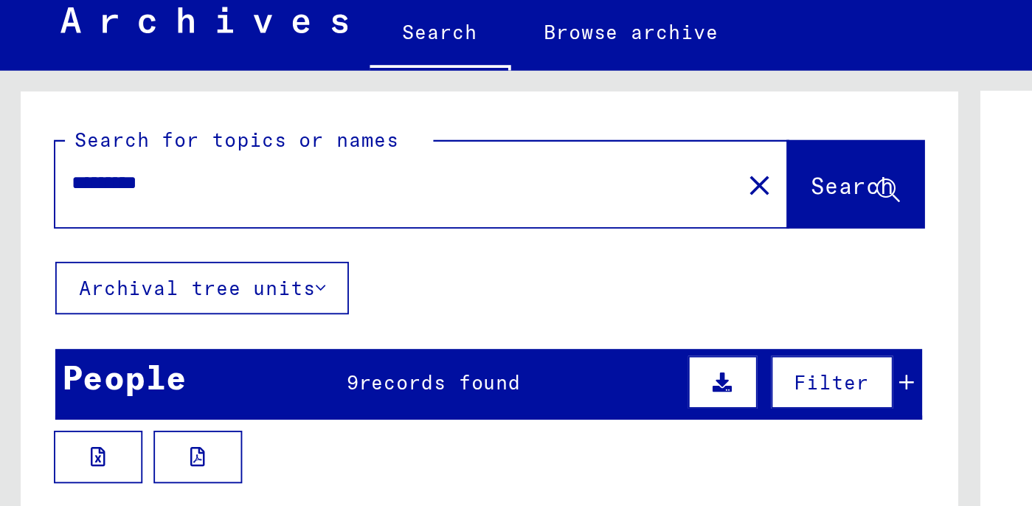
click at [105, 128] on input "********" at bounding box center [211, 130] width 346 height 15
click at [438, 131] on span "Search" at bounding box center [454, 132] width 44 height 15
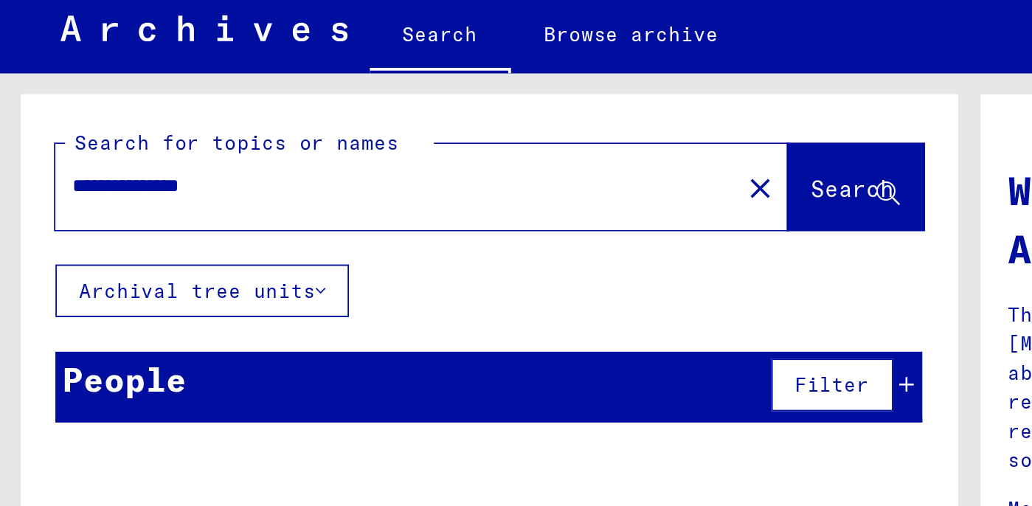
click at [76, 130] on input "**********" at bounding box center [206, 130] width 337 height 15
type input "**********"
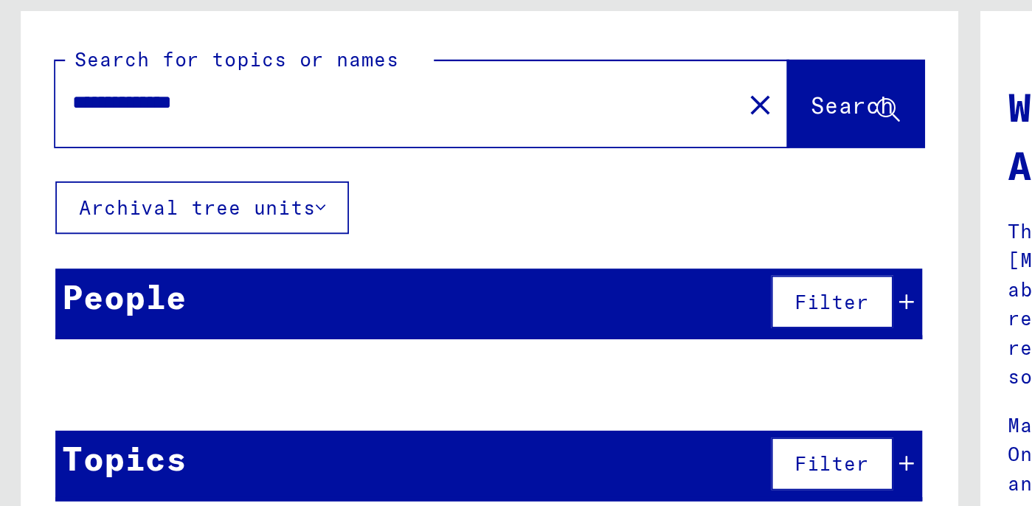
click at [440, 131] on span "Search" at bounding box center [454, 132] width 44 height 15
